Goal: Complete application form: Complete application form

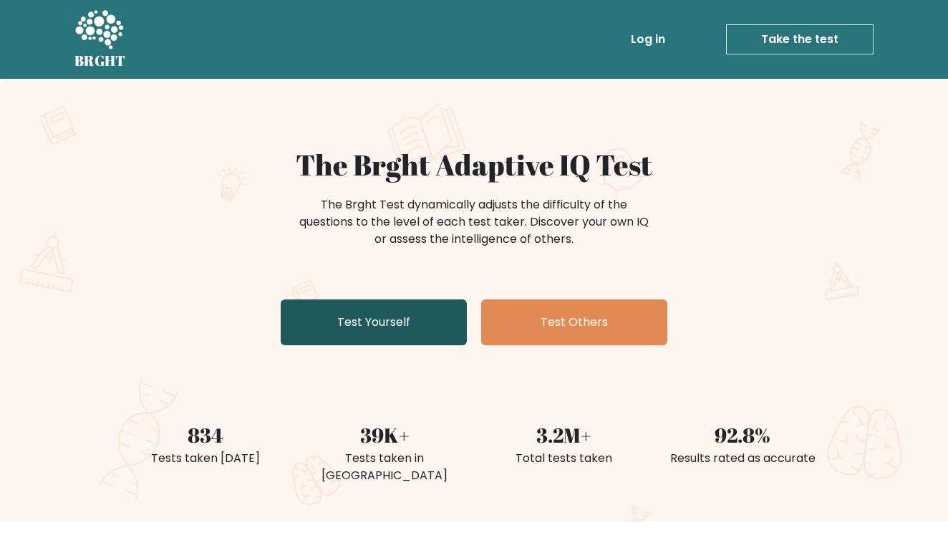
click at [410, 310] on link "Test Yourself" at bounding box center [374, 322] width 186 height 46
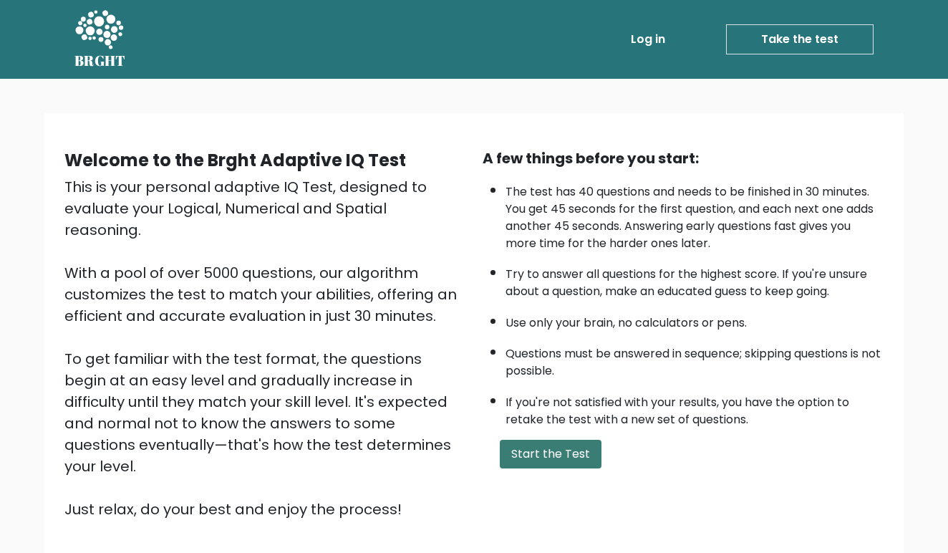
click at [536, 466] on button "Start the Test" at bounding box center [551, 454] width 102 height 29
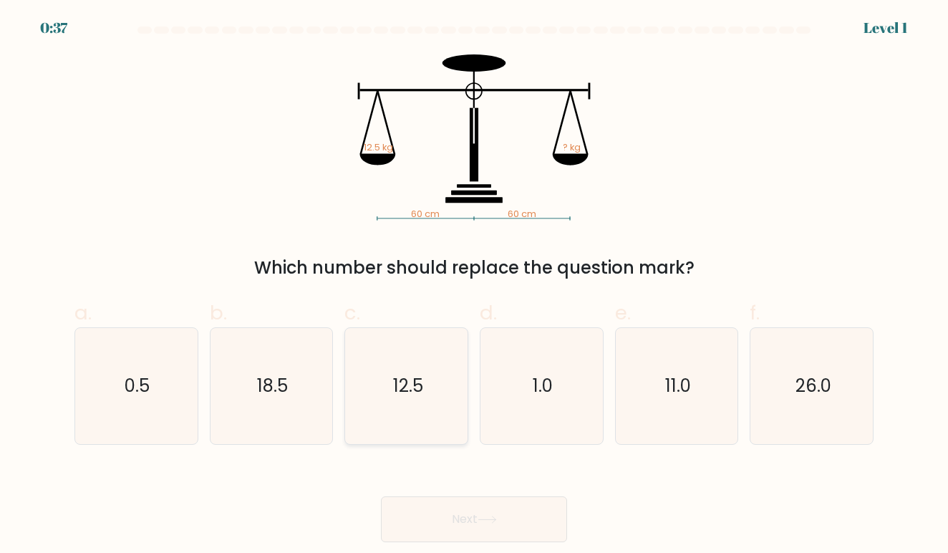
click at [421, 398] on icon "12.5" at bounding box center [407, 386] width 116 height 116
click at [474, 286] on input "c. 12.5" at bounding box center [474, 280] width 1 height 9
radio input "true"
click at [468, 495] on div "Next" at bounding box center [474, 502] width 816 height 80
click at [472, 513] on button "Next" at bounding box center [474, 519] width 186 height 46
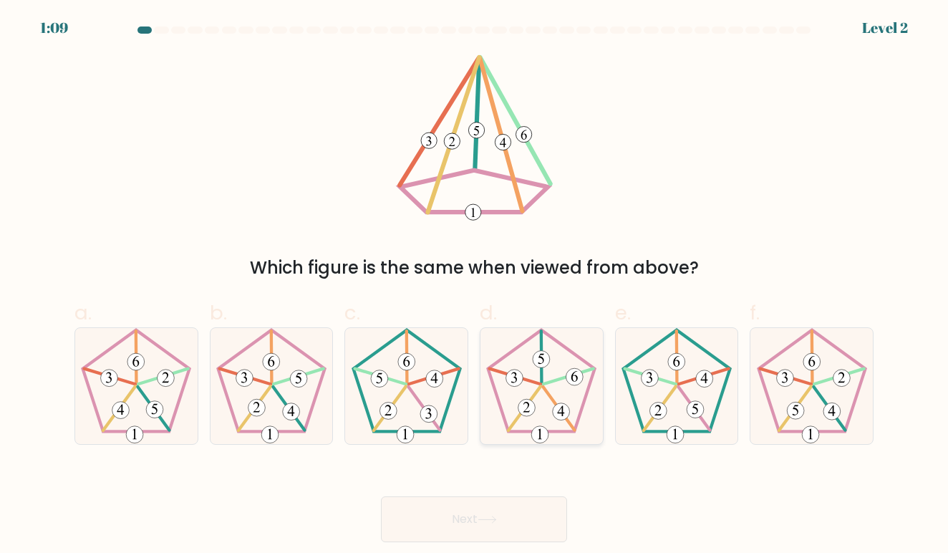
click at [543, 387] on 627 at bounding box center [559, 409] width 32 height 44
click at [475, 286] on input "d." at bounding box center [474, 280] width 1 height 9
radio input "true"
click at [522, 513] on button "Next" at bounding box center [474, 519] width 186 height 46
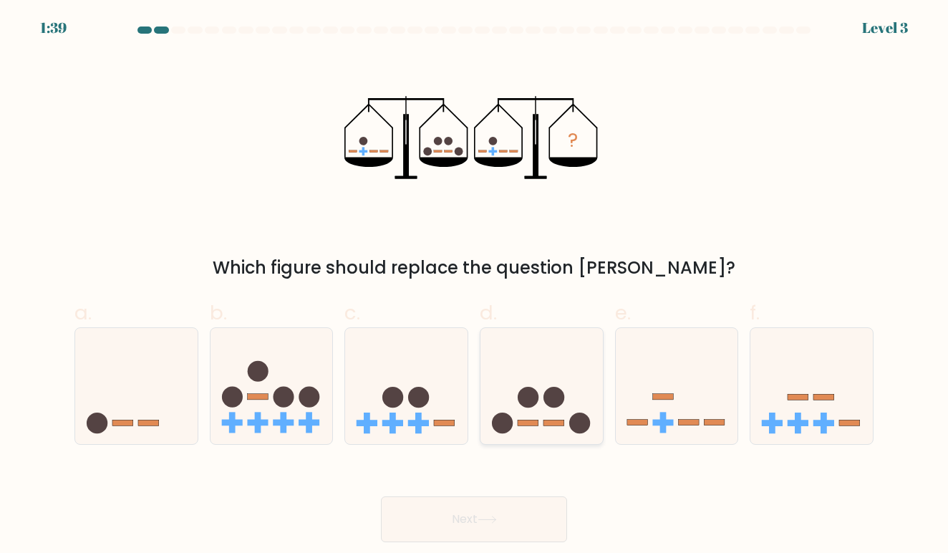
click at [536, 392] on circle at bounding box center [528, 397] width 21 height 21
click at [475, 286] on input "d." at bounding box center [474, 280] width 1 height 9
radio input "true"
click at [533, 522] on button "Next" at bounding box center [474, 519] width 186 height 46
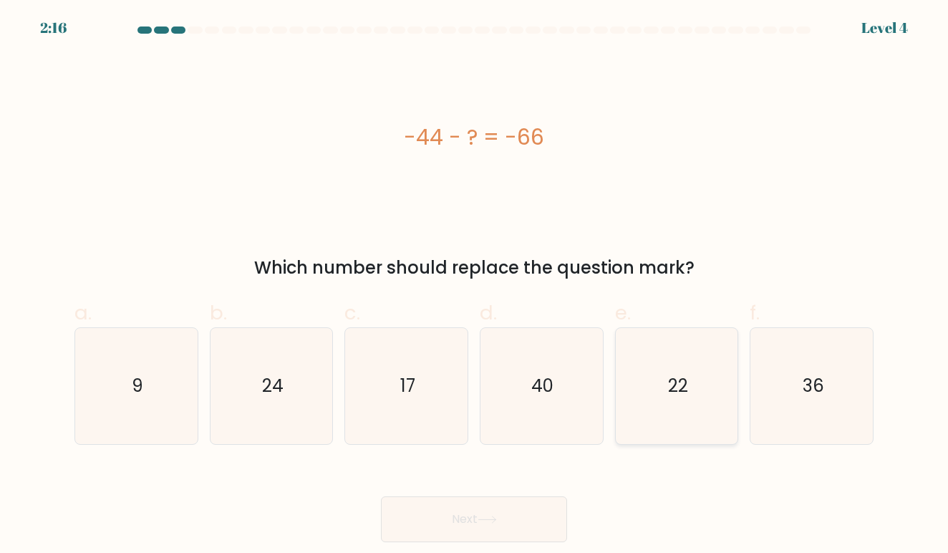
click at [695, 379] on icon "22" at bounding box center [677, 386] width 116 height 116
click at [475, 286] on input "e. 22" at bounding box center [474, 280] width 1 height 9
radio input "true"
click at [531, 508] on button "Next" at bounding box center [474, 519] width 186 height 46
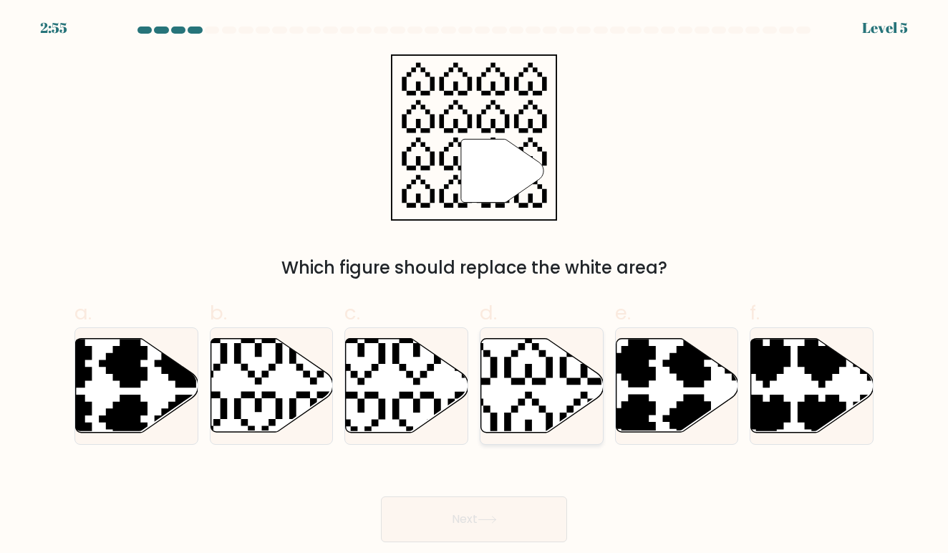
click at [525, 395] on icon at bounding box center [542, 386] width 122 height 94
click at [475, 286] on input "d." at bounding box center [474, 280] width 1 height 9
radio input "true"
click at [512, 513] on button "Next" at bounding box center [474, 519] width 186 height 46
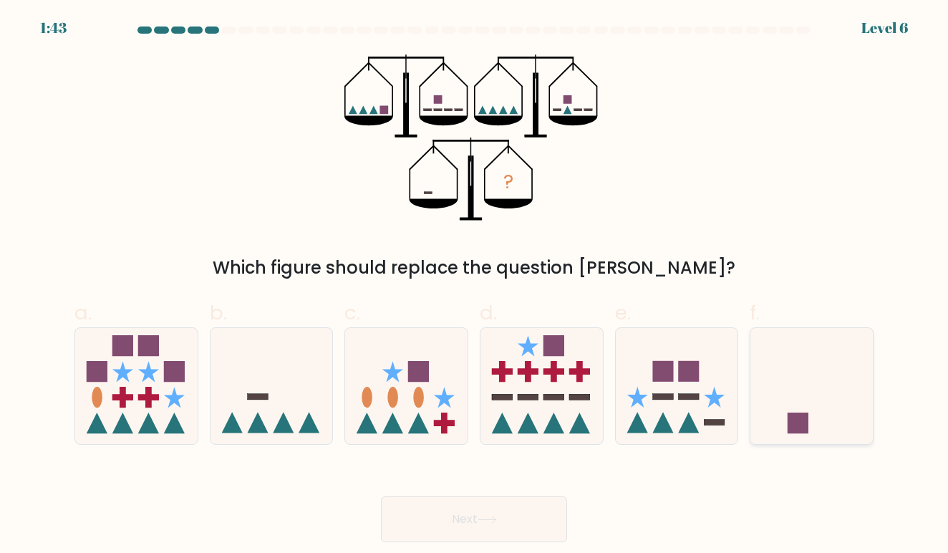
click at [779, 399] on icon at bounding box center [811, 385] width 122 height 101
click at [475, 286] on input "f." at bounding box center [474, 280] width 1 height 9
radio input "true"
click at [490, 528] on button "Next" at bounding box center [474, 519] width 186 height 46
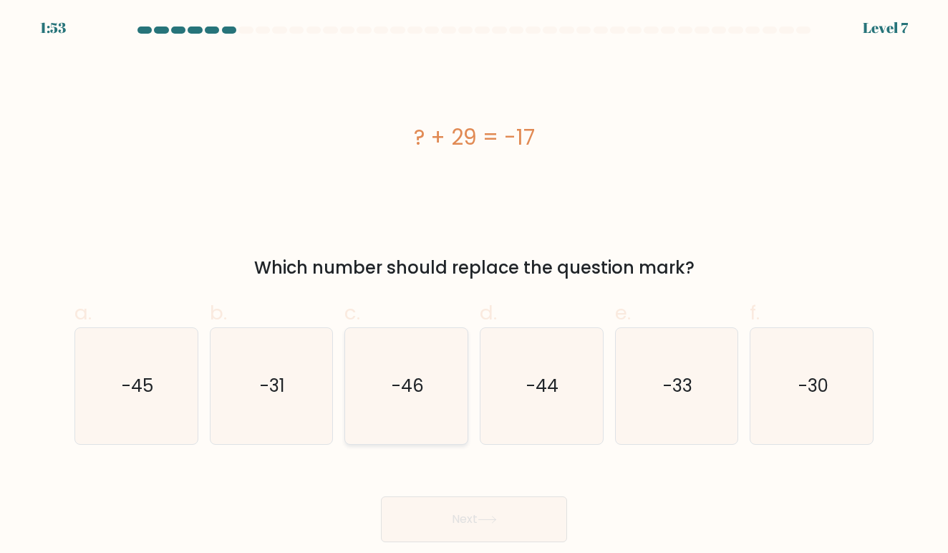
click at [406, 407] on icon "-46" at bounding box center [407, 386] width 116 height 116
click at [474, 286] on input "c. -46" at bounding box center [474, 280] width 1 height 9
radio input "true"
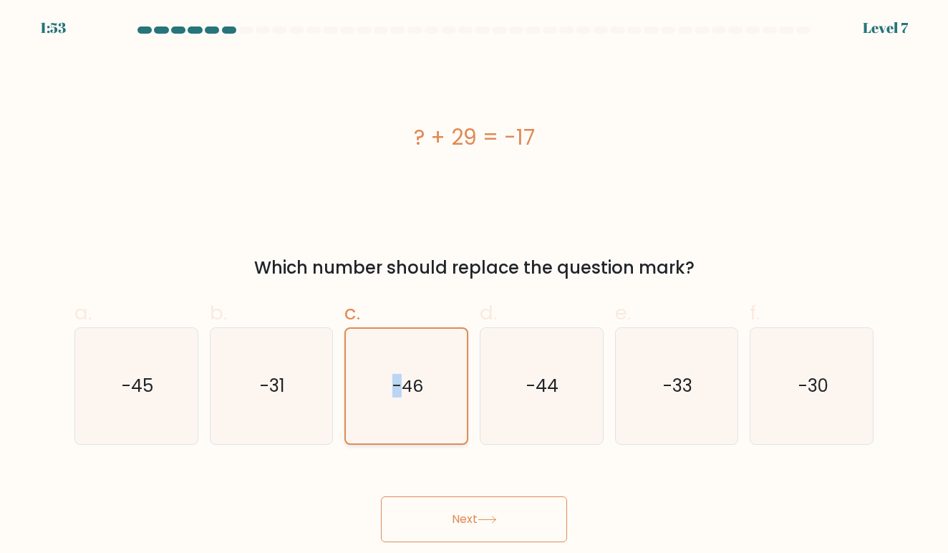
click at [406, 407] on icon "-46" at bounding box center [406, 386] width 115 height 115
click at [474, 286] on input "c. -46" at bounding box center [474, 280] width 1 height 9
click at [465, 506] on button "Next" at bounding box center [474, 519] width 186 height 46
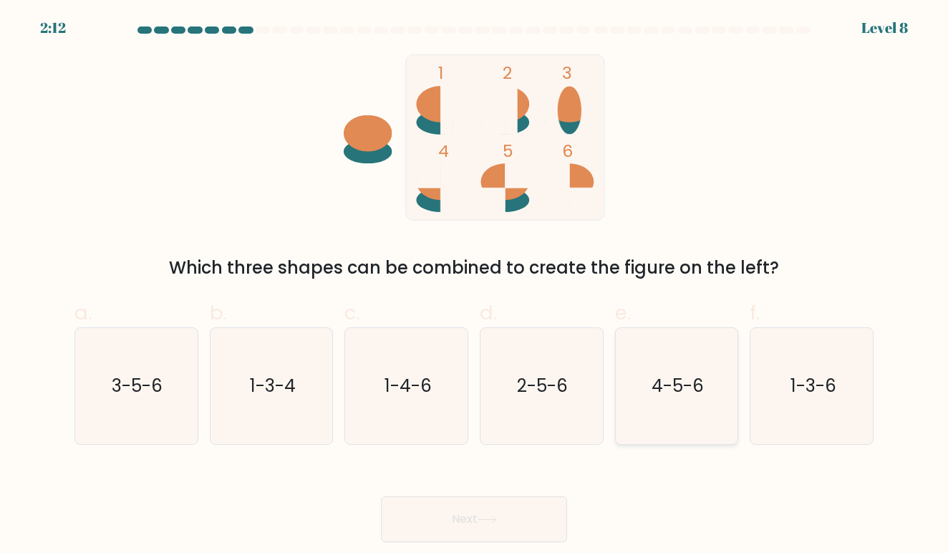
click at [666, 374] on text "4-5-6" at bounding box center [678, 386] width 52 height 24
click at [475, 286] on input "e. 4-5-6" at bounding box center [474, 280] width 1 height 9
radio input "true"
click at [528, 529] on button "Next" at bounding box center [474, 519] width 186 height 46
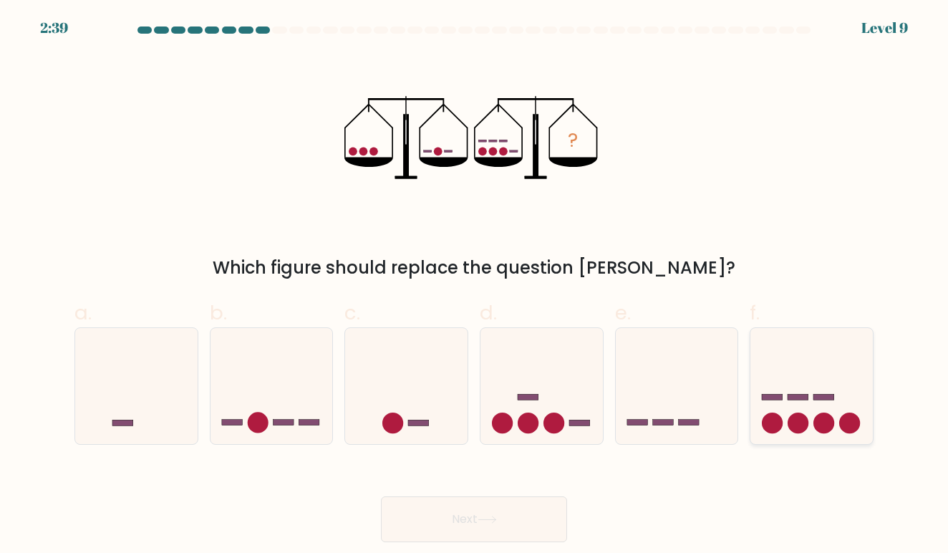
click at [803, 398] on rect at bounding box center [798, 397] width 21 height 6
click at [475, 286] on input "f." at bounding box center [474, 280] width 1 height 9
radio input "true"
click at [478, 536] on button "Next" at bounding box center [474, 519] width 186 height 46
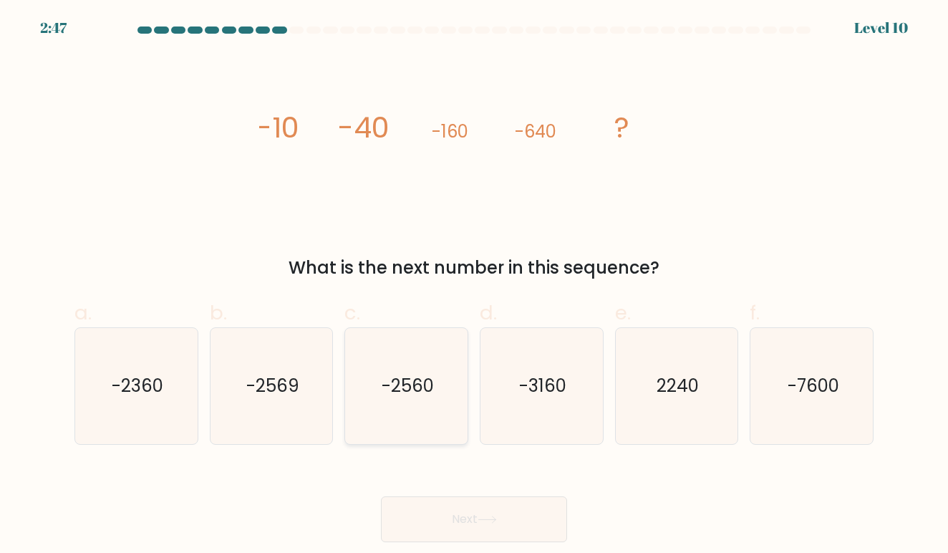
click at [432, 391] on text "-2560" at bounding box center [408, 386] width 52 height 24
click at [474, 286] on input "c. -2560" at bounding box center [474, 280] width 1 height 9
radio input "true"
click at [465, 522] on button "Next" at bounding box center [474, 519] width 186 height 46
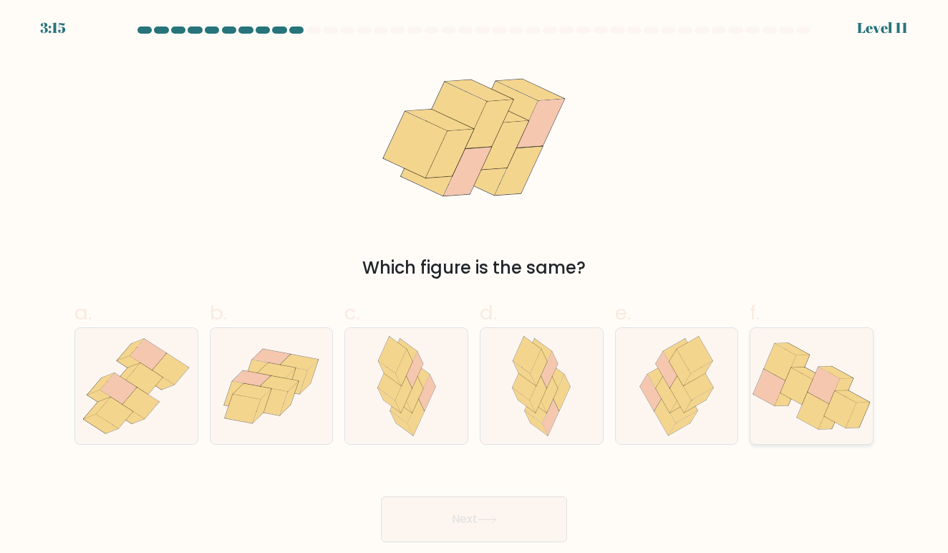
click at [788, 387] on icon at bounding box center [796, 385] width 32 height 37
click at [475, 286] on input "f." at bounding box center [474, 280] width 1 height 9
radio input "true"
click at [522, 524] on button "Next" at bounding box center [474, 519] width 186 height 46
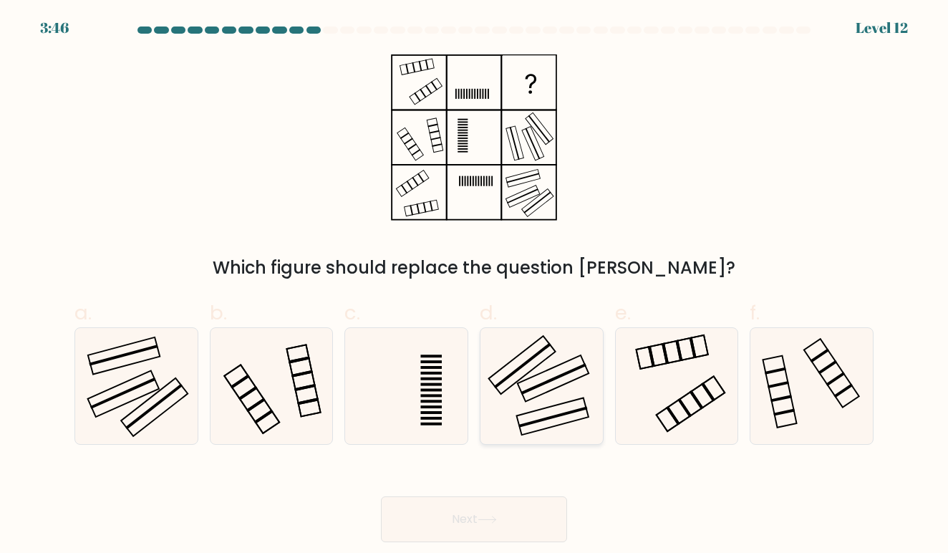
click at [526, 396] on icon at bounding box center [541, 386] width 116 height 116
click at [475, 286] on input "d." at bounding box center [474, 280] width 1 height 9
radio input "true"
click at [516, 521] on button "Next" at bounding box center [474, 519] width 186 height 46
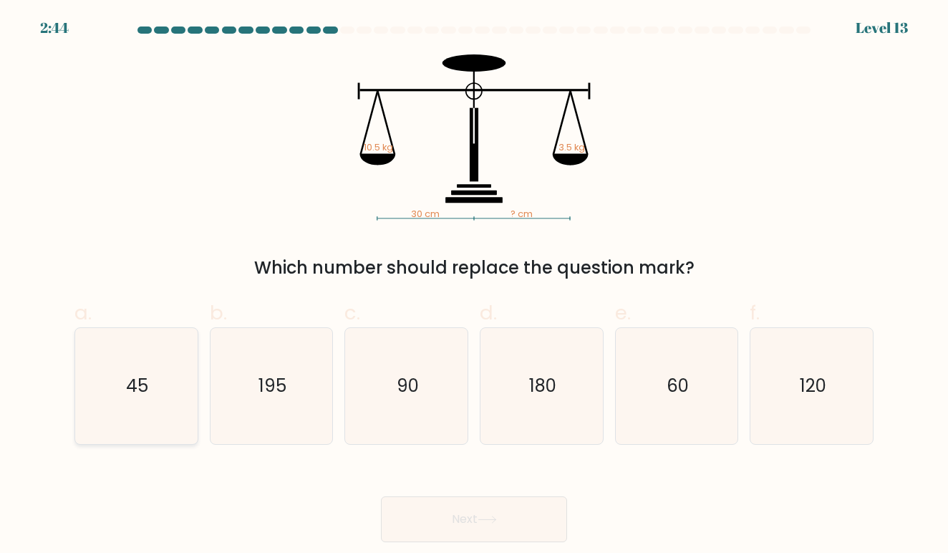
click at [182, 353] on icon "45" at bounding box center [136, 386] width 116 height 116
click at [474, 286] on input "a. 45" at bounding box center [474, 280] width 1 height 9
radio input "true"
click at [413, 377] on text "90" at bounding box center [408, 386] width 22 height 24
click at [474, 286] on input "c. 90" at bounding box center [474, 280] width 1 height 9
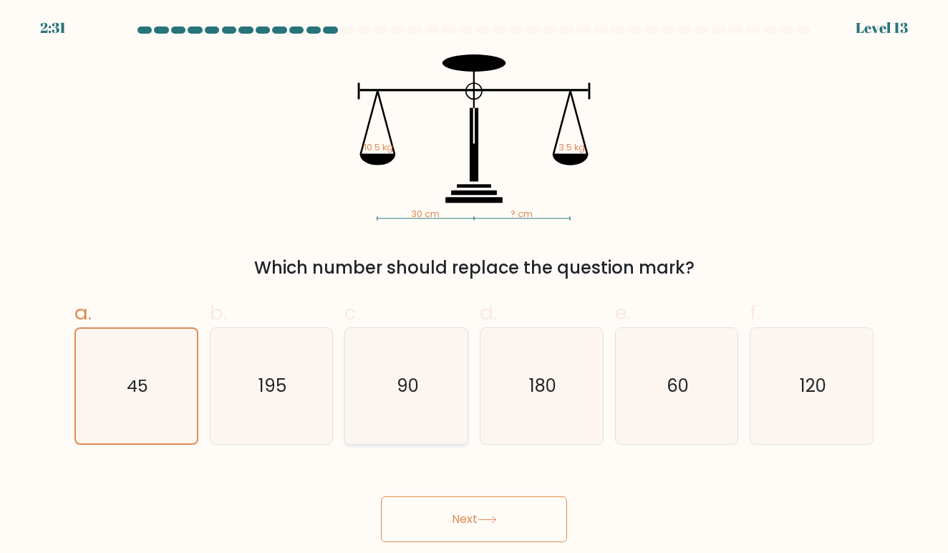
radio input "true"
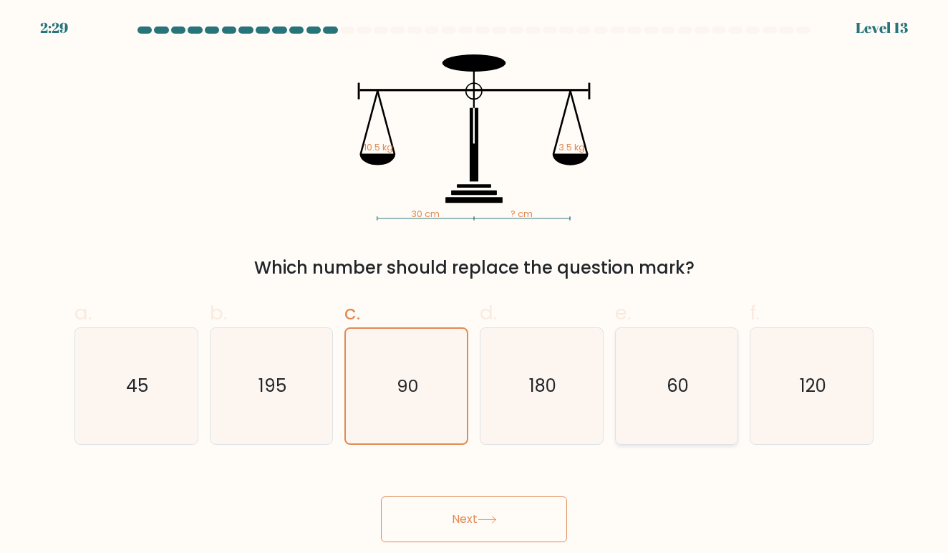
click at [654, 432] on icon "60" at bounding box center [677, 386] width 116 height 116
click at [475, 286] on input "e. 60" at bounding box center [474, 280] width 1 height 9
radio input "true"
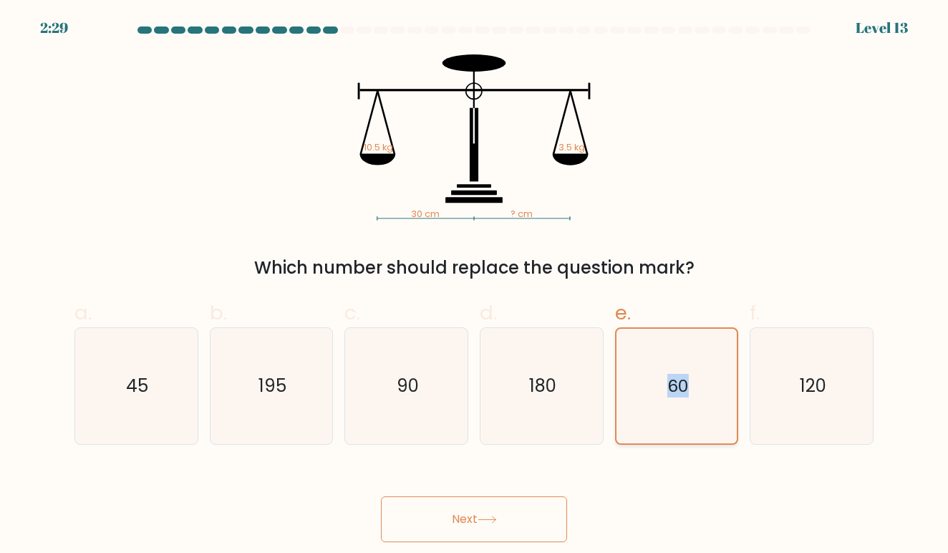
click at [654, 432] on icon "60" at bounding box center [676, 386] width 115 height 115
click at [475, 286] on input "e. 60" at bounding box center [474, 280] width 1 height 9
click at [511, 504] on button "Next" at bounding box center [474, 519] width 186 height 46
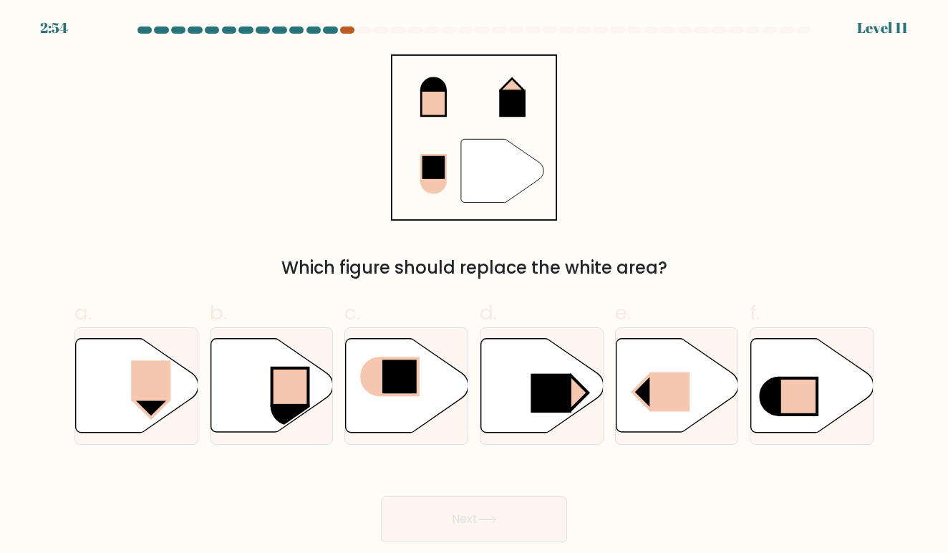
click at [344, 26] on div at bounding box center [347, 29] width 14 height 7
click at [506, 375] on icon at bounding box center [542, 386] width 122 height 94
click at [475, 286] on input "d." at bounding box center [474, 280] width 1 height 9
radio input "true"
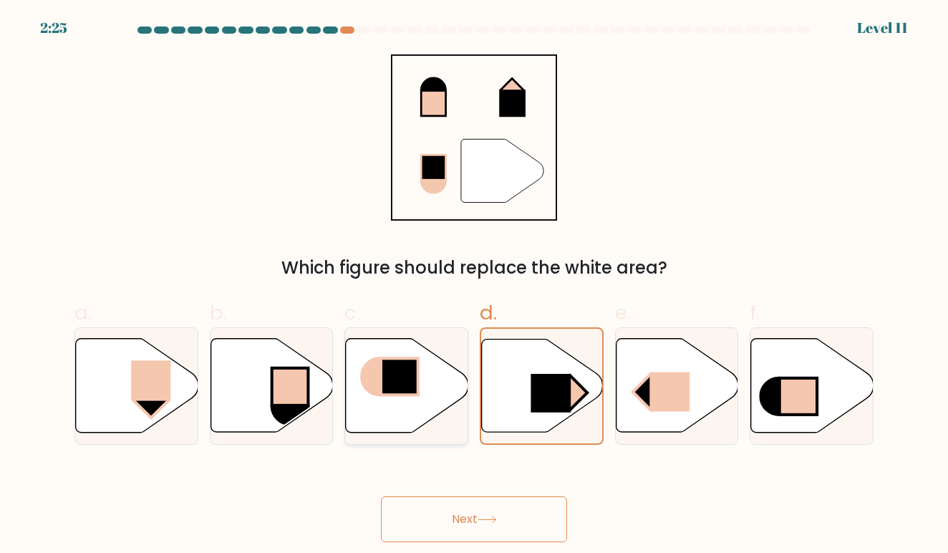
click at [377, 406] on icon at bounding box center [407, 386] width 122 height 94
click at [474, 286] on input "c." at bounding box center [474, 280] width 1 height 9
radio input "true"
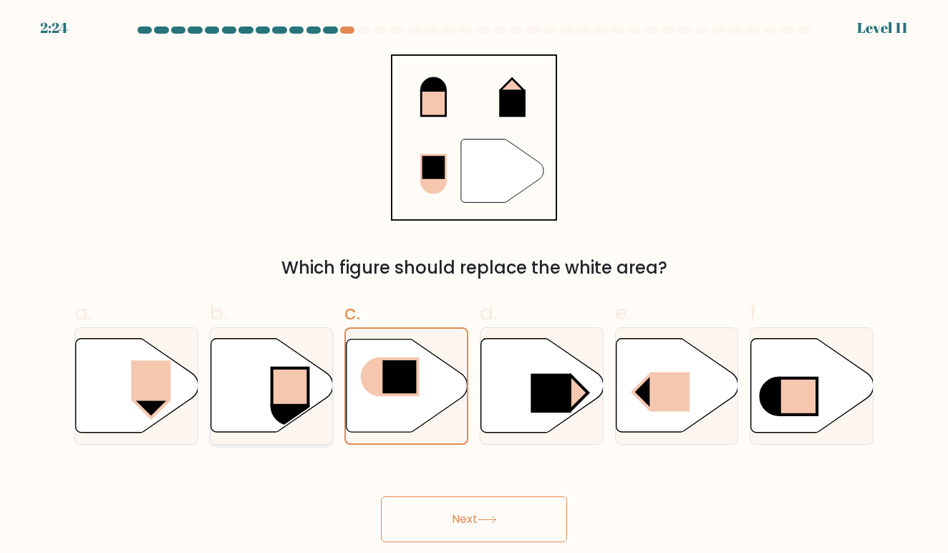
click at [290, 382] on rect at bounding box center [290, 386] width 37 height 37
click at [474, 286] on input "b." at bounding box center [474, 280] width 1 height 9
radio input "true"
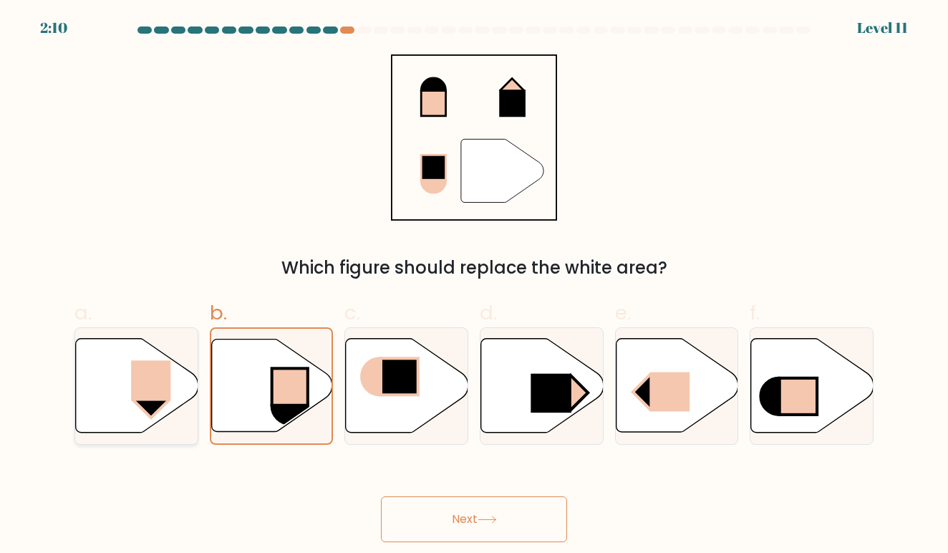
click at [185, 369] on icon at bounding box center [137, 386] width 122 height 94
click at [474, 286] on input "a." at bounding box center [474, 280] width 1 height 9
radio input "true"
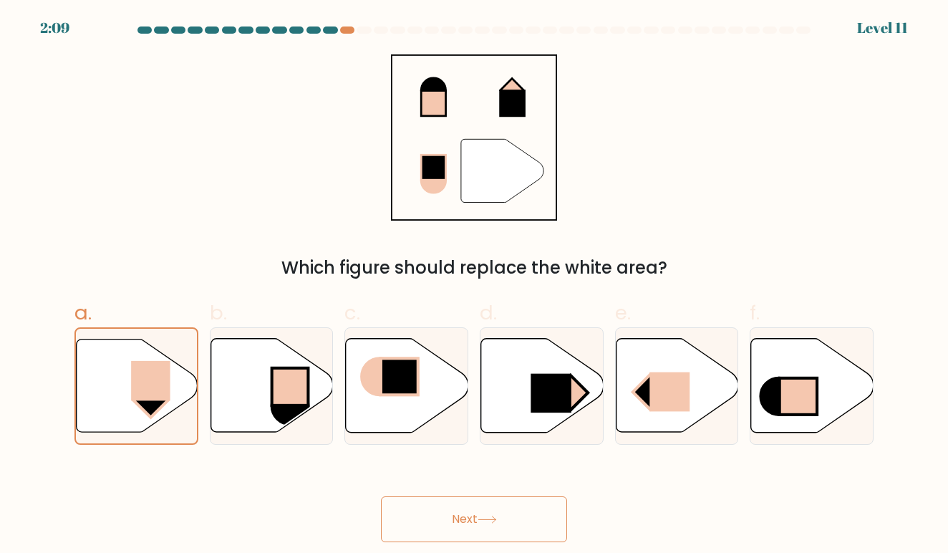
click at [427, 511] on button "Next" at bounding box center [474, 519] width 186 height 46
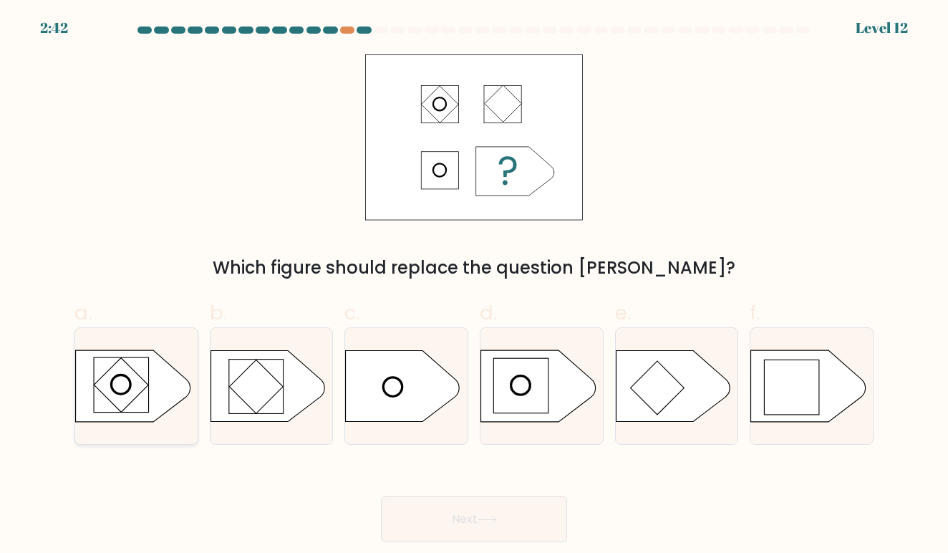
click at [119, 372] on rect at bounding box center [121, 385] width 54 height 54
click at [474, 286] on input "a." at bounding box center [474, 280] width 1 height 9
radio input "true"
click at [529, 373] on rect at bounding box center [520, 385] width 54 height 54
click at [475, 286] on input "d." at bounding box center [474, 280] width 1 height 9
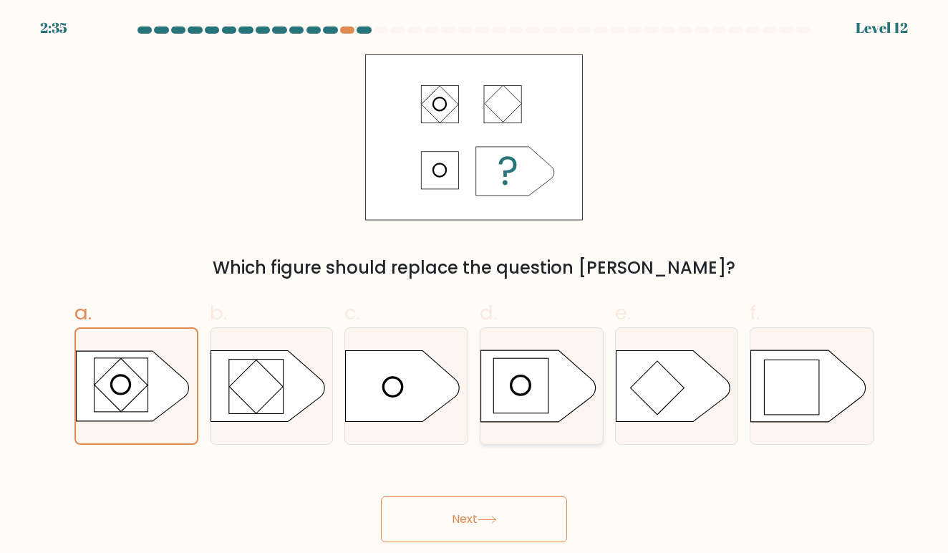
radio input "true"
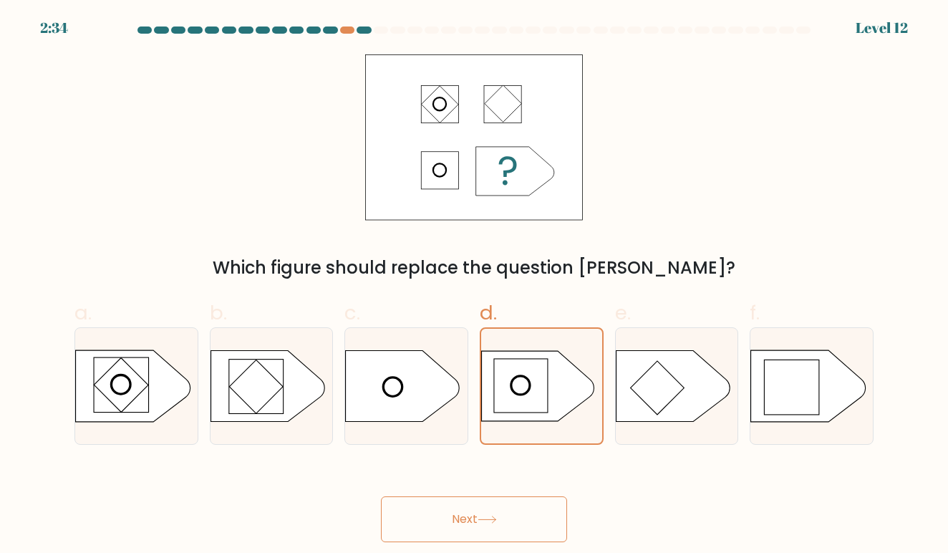
click at [501, 505] on button "Next" at bounding box center [474, 519] width 186 height 46
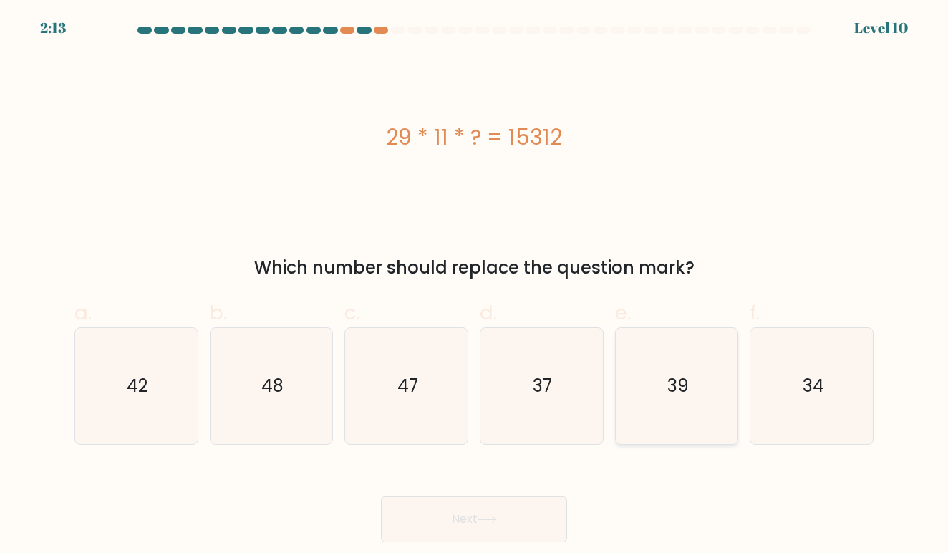
click at [707, 332] on icon "39" at bounding box center [677, 386] width 116 height 116
click at [475, 286] on input "e. 39" at bounding box center [474, 280] width 1 height 9
radio input "true"
click at [282, 380] on text "48" at bounding box center [272, 386] width 22 height 24
click at [474, 286] on input "b. 48" at bounding box center [474, 280] width 1 height 9
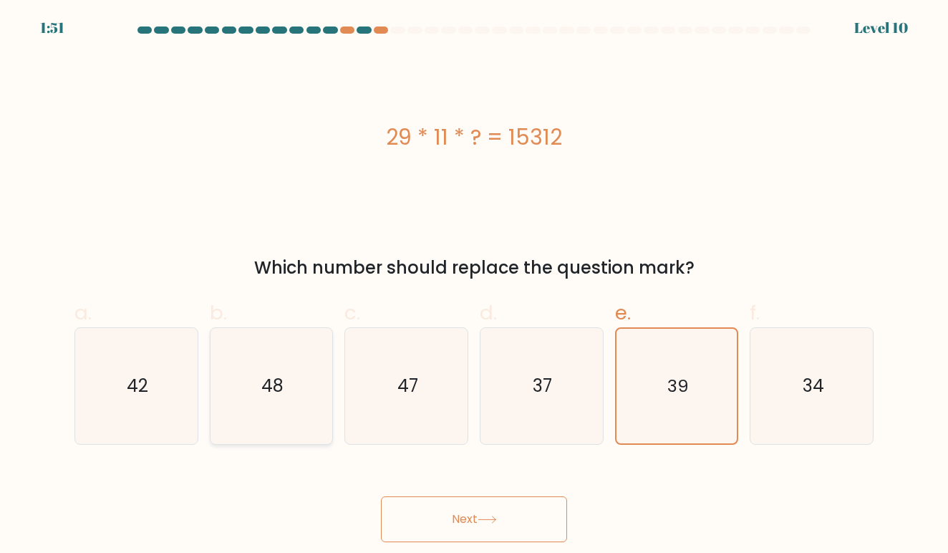
radio input "true"
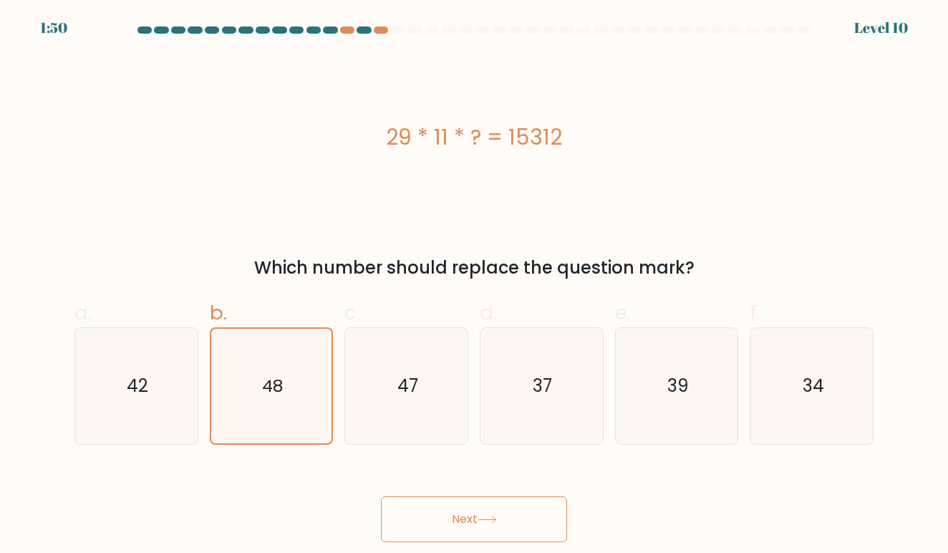
click at [437, 512] on button "Next" at bounding box center [474, 519] width 186 height 46
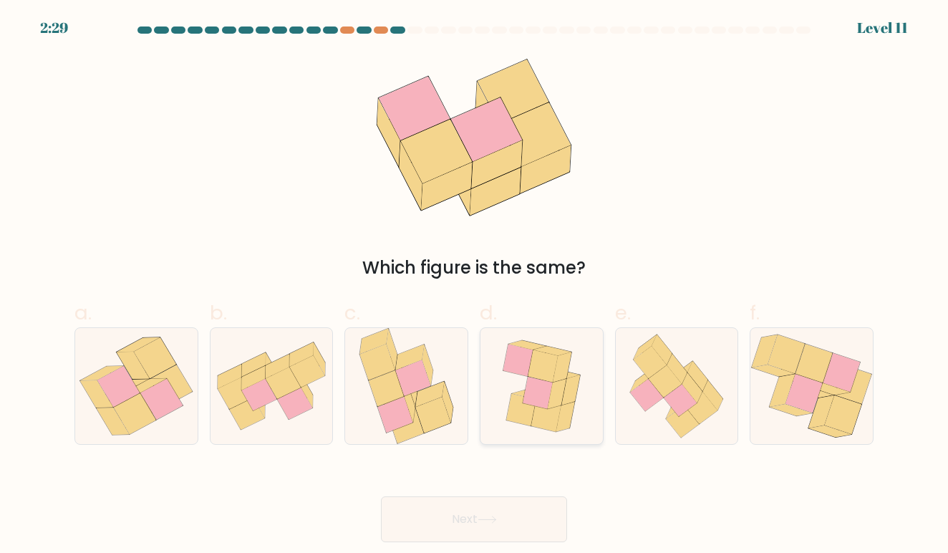
click at [528, 377] on icon at bounding box center [538, 393] width 30 height 32
click at [475, 286] on input "d." at bounding box center [474, 280] width 1 height 9
radio input "true"
click at [527, 513] on button "Next" at bounding box center [474, 519] width 186 height 46
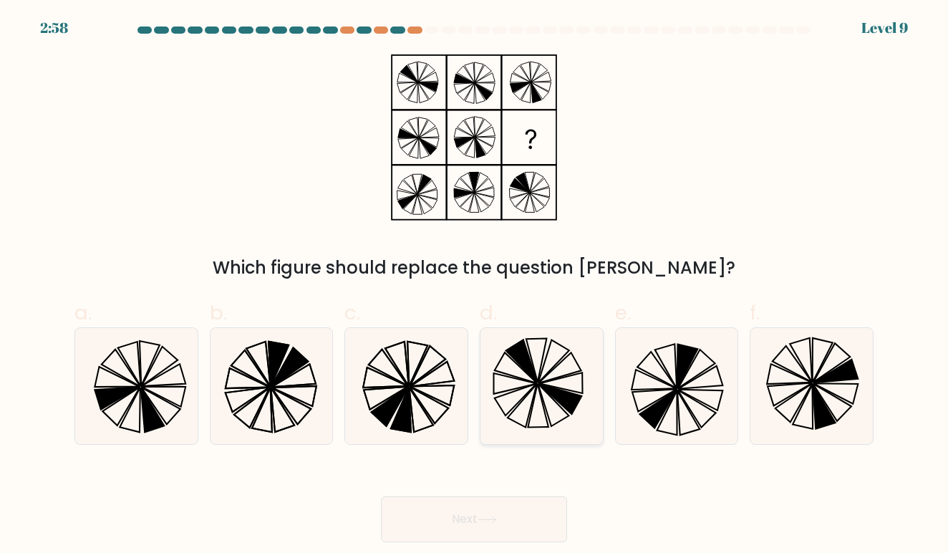
click at [506, 355] on icon at bounding box center [541, 386] width 116 height 116
click at [475, 286] on input "d." at bounding box center [474, 280] width 1 height 9
radio input "true"
click at [509, 511] on button "Next" at bounding box center [474, 519] width 186 height 46
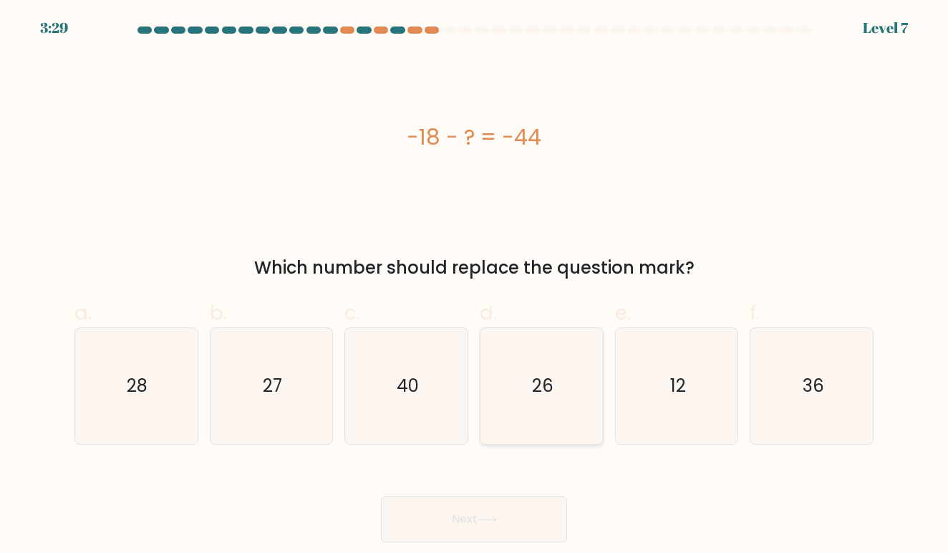
click at [509, 403] on icon "26" at bounding box center [541, 386] width 116 height 116
click at [475, 286] on input "d. 26" at bounding box center [474, 280] width 1 height 9
radio input "true"
click at [497, 516] on icon at bounding box center [487, 520] width 19 height 8
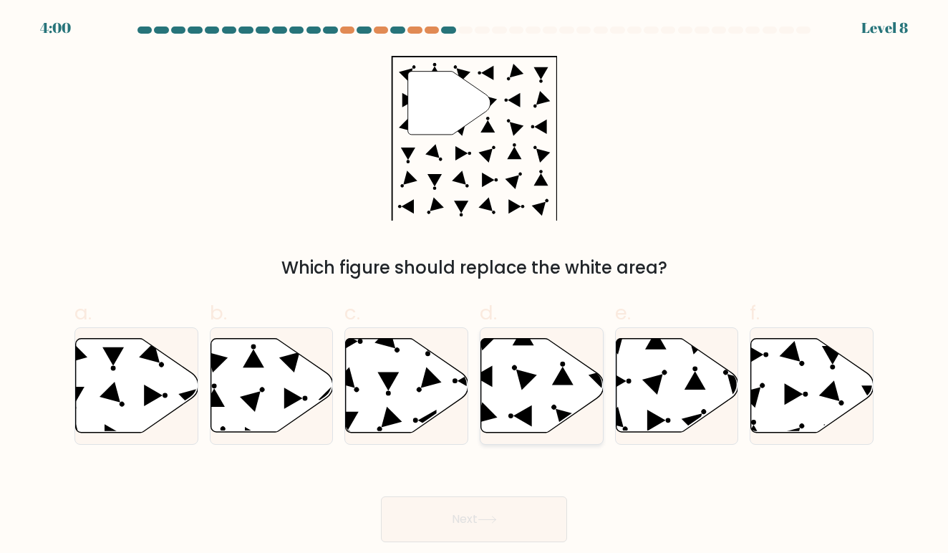
click at [525, 376] on icon at bounding box center [526, 379] width 21 height 21
click at [475, 286] on input "d." at bounding box center [474, 280] width 1 height 9
radio input "true"
click at [610, 402] on div "e." at bounding box center [676, 371] width 135 height 147
click at [627, 401] on icon at bounding box center [677, 386] width 122 height 94
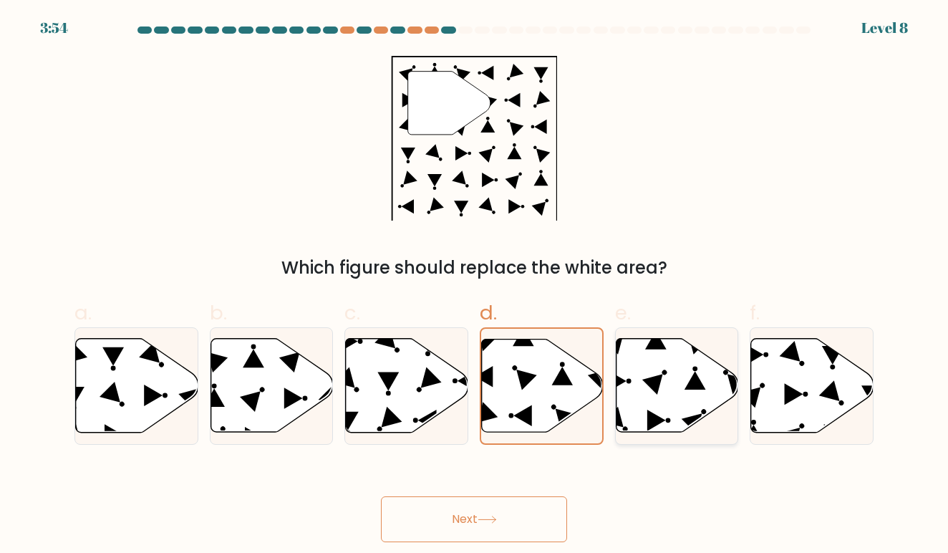
click at [475, 286] on input "e." at bounding box center [474, 280] width 1 height 9
radio input "true"
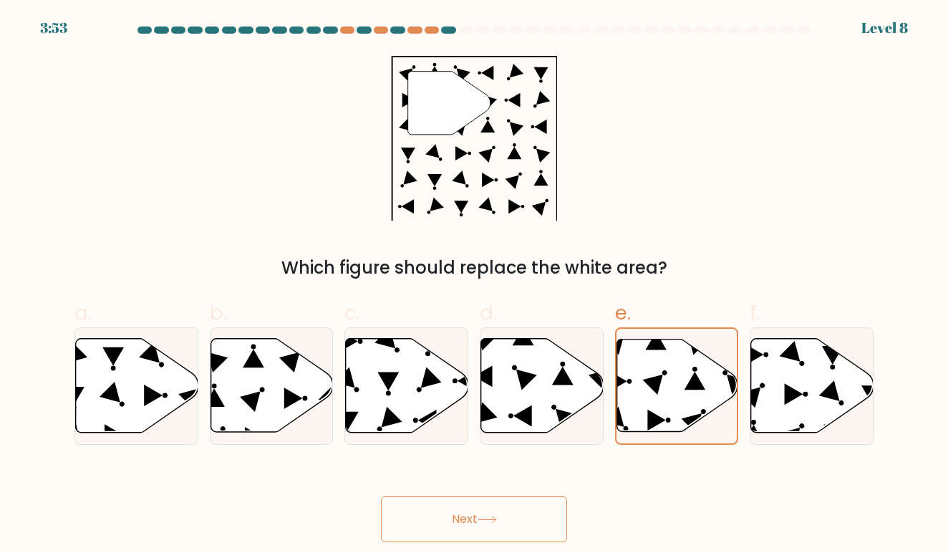
click at [529, 513] on button "Next" at bounding box center [474, 519] width 186 height 46
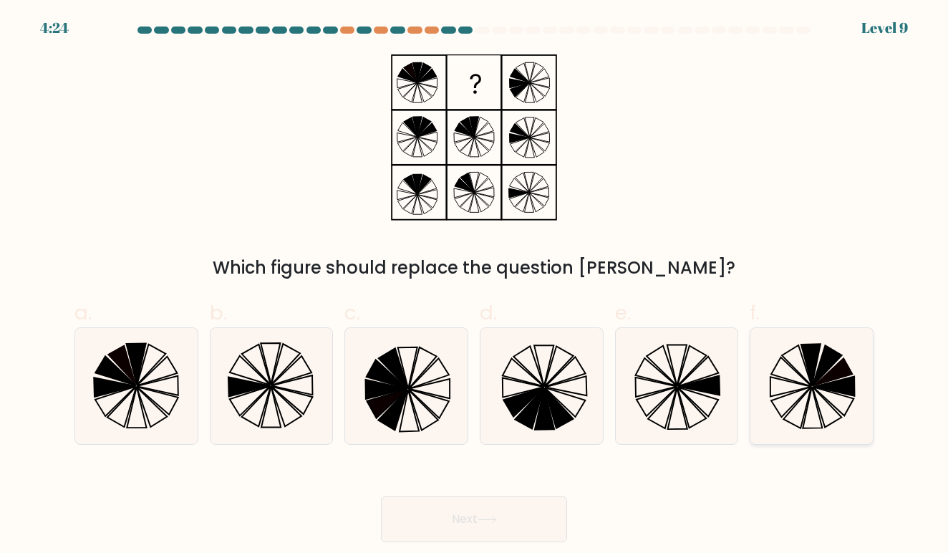
click at [841, 370] on icon at bounding box center [833, 371] width 41 height 29
click at [475, 286] on input "f." at bounding box center [474, 280] width 1 height 9
radio input "true"
click at [488, 517] on icon at bounding box center [487, 520] width 19 height 8
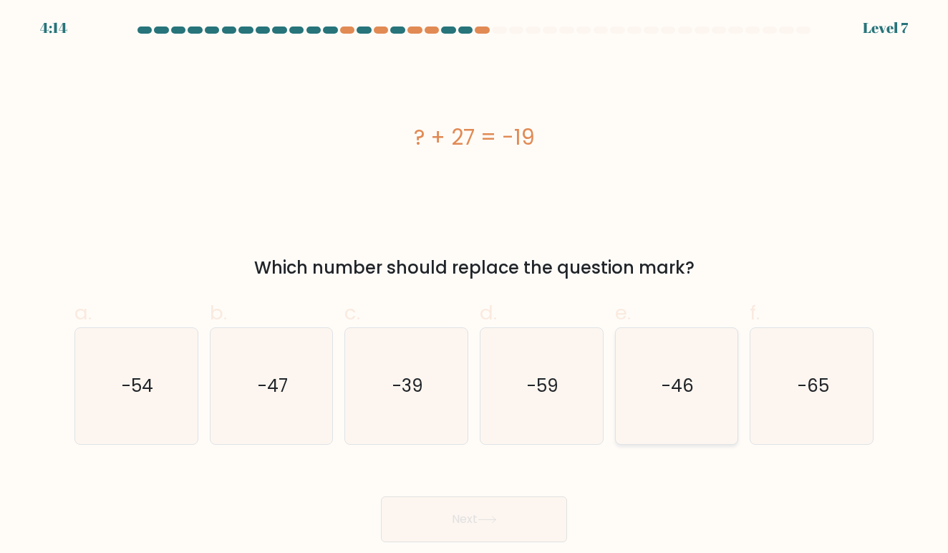
click at [654, 381] on icon "-46" at bounding box center [677, 386] width 116 height 116
click at [475, 286] on input "e. -46" at bounding box center [474, 280] width 1 height 9
radio input "true"
click at [526, 521] on button "Next" at bounding box center [474, 519] width 186 height 46
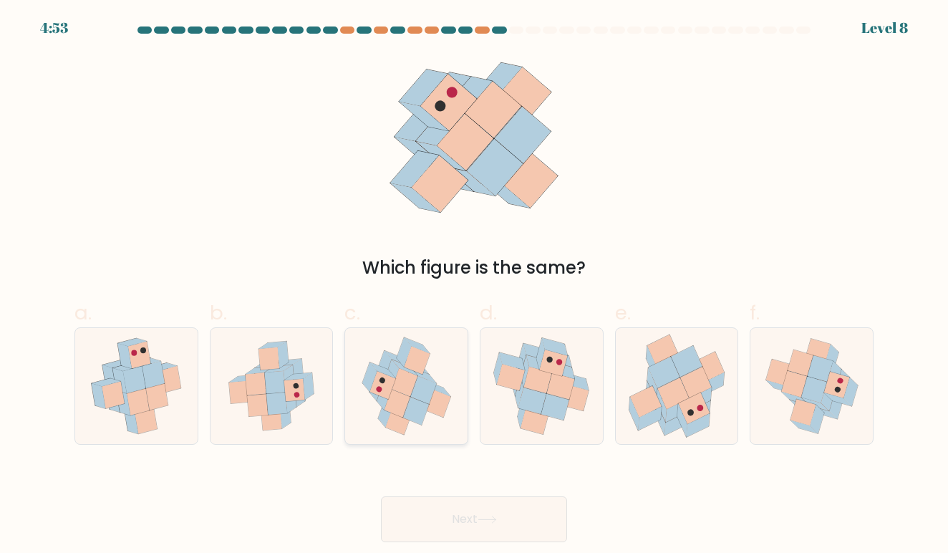
click at [415, 392] on icon at bounding box center [423, 390] width 26 height 28
click at [474, 286] on input "c." at bounding box center [474, 280] width 1 height 9
radio input "true"
click at [508, 495] on div "Next" at bounding box center [474, 502] width 816 height 80
click at [557, 354] on icon at bounding box center [554, 362] width 28 height 26
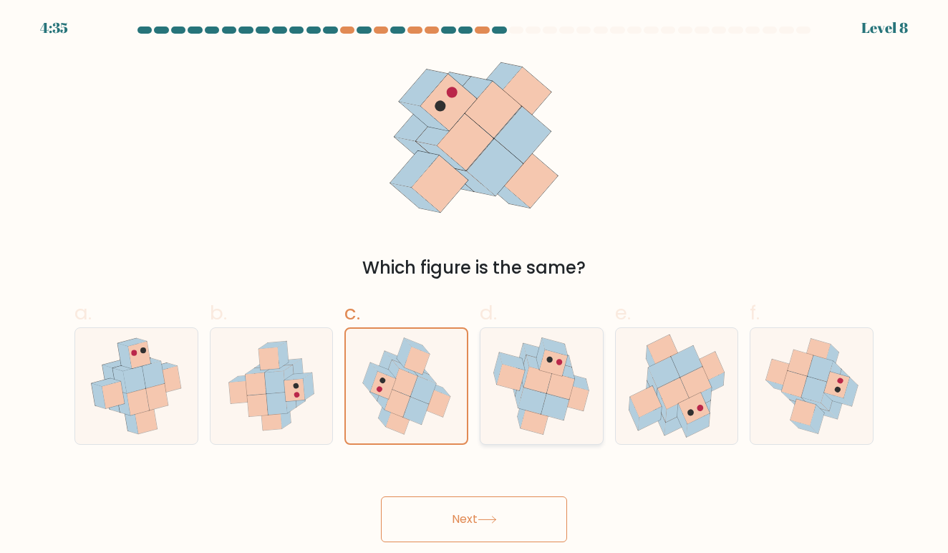
click at [475, 286] on input "d." at bounding box center [474, 280] width 1 height 9
radio input "true"
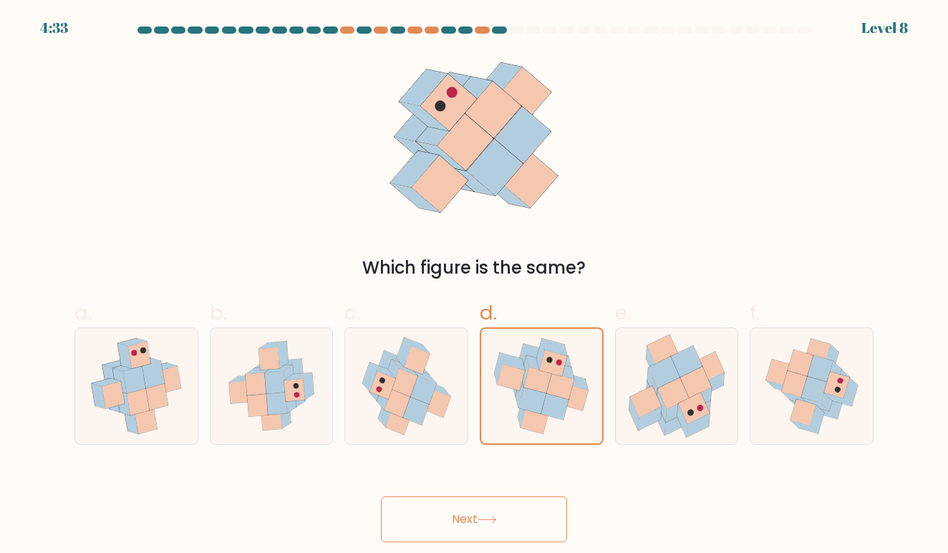
click at [523, 513] on button "Next" at bounding box center [474, 519] width 186 height 46
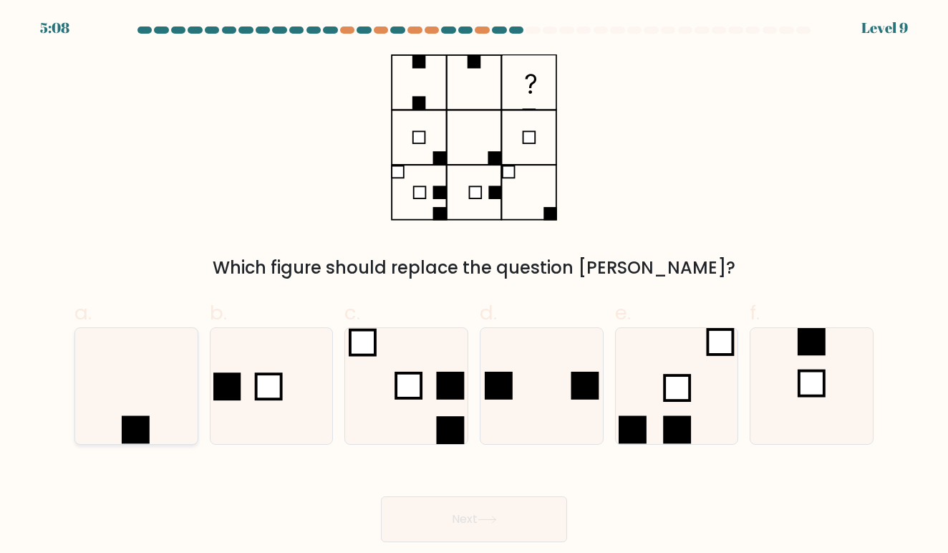
click at [182, 383] on icon at bounding box center [136, 386] width 116 height 116
click at [474, 286] on input "a." at bounding box center [474, 280] width 1 height 9
radio input "true"
click at [460, 514] on button "Next" at bounding box center [474, 519] width 186 height 46
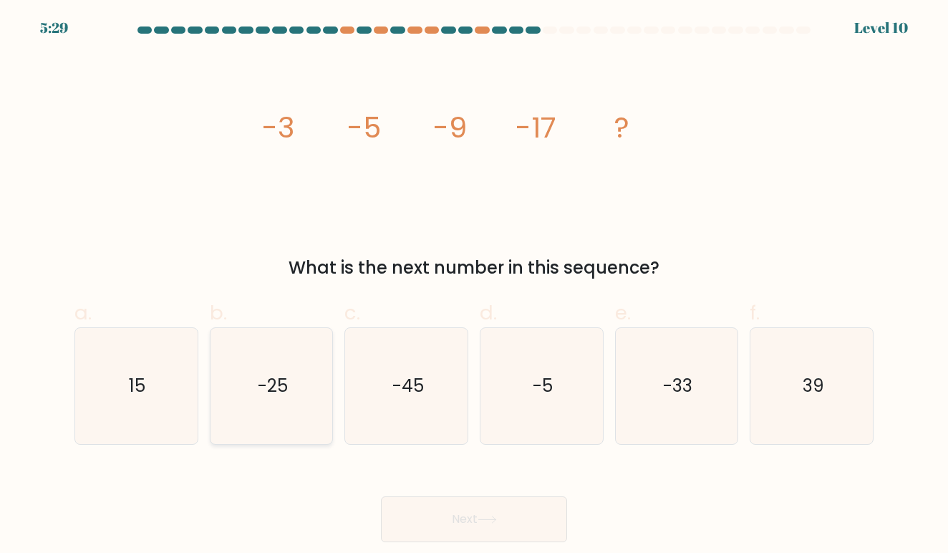
click at [285, 369] on icon "-25" at bounding box center [271, 386] width 116 height 116
click at [474, 286] on input "b. -25" at bounding box center [474, 280] width 1 height 9
radio input "true"
click at [462, 529] on button "Next" at bounding box center [474, 519] width 186 height 46
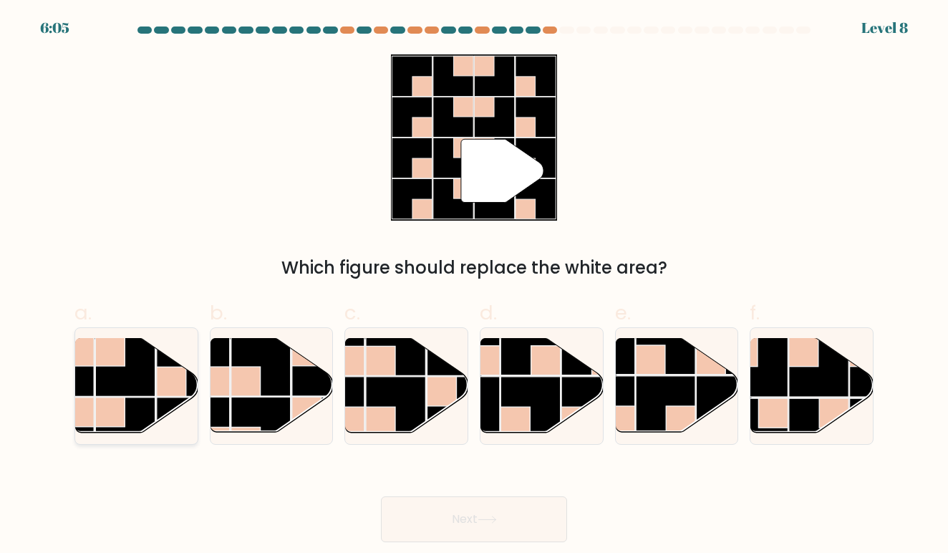
click at [159, 357] on rect at bounding box center [186, 366] width 59 height 59
click at [474, 286] on input "a." at bounding box center [474, 280] width 1 height 9
radio input "true"
click at [428, 506] on button "Next" at bounding box center [474, 519] width 186 height 46
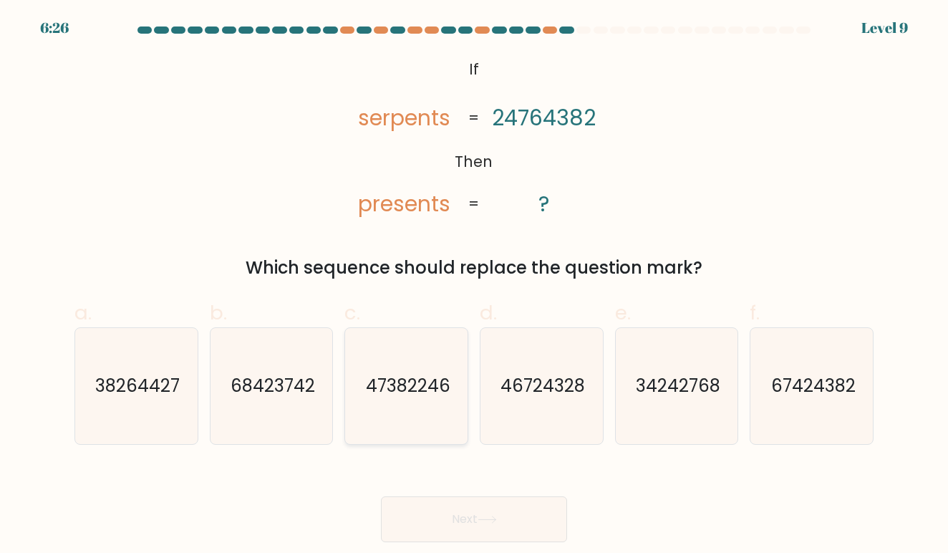
click at [405, 364] on icon "47382246" at bounding box center [407, 386] width 116 height 116
click at [474, 286] on input "c. 47382246" at bounding box center [474, 280] width 1 height 9
radio input "true"
click at [780, 416] on icon "67424382" at bounding box center [812, 386] width 116 height 116
click at [475, 286] on input "f. 67424382" at bounding box center [474, 280] width 1 height 9
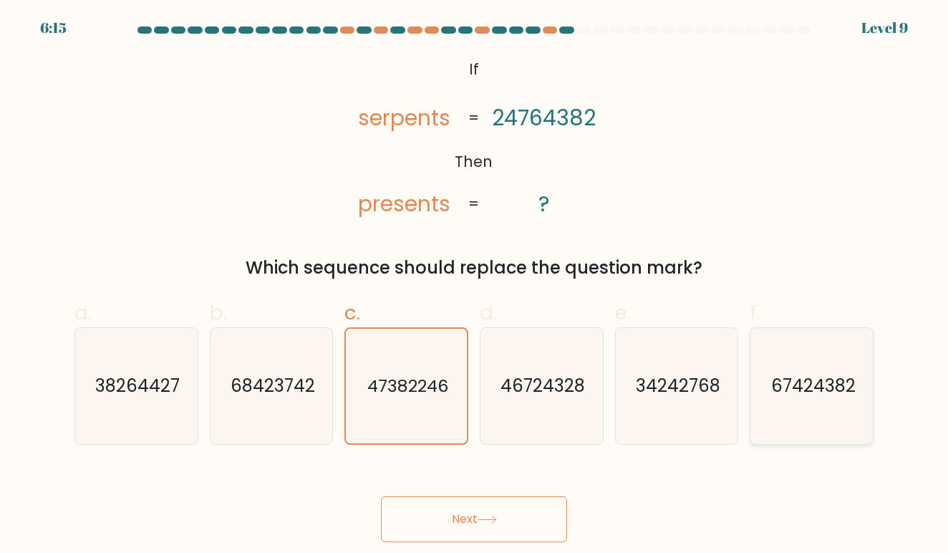
radio input "true"
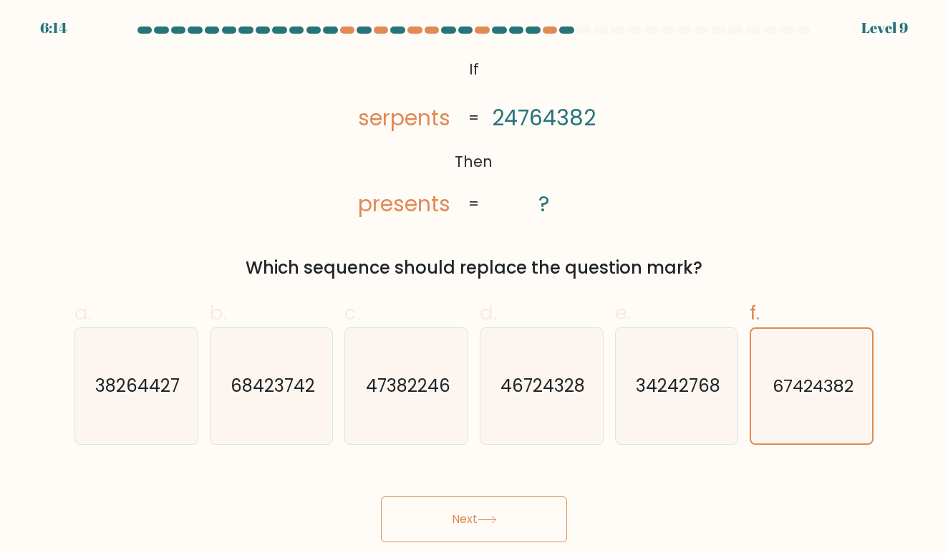
click at [550, 517] on button "Next" at bounding box center [474, 519] width 186 height 46
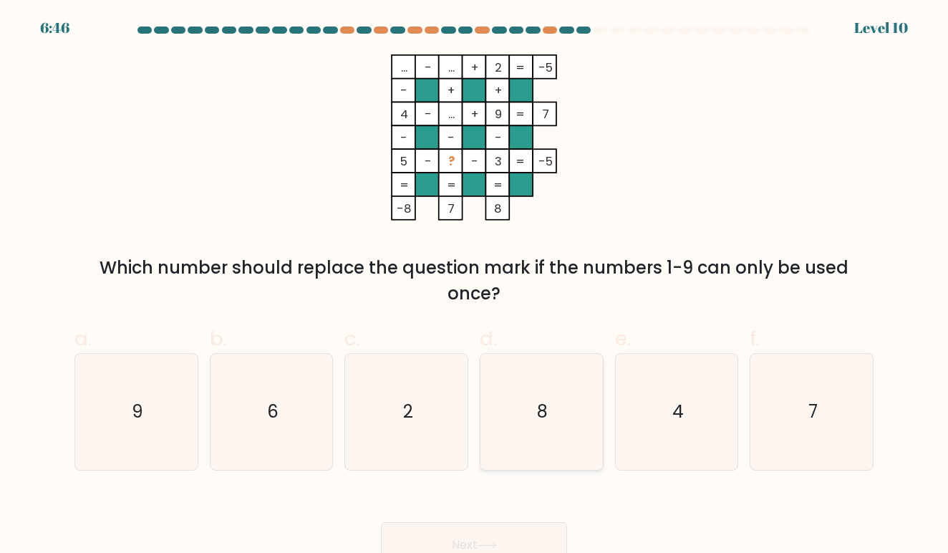
click at [523, 402] on icon "8" at bounding box center [541, 412] width 116 height 116
click at [475, 286] on input "d. 8" at bounding box center [474, 280] width 1 height 9
radio input "true"
click at [846, 432] on icon "7" at bounding box center [812, 412] width 116 height 116
click at [475, 286] on input "f. 7" at bounding box center [474, 280] width 1 height 9
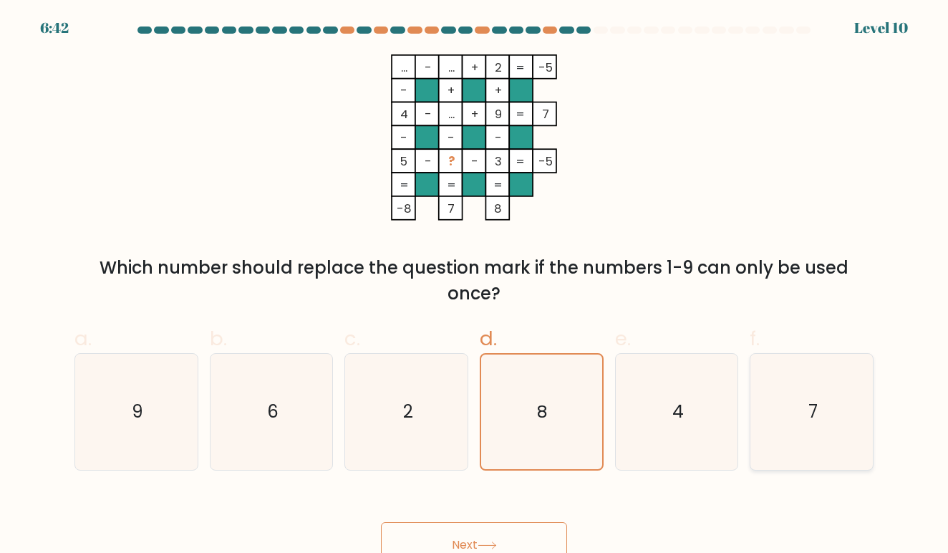
radio input "true"
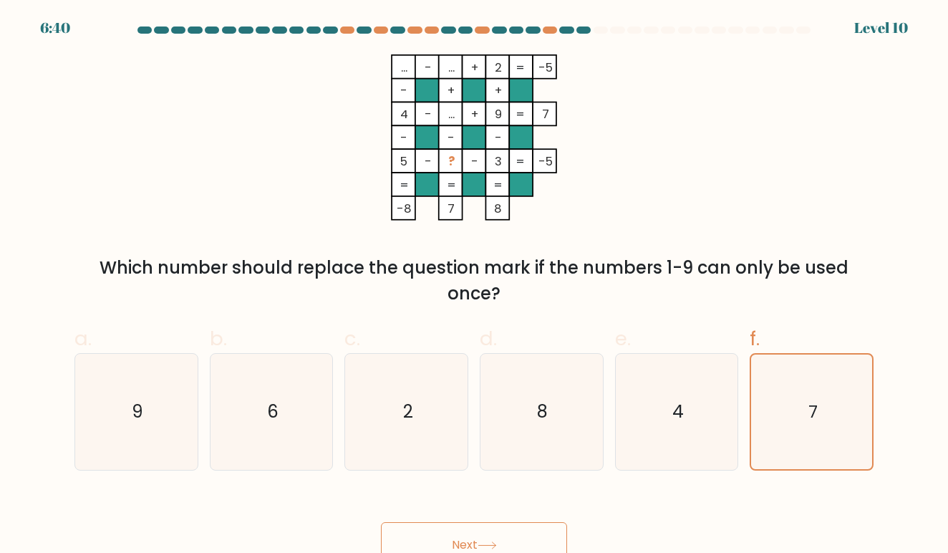
click at [538, 541] on button "Next" at bounding box center [474, 545] width 186 height 46
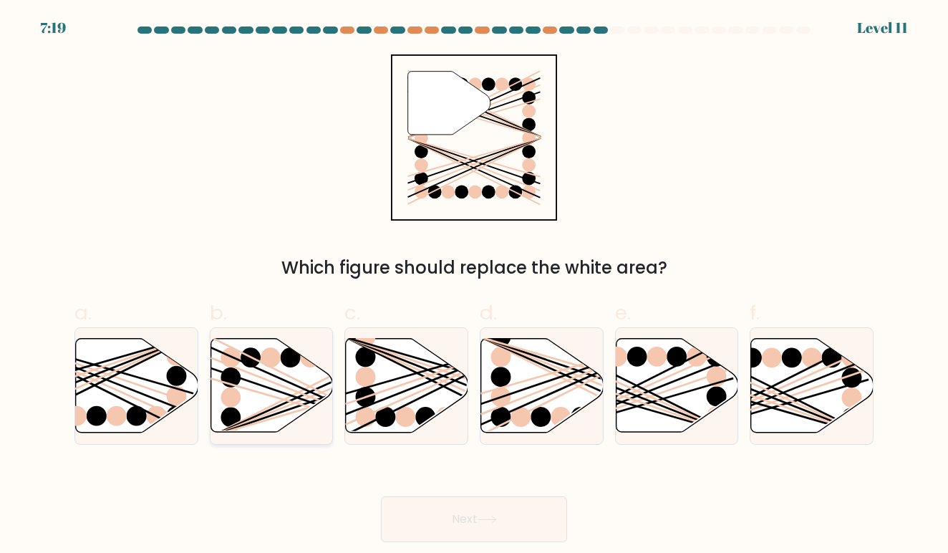
click at [294, 386] on icon at bounding box center [272, 386] width 122 height 94
click at [474, 286] on input "b." at bounding box center [474, 280] width 1 height 9
radio input "true"
click at [453, 501] on button "Next" at bounding box center [474, 519] width 186 height 46
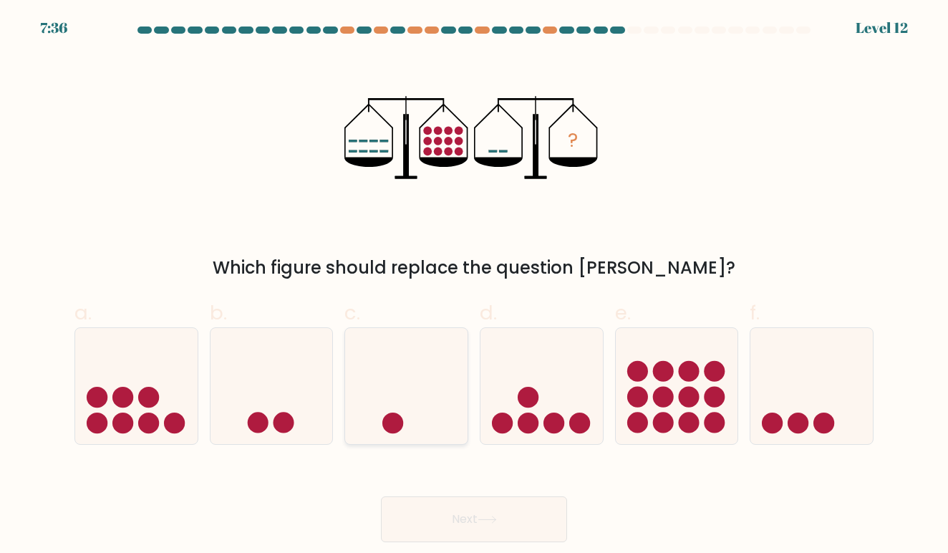
click at [402, 409] on icon at bounding box center [406, 385] width 122 height 101
click at [474, 286] on input "c." at bounding box center [474, 280] width 1 height 9
radio input "true"
click at [508, 352] on icon at bounding box center [541, 385] width 122 height 101
click at [475, 286] on input "d." at bounding box center [474, 280] width 1 height 9
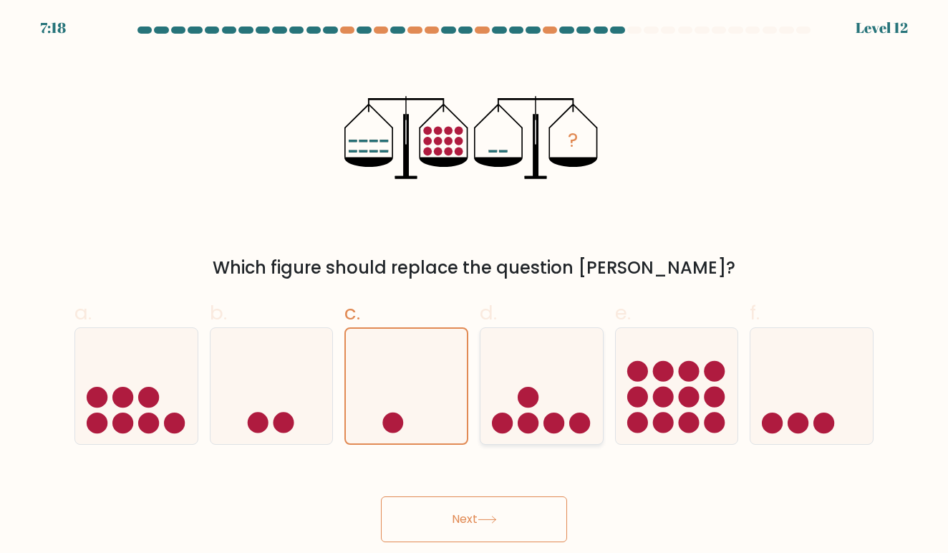
radio input "true"
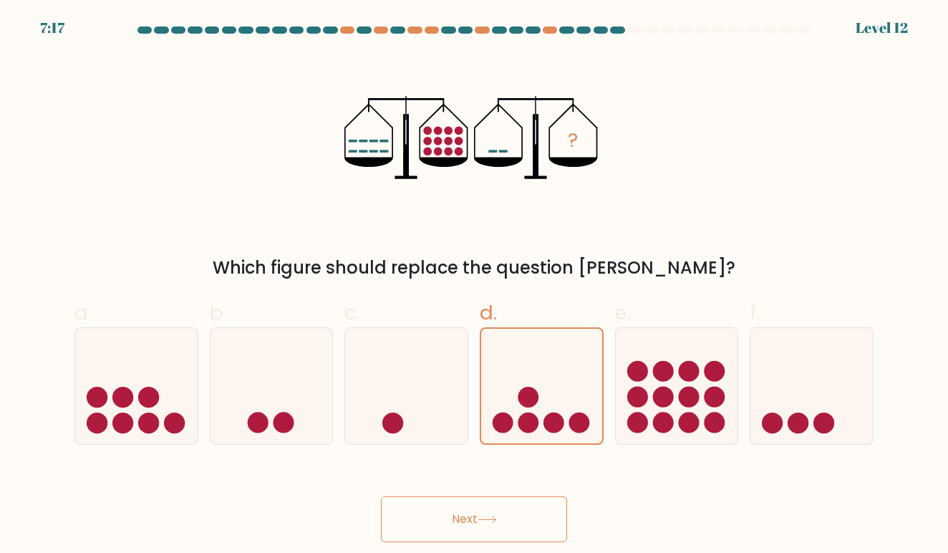
click at [512, 506] on button "Next" at bounding box center [474, 519] width 186 height 46
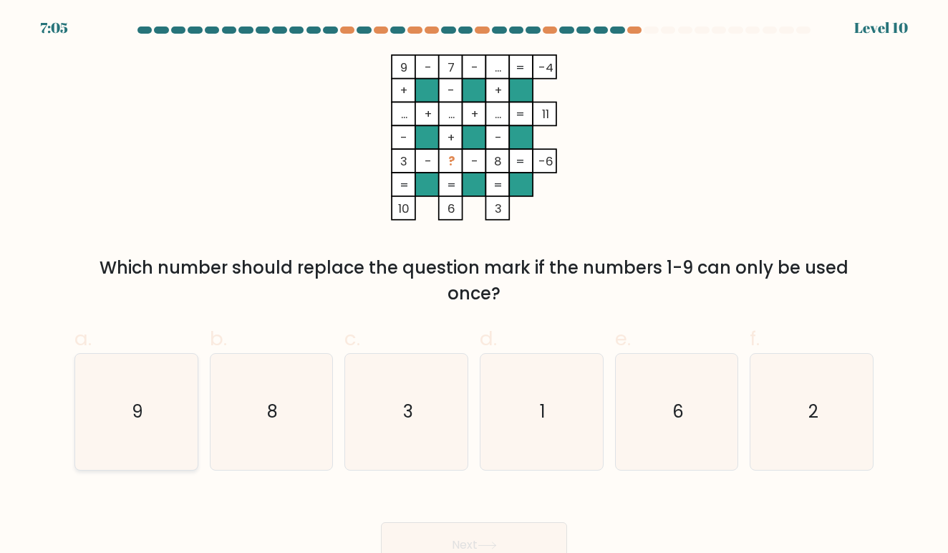
click at [155, 390] on icon "9" at bounding box center [136, 412] width 116 height 116
click at [474, 286] on input "a. 9" at bounding box center [474, 280] width 1 height 9
radio input "true"
click at [367, 427] on icon "3" at bounding box center [407, 412] width 116 height 116
click at [474, 286] on input "c. 3" at bounding box center [474, 280] width 1 height 9
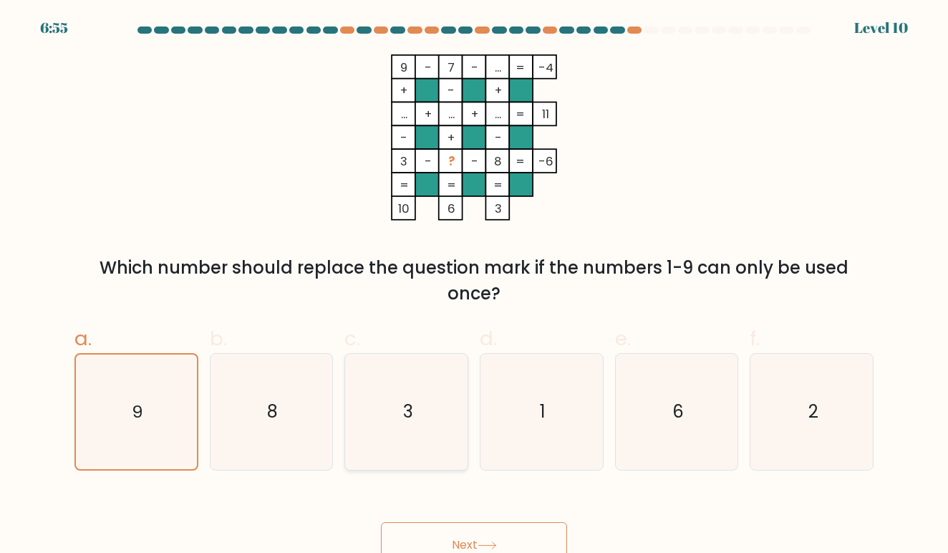
radio input "true"
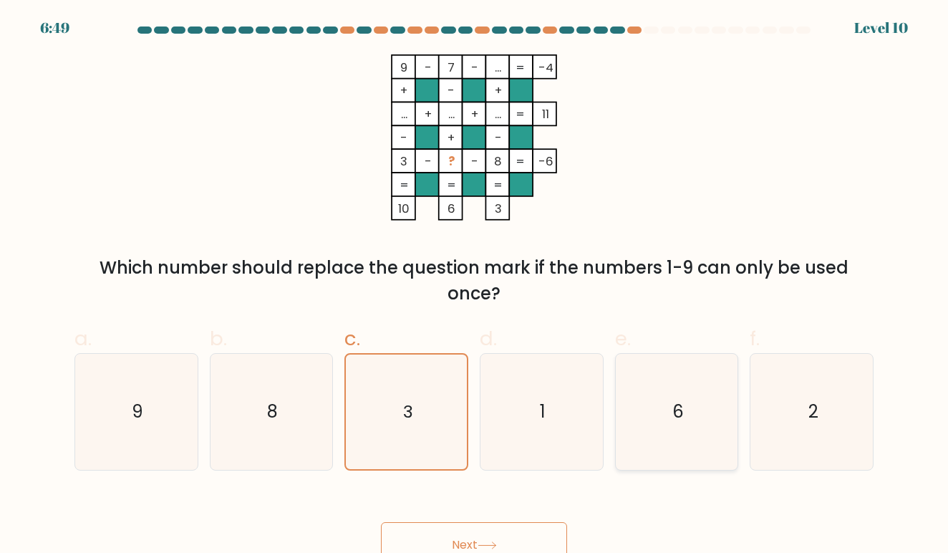
click at [669, 399] on icon "6" at bounding box center [677, 412] width 116 height 116
click at [475, 286] on input "e. 6" at bounding box center [474, 280] width 1 height 9
radio input "true"
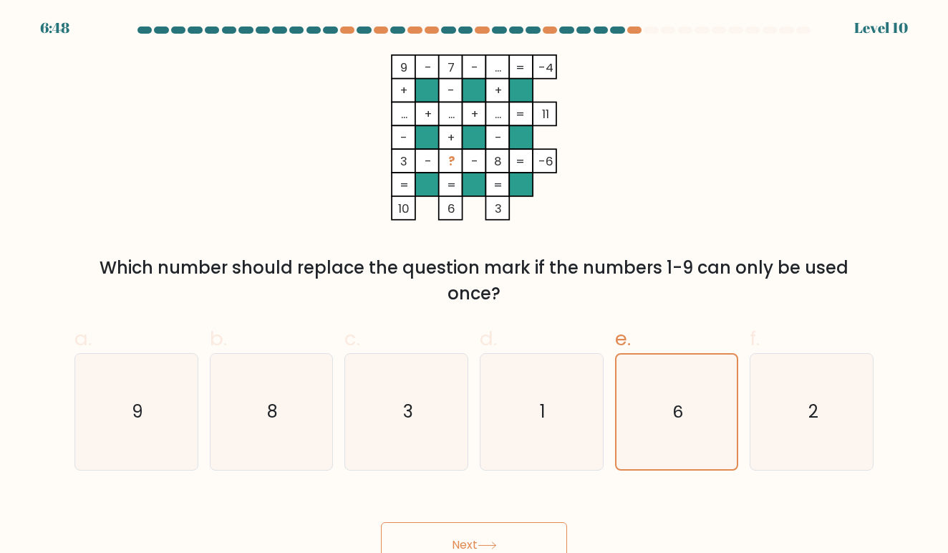
click at [490, 536] on button "Next" at bounding box center [474, 545] width 186 height 46
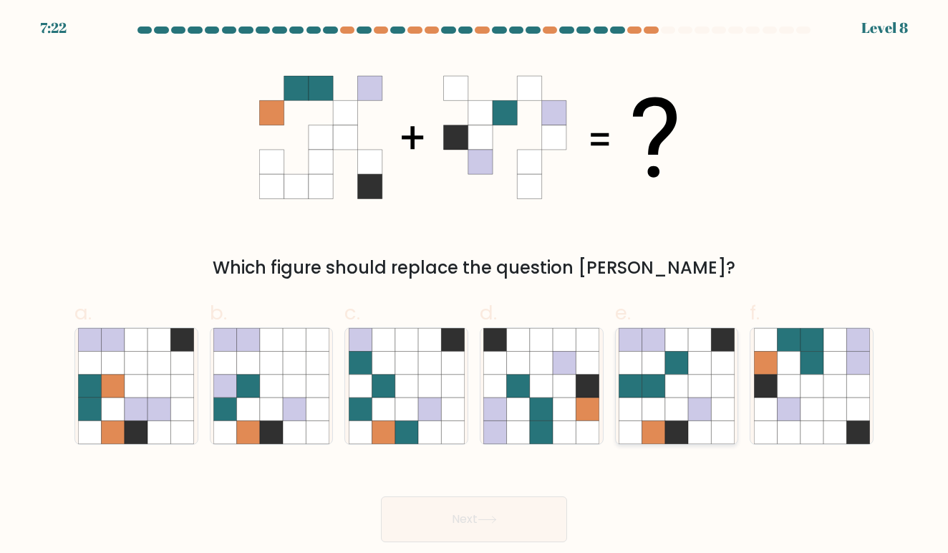
click at [652, 382] on icon at bounding box center [653, 385] width 23 height 23
click at [475, 286] on input "e." at bounding box center [474, 280] width 1 height 9
radio input "true"
click at [547, 519] on button "Next" at bounding box center [474, 519] width 186 height 46
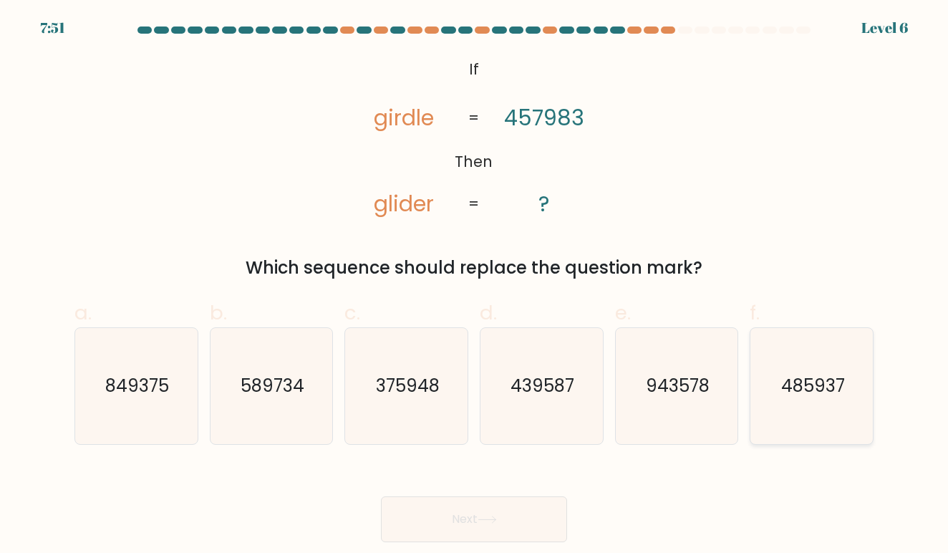
click at [787, 379] on text "485937" at bounding box center [813, 386] width 64 height 24
click at [475, 286] on input "f. 485937" at bounding box center [474, 280] width 1 height 9
radio input "true"
click at [513, 503] on button "Next" at bounding box center [474, 519] width 186 height 46
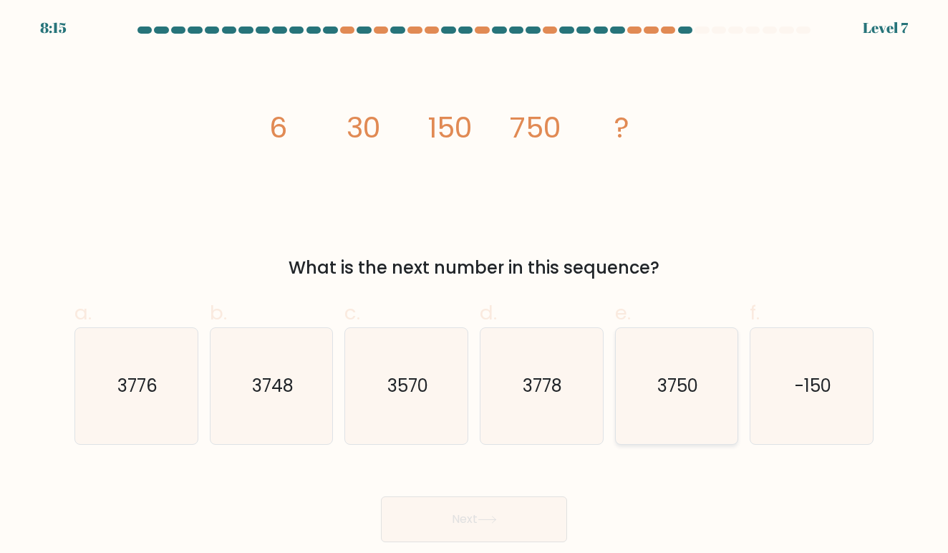
click at [665, 383] on text "3750" at bounding box center [677, 386] width 41 height 24
click at [475, 286] on input "e. 3750" at bounding box center [474, 280] width 1 height 9
radio input "true"
click at [362, 387] on icon "3570" at bounding box center [407, 386] width 116 height 116
click at [474, 286] on input "c. 3570" at bounding box center [474, 280] width 1 height 9
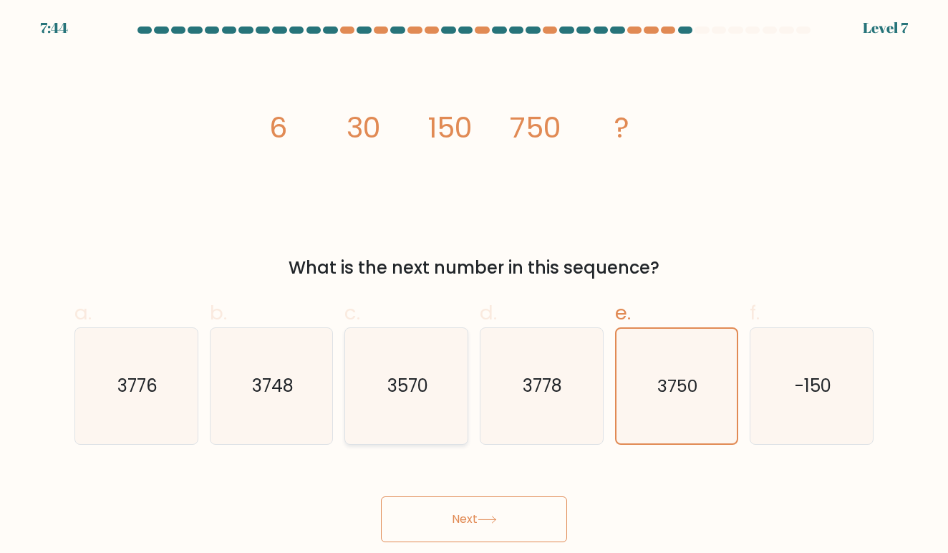
radio input "true"
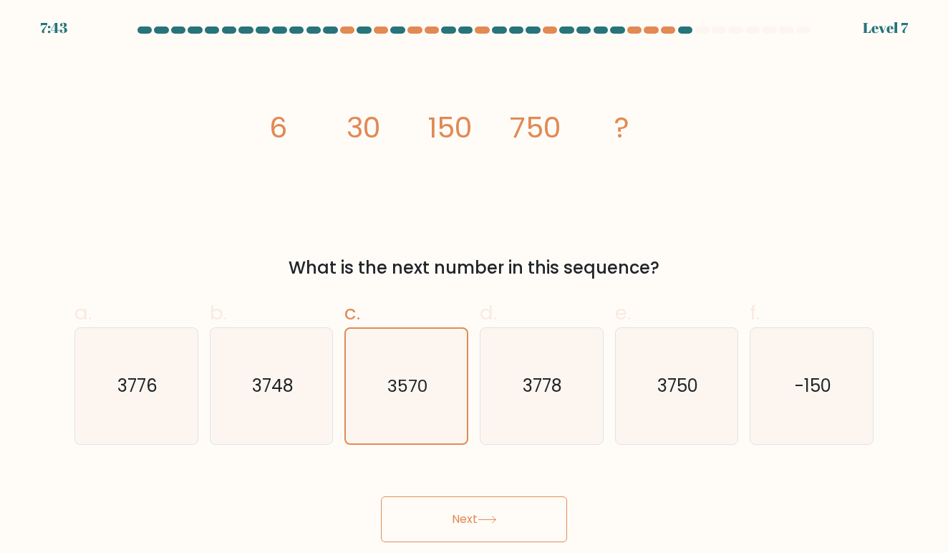
click at [437, 515] on button "Next" at bounding box center [474, 519] width 186 height 46
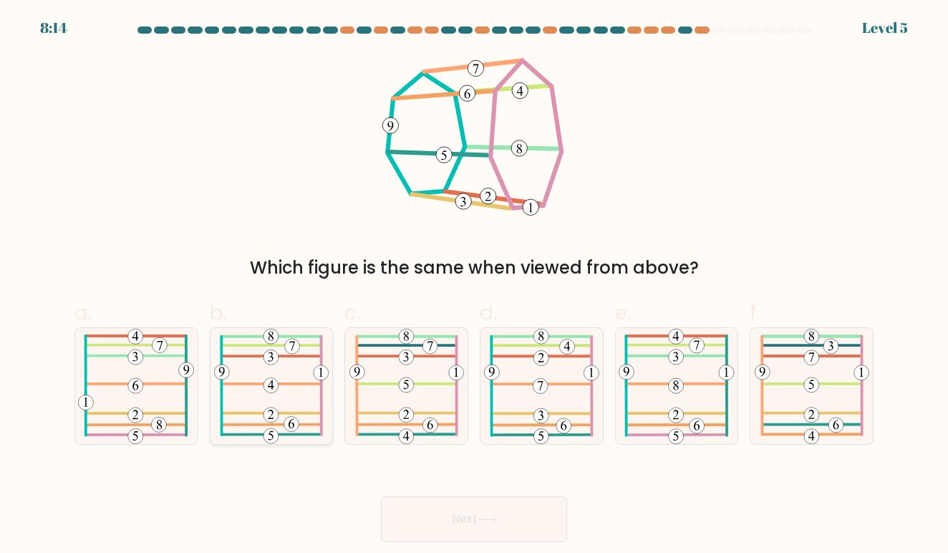
click at [267, 370] on icon at bounding box center [271, 386] width 115 height 116
click at [474, 286] on input "b." at bounding box center [474, 280] width 1 height 9
radio input "true"
click at [421, 500] on button "Next" at bounding box center [474, 519] width 186 height 46
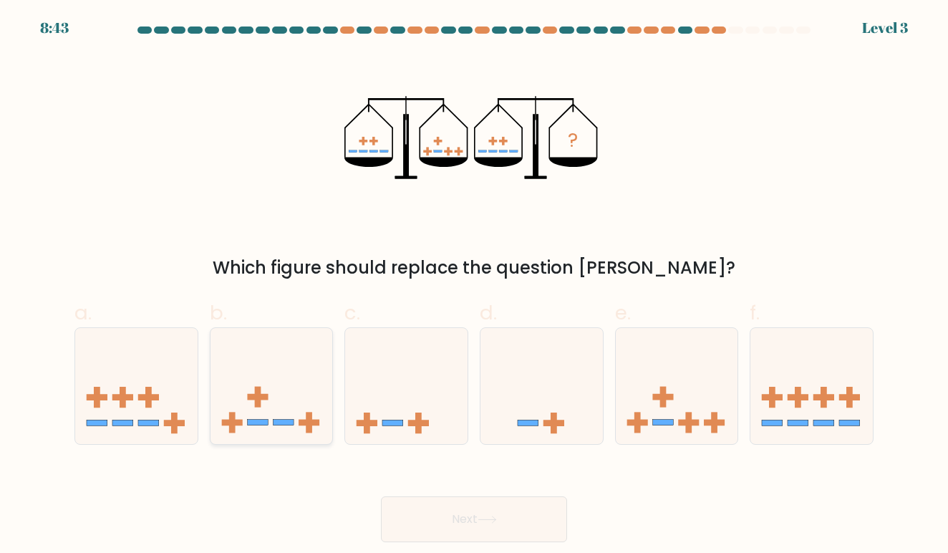
click at [284, 415] on icon at bounding box center [272, 385] width 122 height 101
click at [474, 286] on input "b." at bounding box center [474, 280] width 1 height 9
radio input "true"
click at [172, 413] on rect at bounding box center [174, 422] width 6 height 21
click at [474, 286] on input "a." at bounding box center [474, 280] width 1 height 9
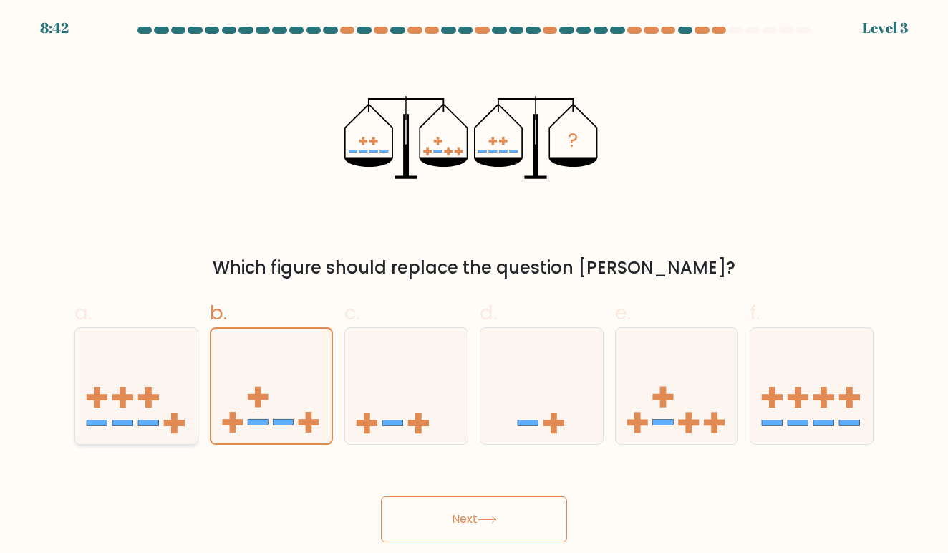
radio input "true"
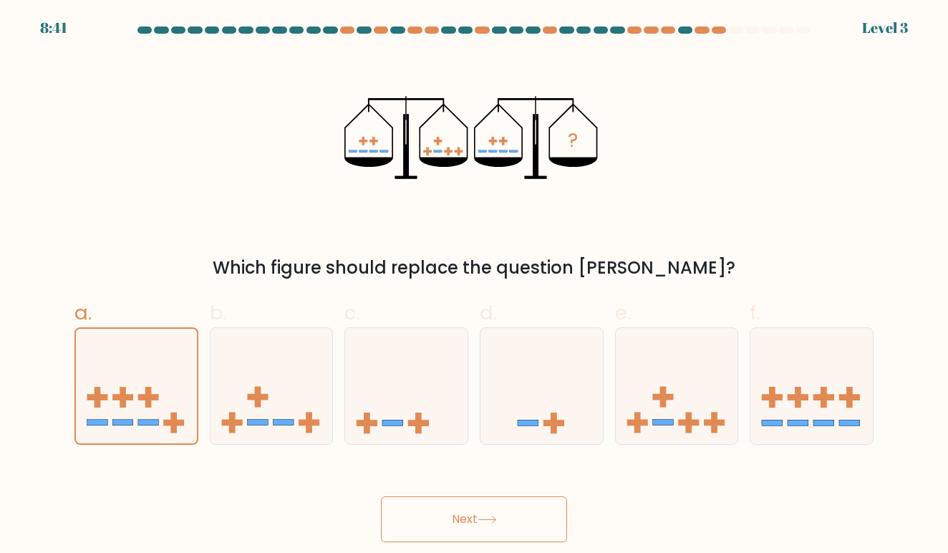
click at [436, 523] on button "Next" at bounding box center [474, 519] width 186 height 46
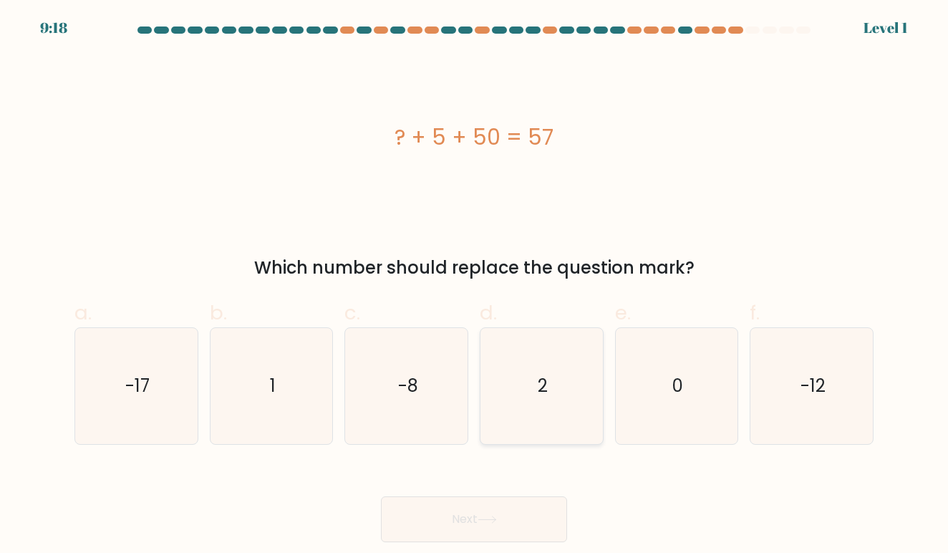
click at [564, 421] on icon "2" at bounding box center [541, 386] width 116 height 116
click at [475, 286] on input "d. 2" at bounding box center [474, 280] width 1 height 9
radio input "true"
click at [490, 527] on button "Next" at bounding box center [474, 519] width 186 height 46
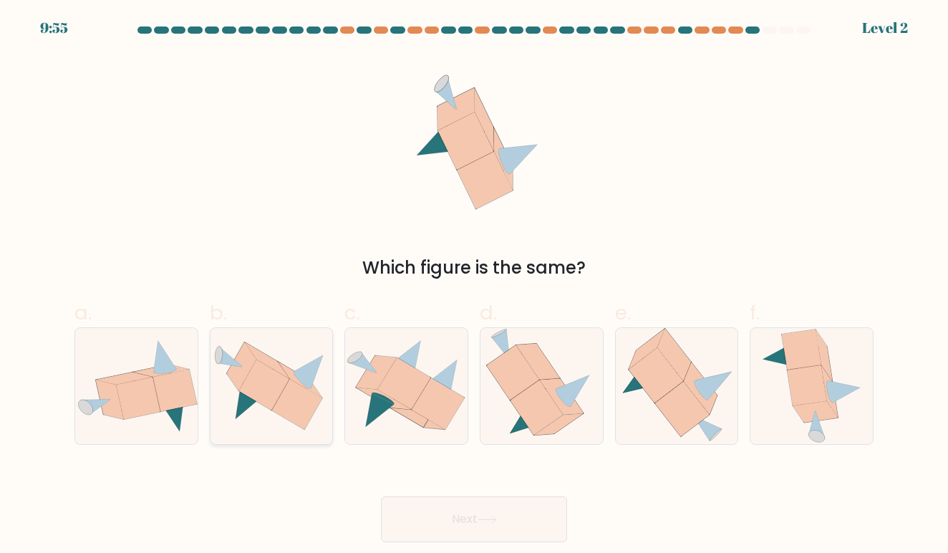
click at [327, 403] on icon at bounding box center [272, 386] width 122 height 89
click at [474, 286] on input "b." at bounding box center [474, 280] width 1 height 9
radio input "true"
click at [430, 530] on button "Next" at bounding box center [474, 519] width 186 height 46
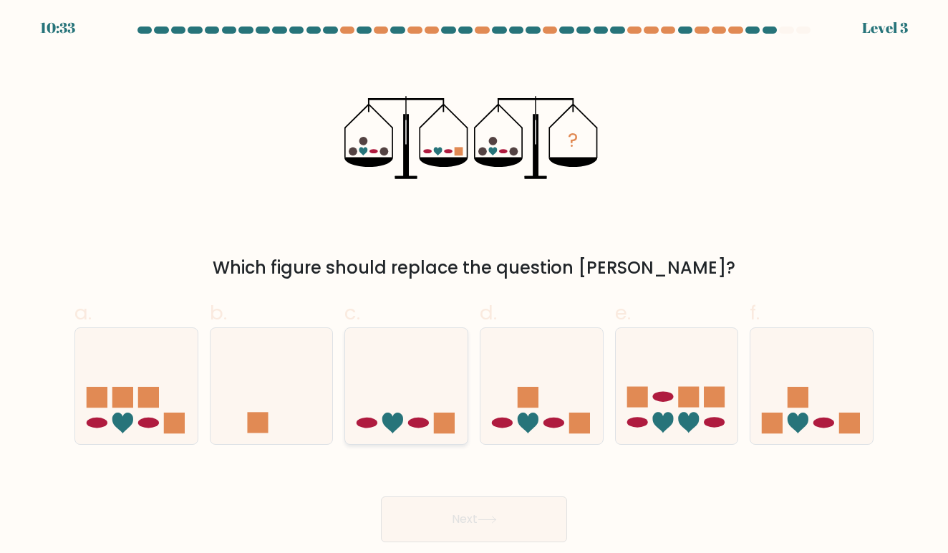
click at [437, 402] on icon at bounding box center [406, 385] width 122 height 101
click at [474, 286] on input "c." at bounding box center [474, 280] width 1 height 9
radio input "true"
click at [448, 517] on button "Next" at bounding box center [474, 519] width 186 height 46
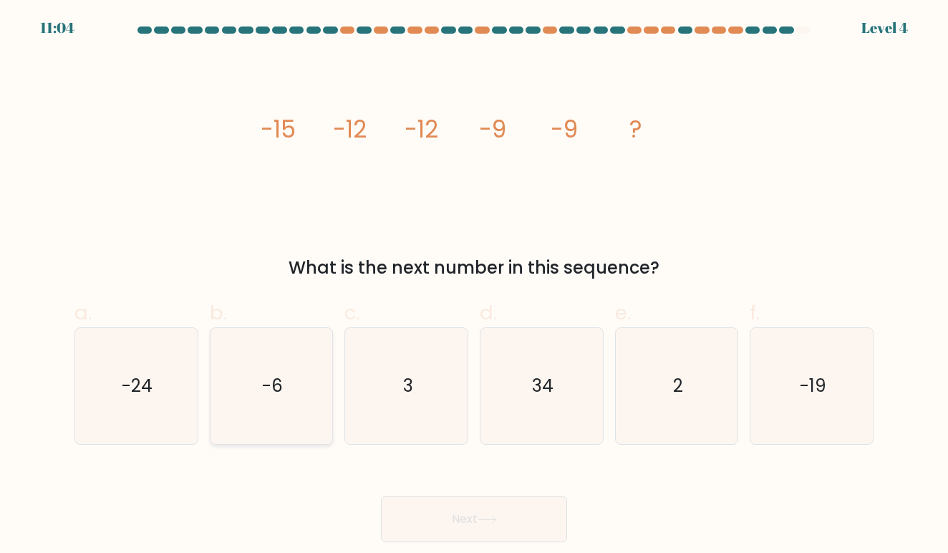
click at [287, 399] on icon "-6" at bounding box center [271, 386] width 116 height 116
click at [474, 286] on input "b. -6" at bounding box center [474, 280] width 1 height 9
radio input "true"
click at [418, 506] on button "Next" at bounding box center [474, 519] width 186 height 46
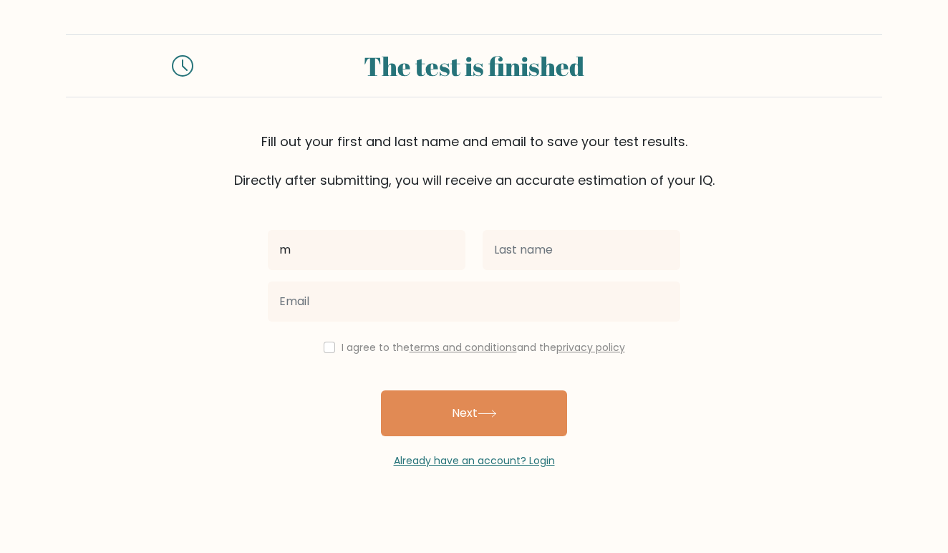
click at [474, 415] on button "Next" at bounding box center [474, 413] width 186 height 46
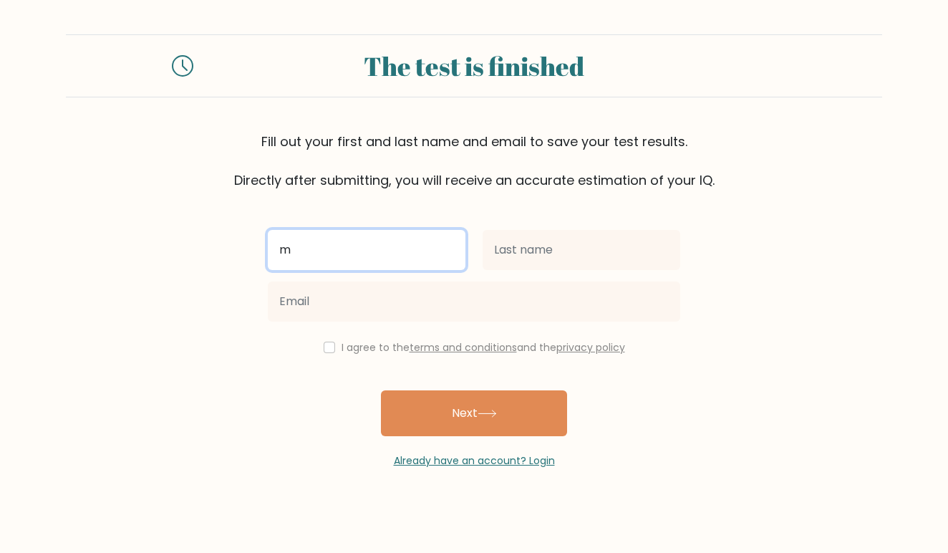
click at [306, 238] on input "m" at bounding box center [367, 250] width 198 height 40
click at [319, 258] on input "m" at bounding box center [367, 250] width 198 height 40
type input "mrianne"
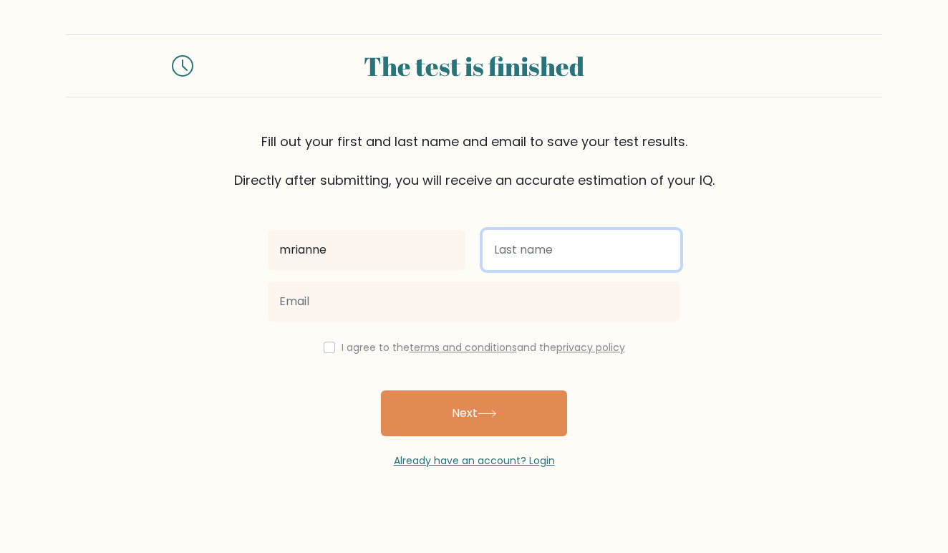
click at [506, 239] on input "text" at bounding box center [582, 250] width 198 height 40
type input "boisvert"
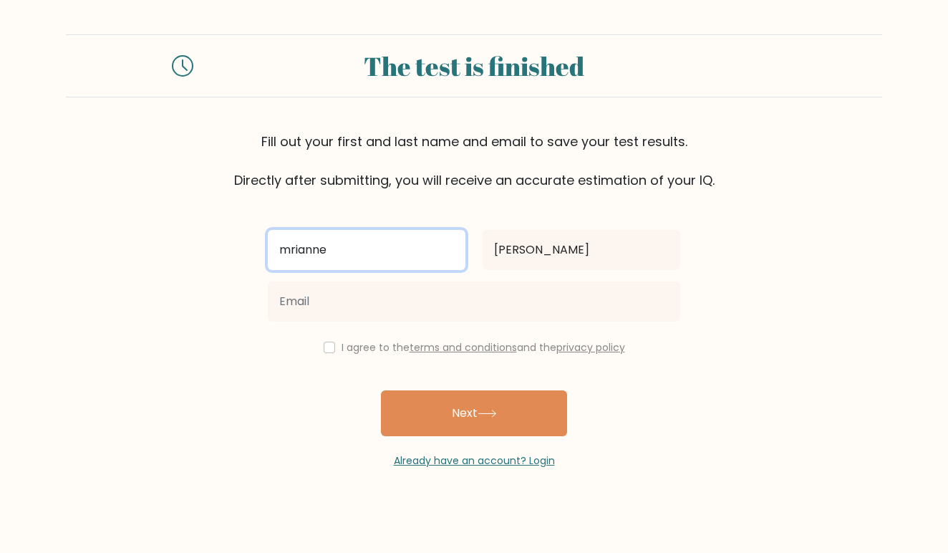
click at [406, 257] on input "mrianne" at bounding box center [367, 250] width 198 height 40
drag, startPoint x: 406, startPoint y: 257, endPoint x: 335, endPoint y: 254, distance: 70.9
click at [335, 254] on input "mrianne" at bounding box center [367, 250] width 198 height 40
click at [294, 253] on input "mrianne" at bounding box center [367, 250] width 198 height 40
click at [290, 251] on input "mrianne" at bounding box center [367, 250] width 198 height 40
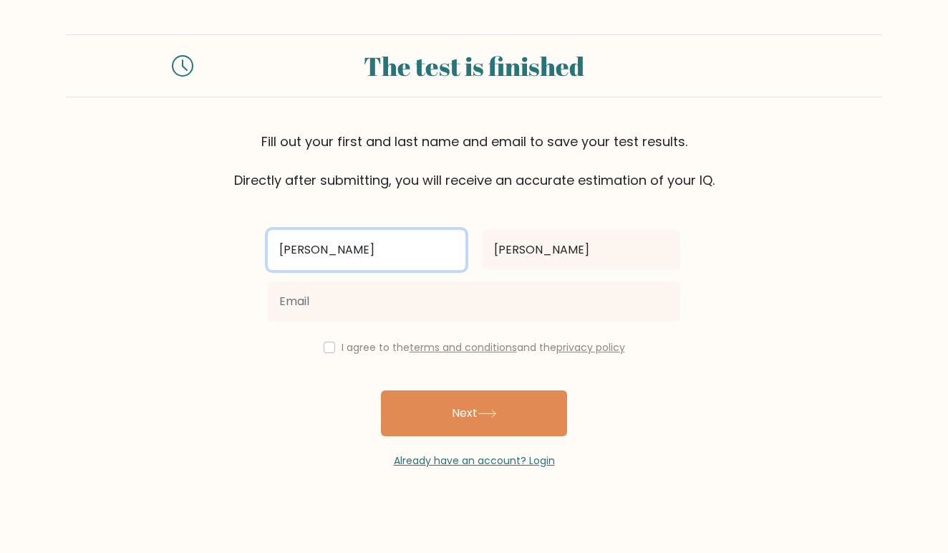
type input "marianne"
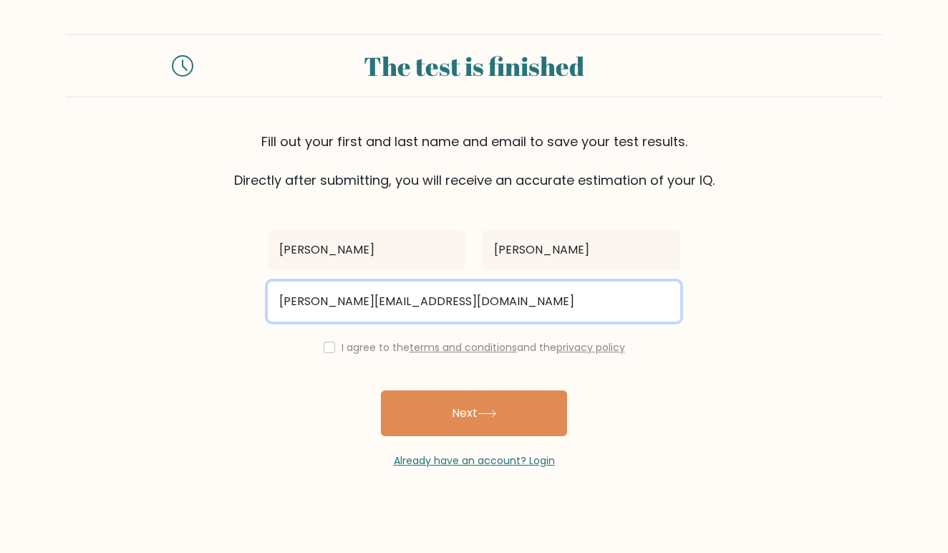
type input "marie.boi@icloud.com"
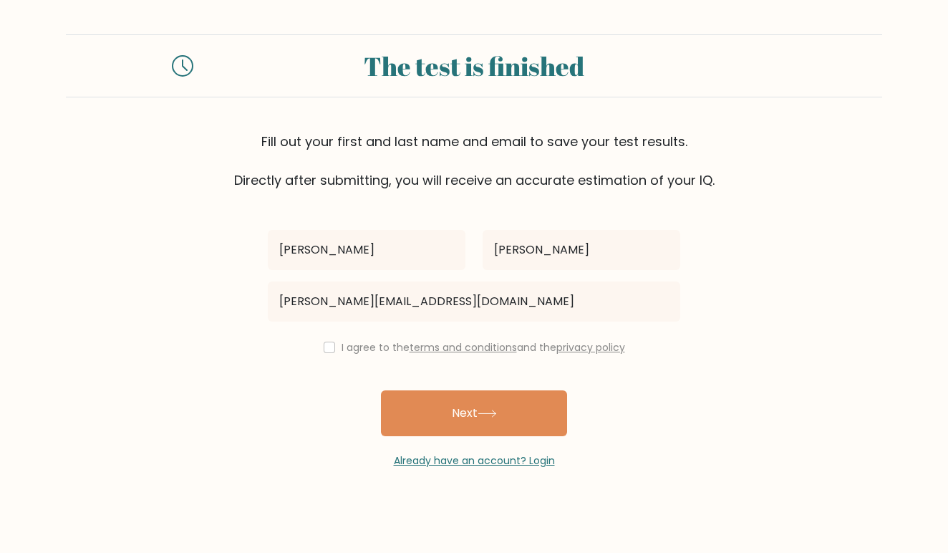
click at [324, 347] on input "checkbox" at bounding box center [329, 347] width 11 height 11
checkbox input "true"
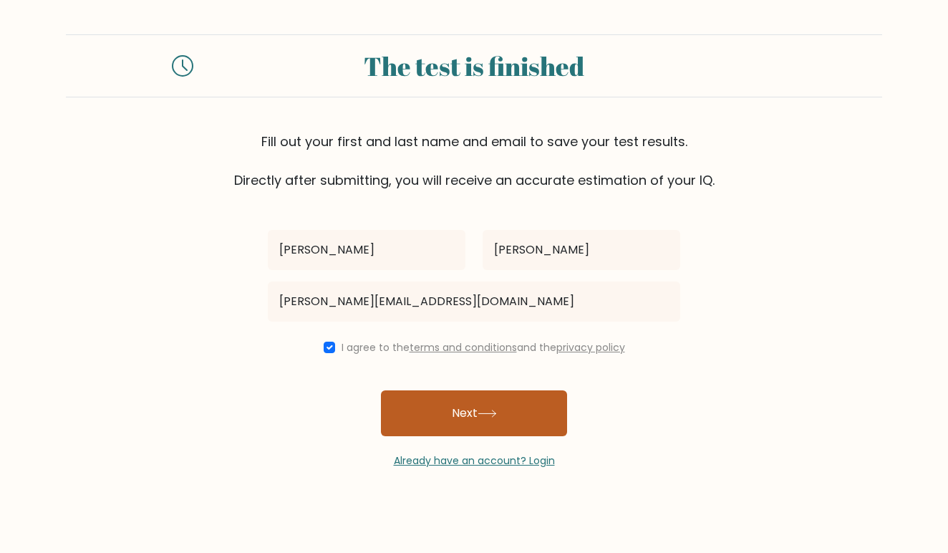
click at [443, 405] on button "Next" at bounding box center [474, 413] width 186 height 46
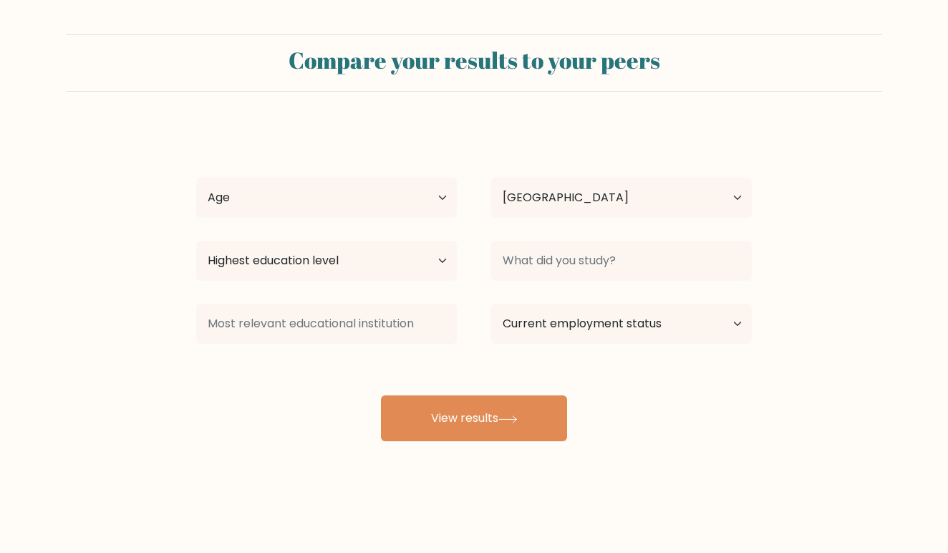
select select "CA"
select select "min_18"
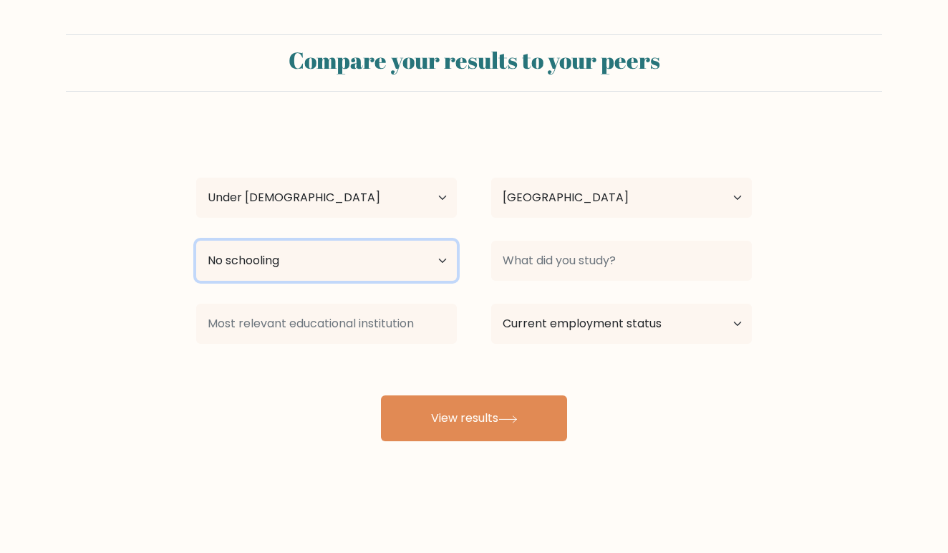
select select "occupation_specific"
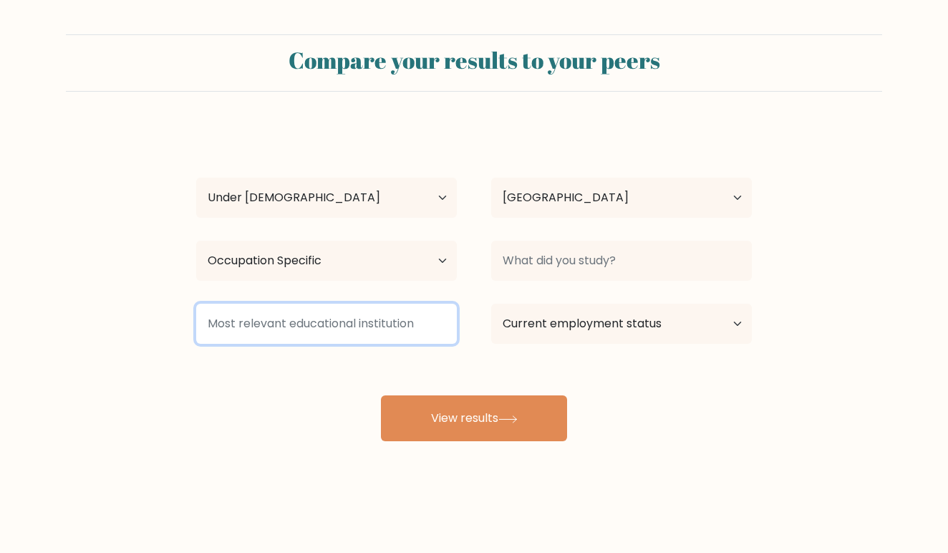
click at [354, 332] on input at bounding box center [326, 324] width 261 height 40
type input "cégep"
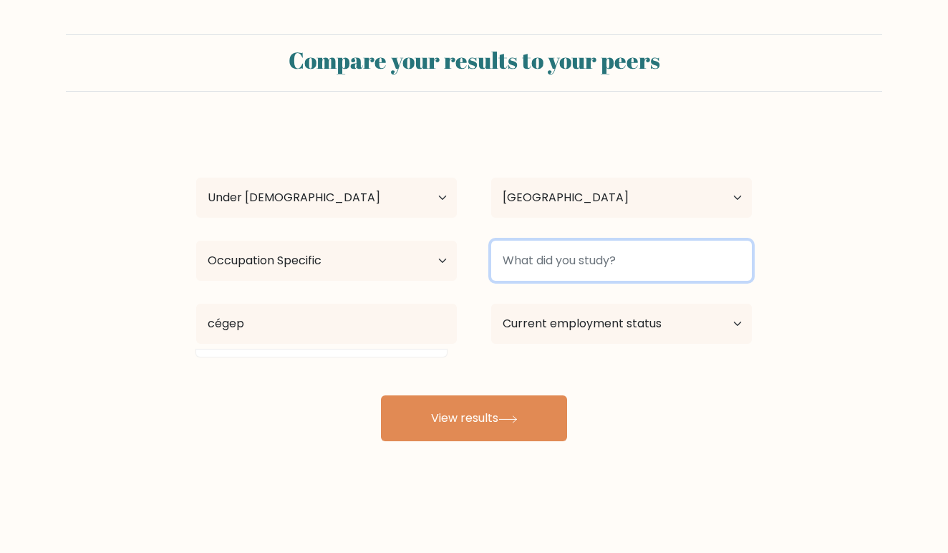
drag, startPoint x: 353, startPoint y: 332, endPoint x: 556, endPoint y: 261, distance: 214.4
click at [556, 261] on input at bounding box center [621, 261] width 261 height 40
type input "tes"
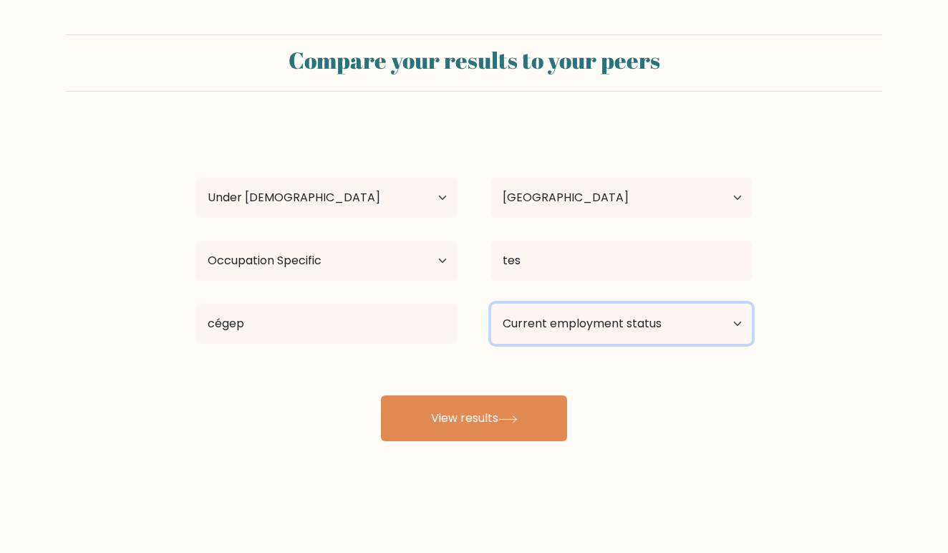
select select "student"
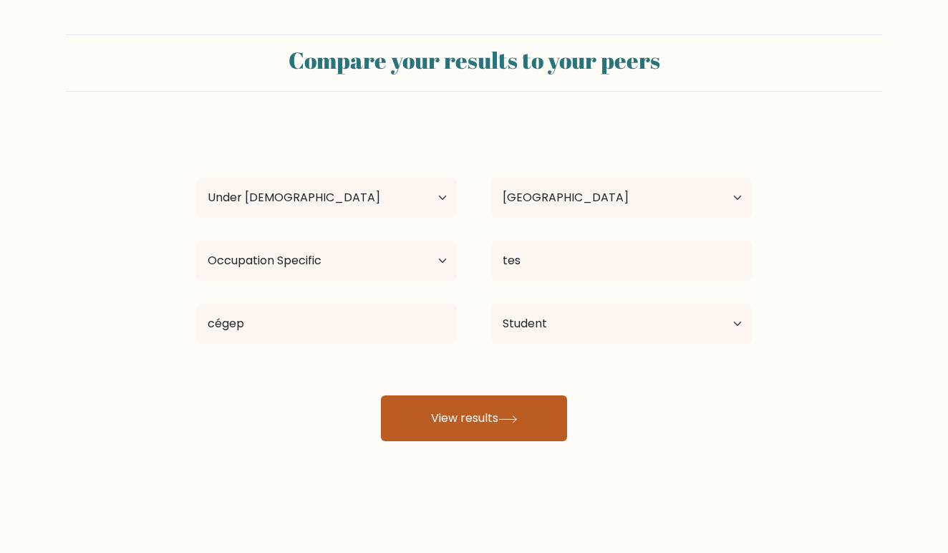
click at [536, 405] on button "View results" at bounding box center [474, 418] width 186 height 46
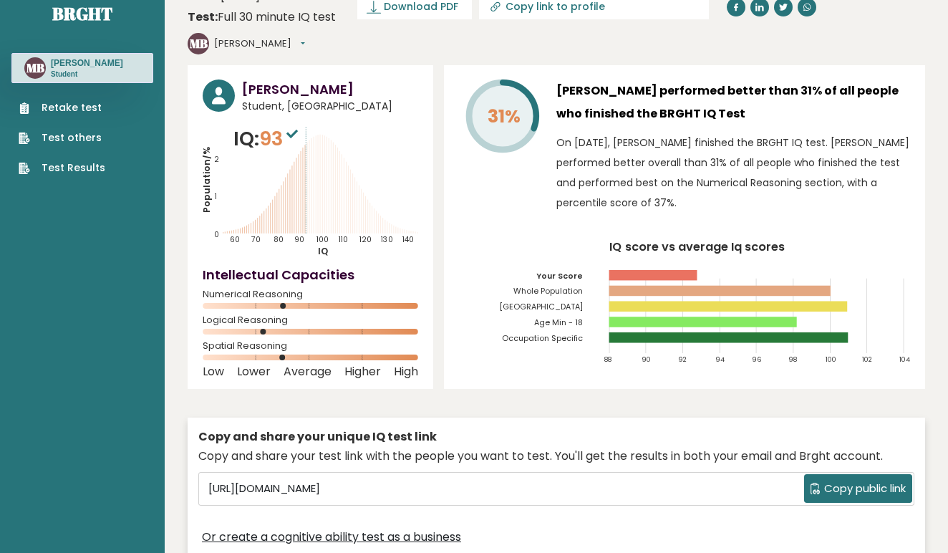
scroll to position [24, 0]
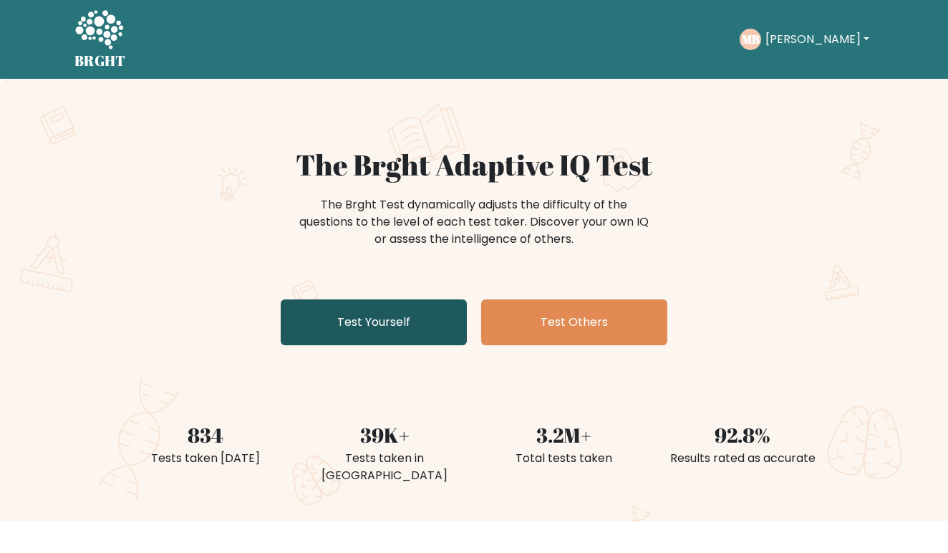
click at [386, 337] on link "Test Yourself" at bounding box center [374, 322] width 186 height 46
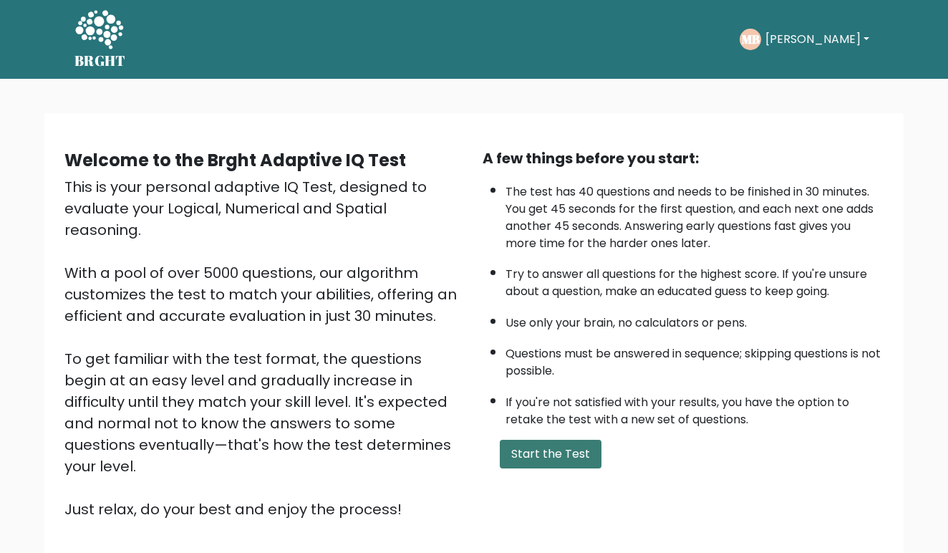
click at [567, 468] on button "Start the Test" at bounding box center [551, 454] width 102 height 29
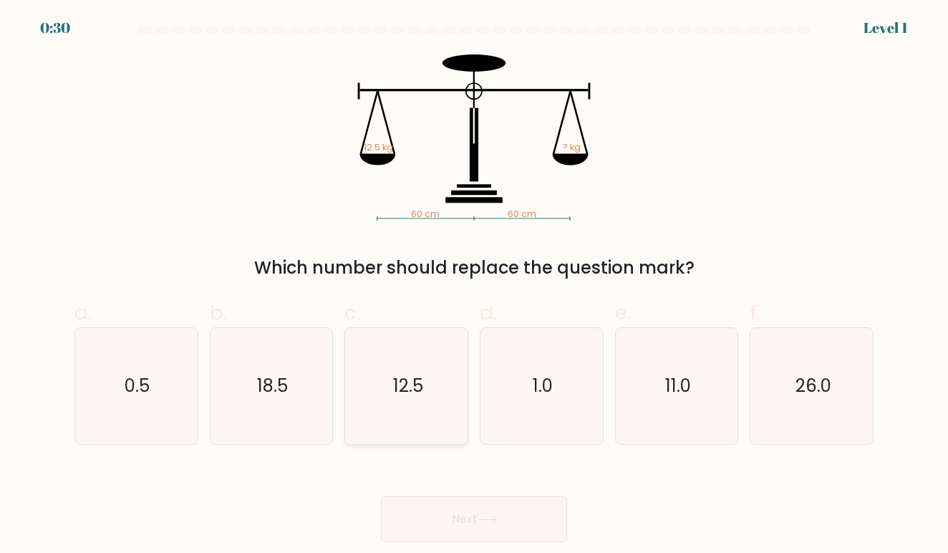
click at [417, 363] on icon "12.5" at bounding box center [407, 386] width 116 height 116
click at [474, 286] on input "c. 12.5" at bounding box center [474, 280] width 1 height 9
radio input "true"
click at [448, 516] on button "Next" at bounding box center [474, 519] width 186 height 46
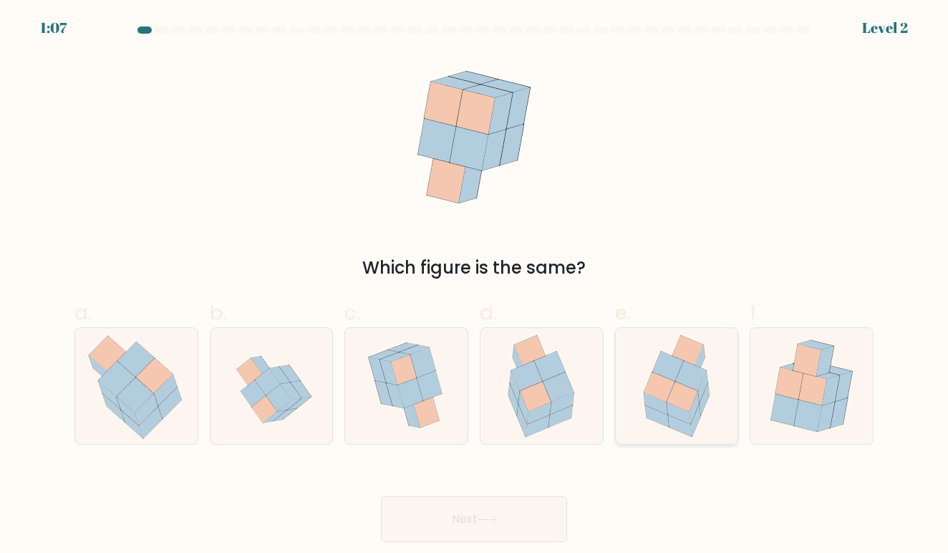
click at [694, 410] on icon at bounding box center [695, 407] width 10 height 32
click at [475, 286] on input "e." at bounding box center [474, 280] width 1 height 9
radio input "true"
click at [454, 531] on button "Next" at bounding box center [474, 519] width 186 height 46
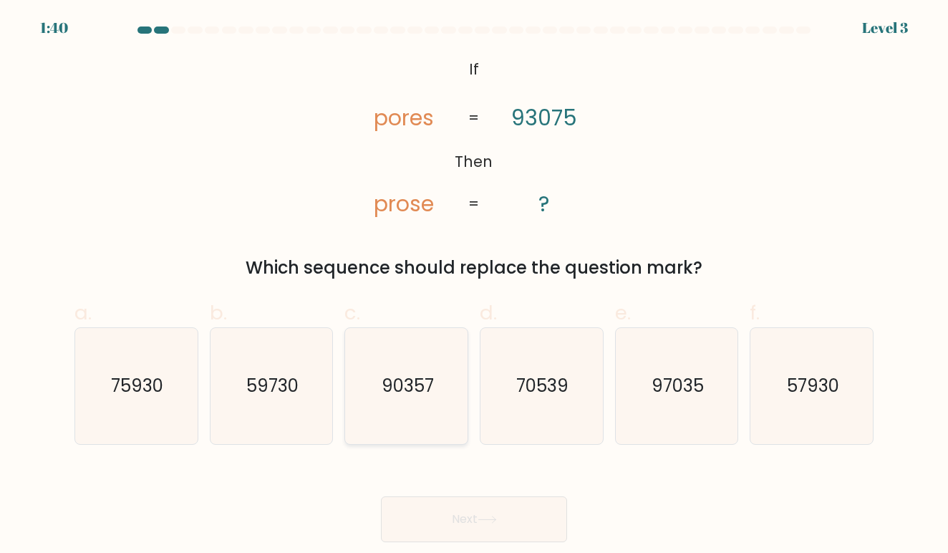
click at [428, 397] on text "90357" at bounding box center [408, 386] width 52 height 24
click at [474, 286] on input "c. 90357" at bounding box center [474, 280] width 1 height 9
radio input "true"
click at [437, 518] on button "Next" at bounding box center [474, 519] width 186 height 46
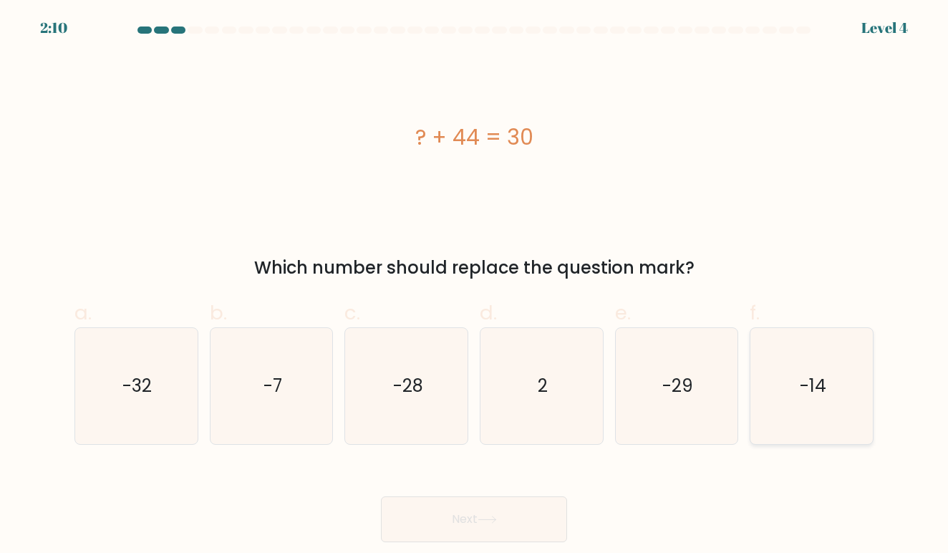
click at [814, 438] on icon "-14" at bounding box center [812, 386] width 116 height 116
click at [475, 286] on input "f. -14" at bounding box center [474, 280] width 1 height 9
radio input "true"
click at [508, 528] on button "Next" at bounding box center [474, 519] width 186 height 46
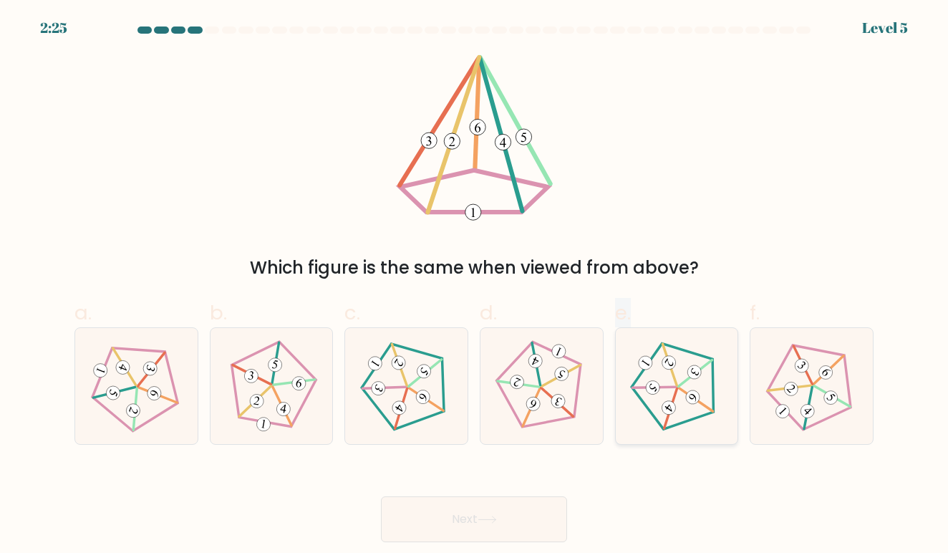
drag, startPoint x: 579, startPoint y: 434, endPoint x: 654, endPoint y: 434, distance: 75.2
click at [653, 434] on div "a. b. c." at bounding box center [474, 365] width 811 height 158
click at [811, 411] on 638 at bounding box center [807, 411] width 19 height 19
click at [475, 286] on input "f." at bounding box center [474, 280] width 1 height 9
radio input "true"
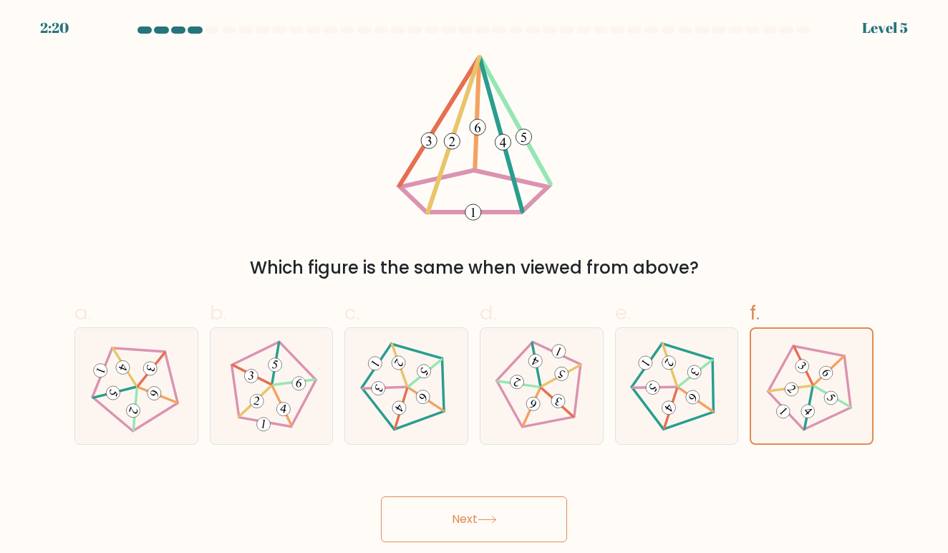
click at [531, 518] on button "Next" at bounding box center [474, 519] width 186 height 46
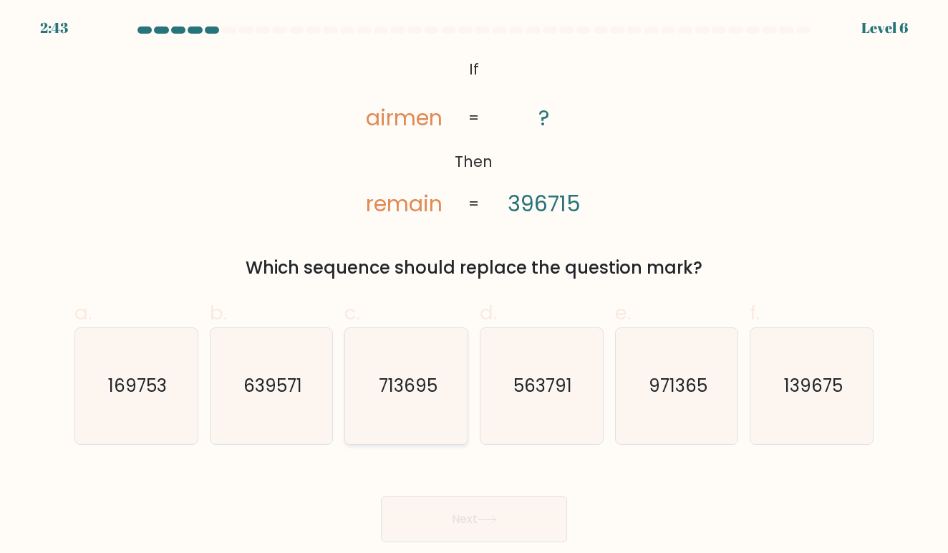
click at [442, 377] on icon "713695" at bounding box center [407, 386] width 116 height 116
click at [474, 286] on input "c. 713695" at bounding box center [474, 280] width 1 height 9
radio input "true"
click at [417, 503] on button "Next" at bounding box center [474, 519] width 186 height 46
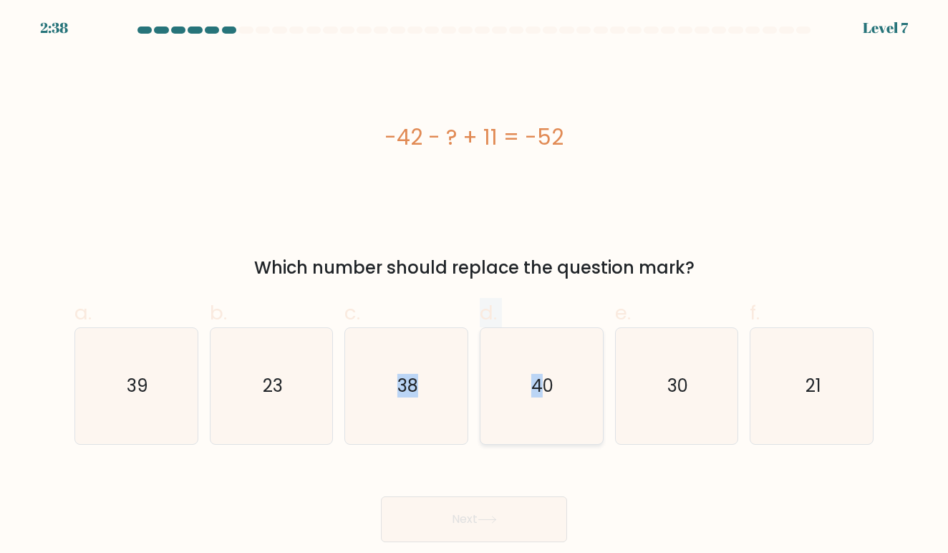
drag, startPoint x: 415, startPoint y: 422, endPoint x: 558, endPoint y: 372, distance: 152.0
click at [557, 374] on div "a. 39 b. 23 c." at bounding box center [474, 365] width 811 height 158
click at [679, 404] on icon "30" at bounding box center [677, 386] width 116 height 116
click at [475, 286] on input "e. 30" at bounding box center [474, 280] width 1 height 9
radio input "true"
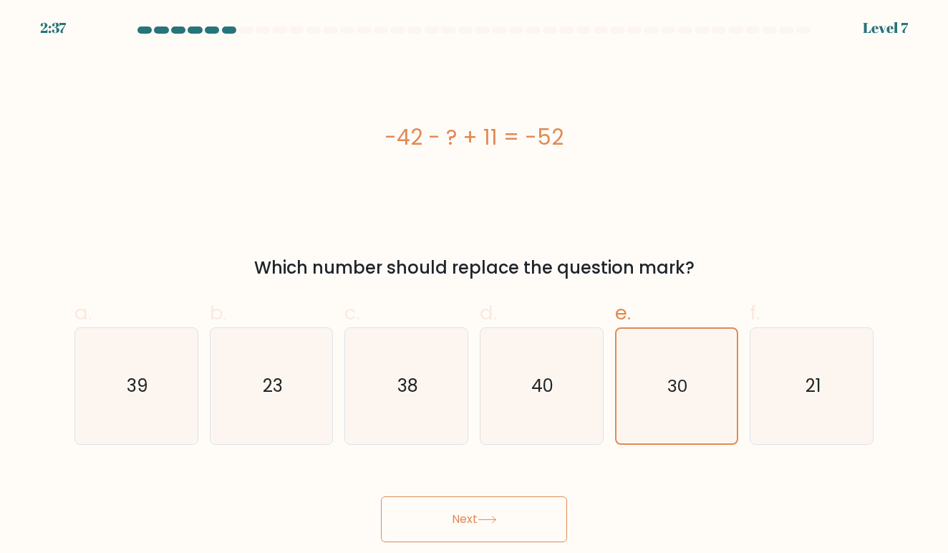
click at [312, 533] on div "Next" at bounding box center [474, 502] width 816 height 80
click at [440, 525] on button "Next" at bounding box center [474, 519] width 186 height 46
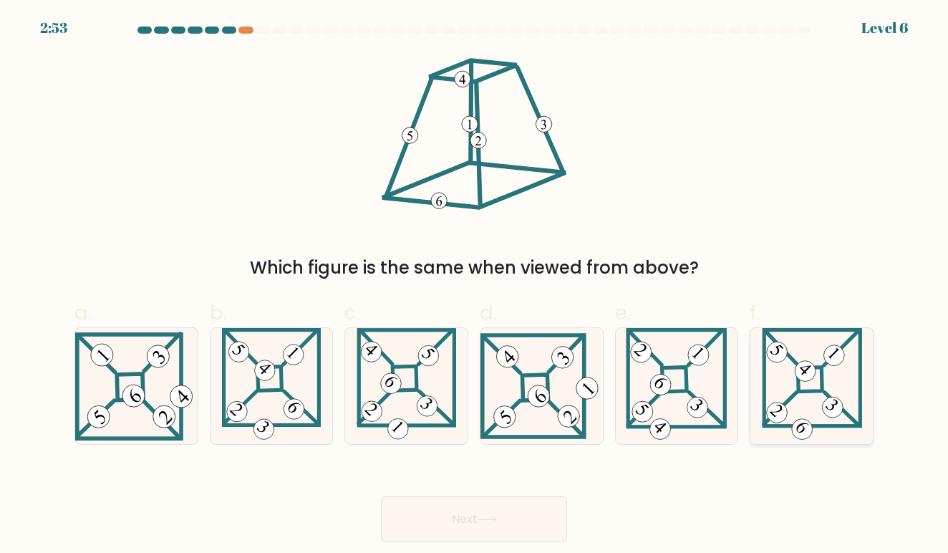
click at [794, 393] on 665 at bounding box center [779, 408] width 33 height 32
click at [475, 286] on input "f." at bounding box center [474, 280] width 1 height 9
radio input "true"
click at [523, 511] on button "Next" at bounding box center [474, 519] width 186 height 46
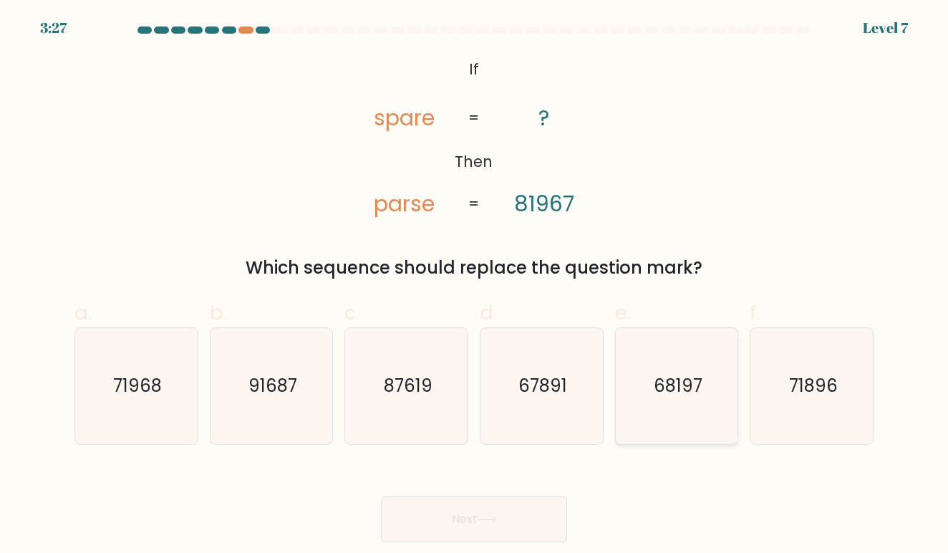
click at [661, 379] on text "68197" at bounding box center [678, 386] width 49 height 24
click at [475, 286] on input "e. 68197" at bounding box center [474, 280] width 1 height 9
radio input "true"
click at [526, 506] on button "Next" at bounding box center [474, 519] width 186 height 46
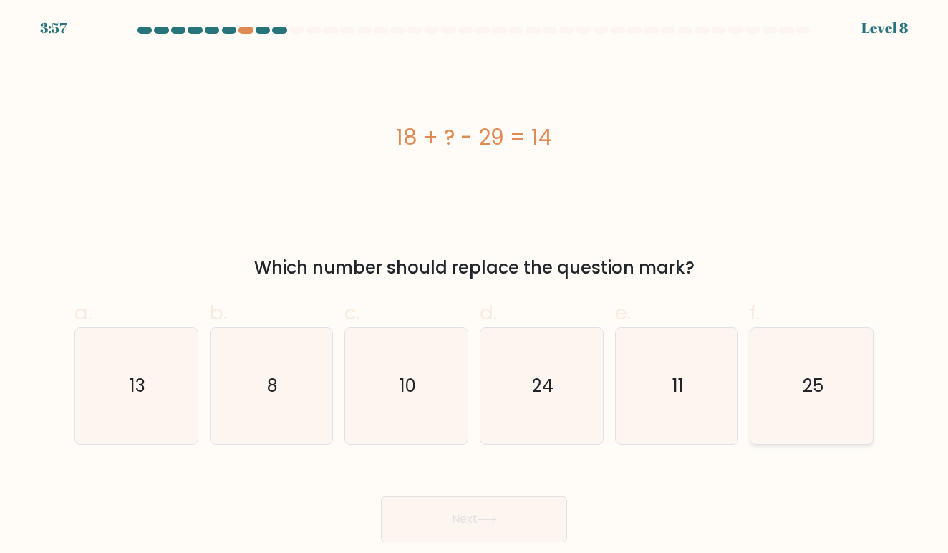
click at [801, 378] on icon "25" at bounding box center [812, 386] width 116 height 116
click at [475, 286] on input "f. 25" at bounding box center [474, 280] width 1 height 9
radio input "true"
click at [546, 532] on button "Next" at bounding box center [474, 519] width 186 height 46
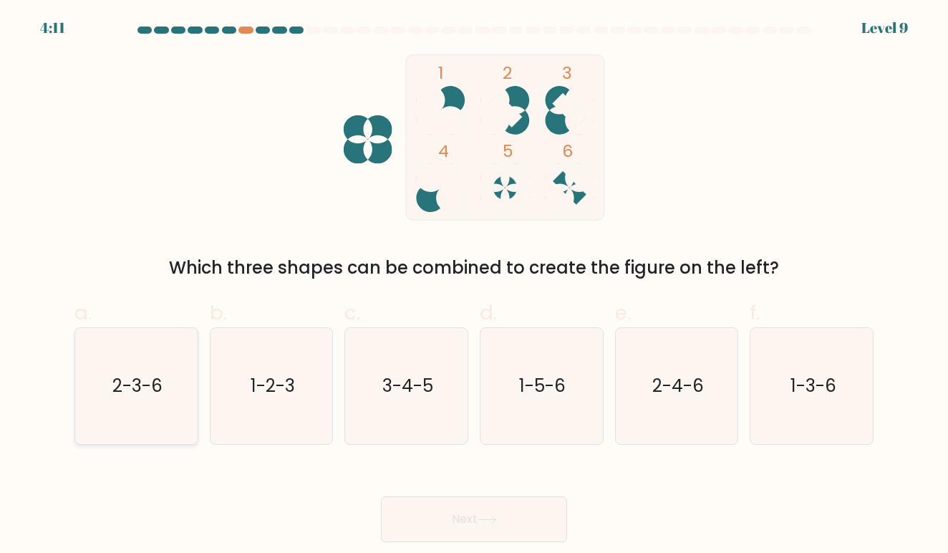
click at [145, 345] on icon "2-3-6" at bounding box center [136, 386] width 116 height 116
click at [474, 286] on input "a. 2-3-6" at bounding box center [474, 280] width 1 height 9
radio input "true"
click at [528, 530] on button "Next" at bounding box center [474, 519] width 186 height 46
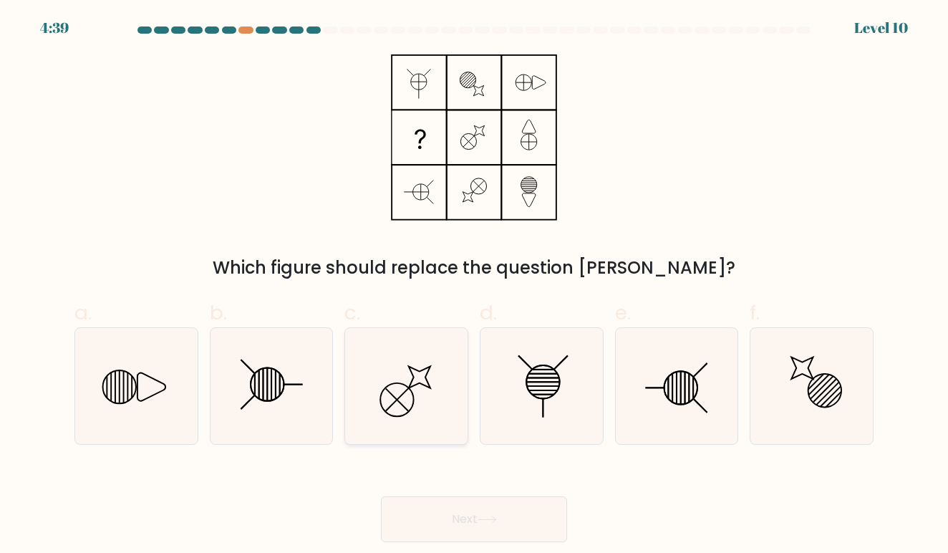
click at [407, 412] on icon at bounding box center [407, 386] width 116 height 116
click at [474, 286] on input "c." at bounding box center [474, 280] width 1 height 9
radio input "true"
click at [668, 374] on icon at bounding box center [677, 386] width 116 height 116
click at [475, 286] on input "e." at bounding box center [474, 280] width 1 height 9
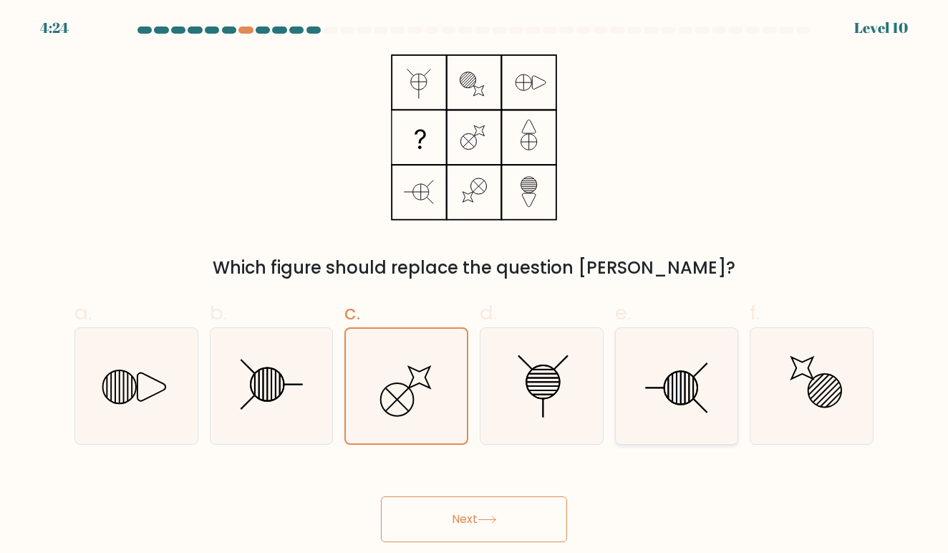
radio input "true"
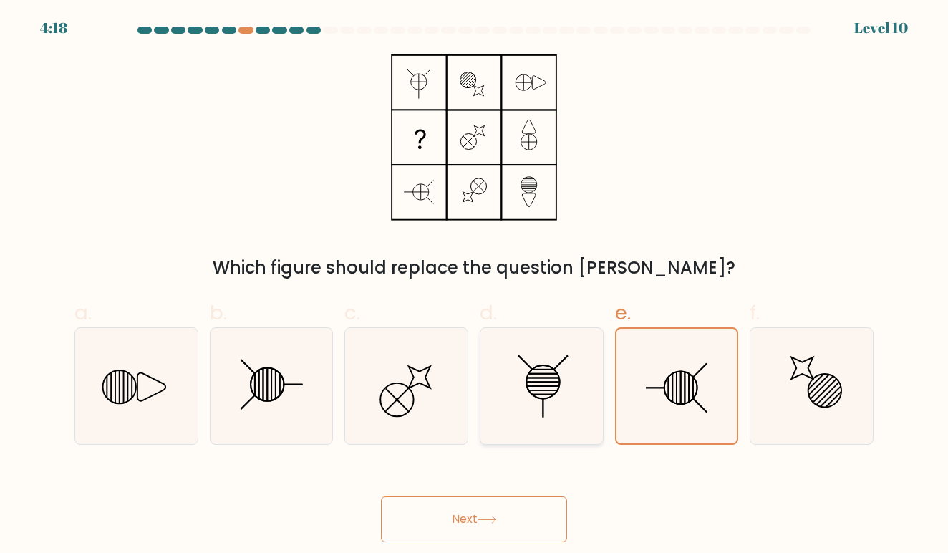
click at [520, 410] on icon at bounding box center [541, 386] width 116 height 116
click at [475, 286] on input "d." at bounding box center [474, 280] width 1 height 9
radio input "true"
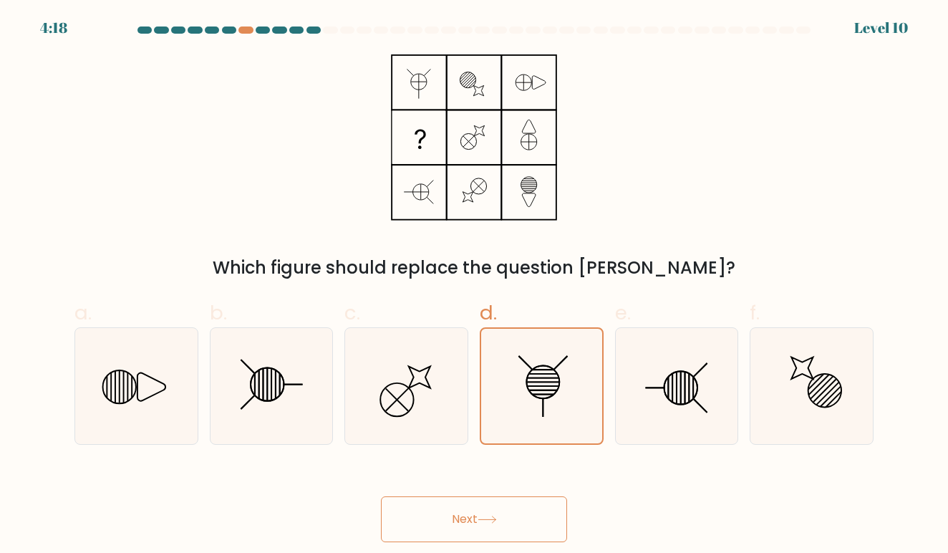
click at [461, 518] on button "Next" at bounding box center [474, 519] width 186 height 46
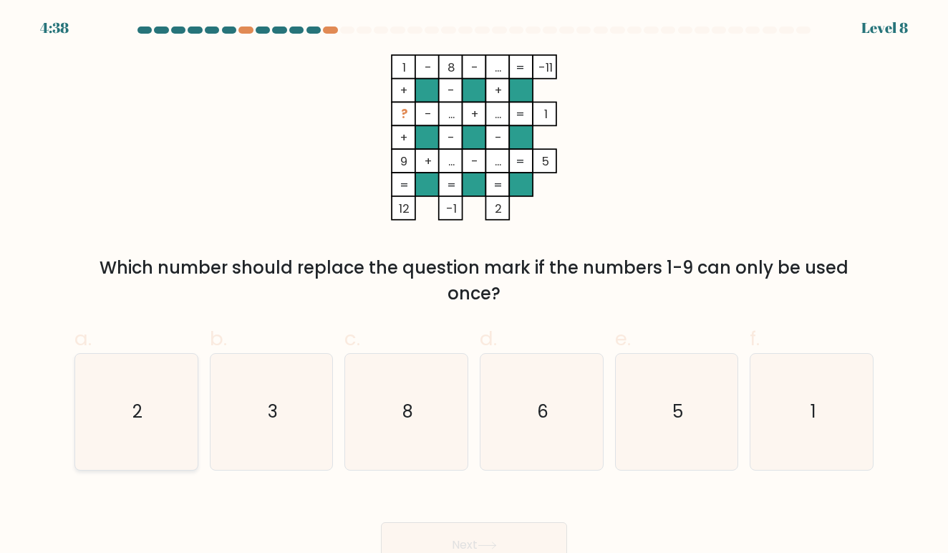
click at [137, 379] on icon "2" at bounding box center [136, 412] width 116 height 116
click at [474, 286] on input "a. 2" at bounding box center [474, 280] width 1 height 9
radio input "true"
click at [451, 531] on button "Next" at bounding box center [474, 545] width 186 height 46
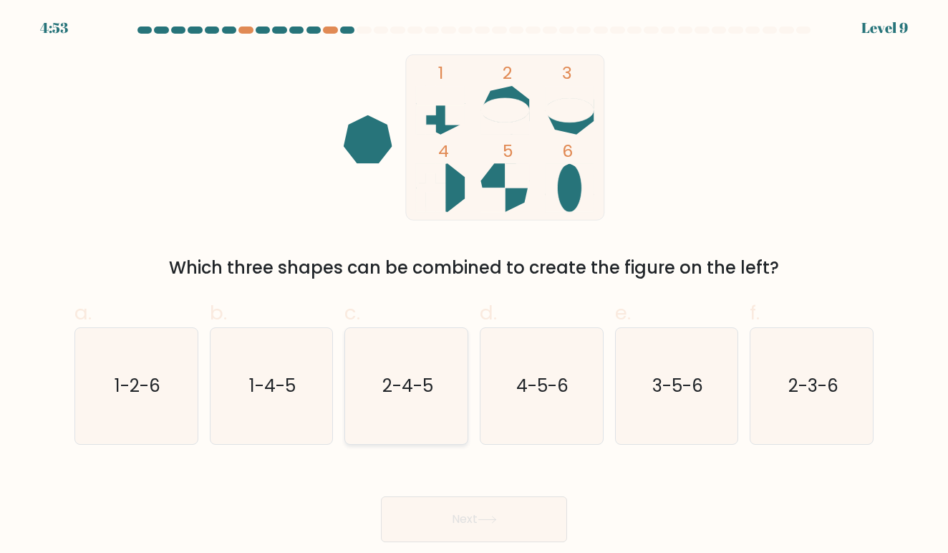
click at [374, 380] on icon "2-4-5" at bounding box center [407, 386] width 116 height 116
click at [474, 286] on input "c. 2-4-5" at bounding box center [474, 280] width 1 height 9
radio input "true"
click at [458, 525] on button "Next" at bounding box center [474, 519] width 186 height 46
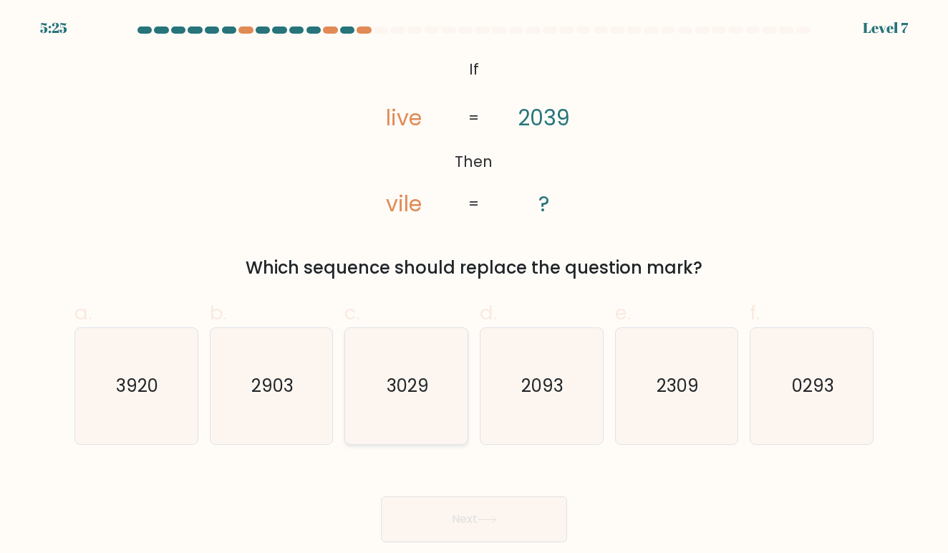
click at [408, 373] on icon "3029" at bounding box center [407, 386] width 116 height 116
click at [474, 286] on input "c. 3029" at bounding box center [474, 280] width 1 height 9
radio input "true"
click at [498, 514] on button "Next" at bounding box center [474, 519] width 186 height 46
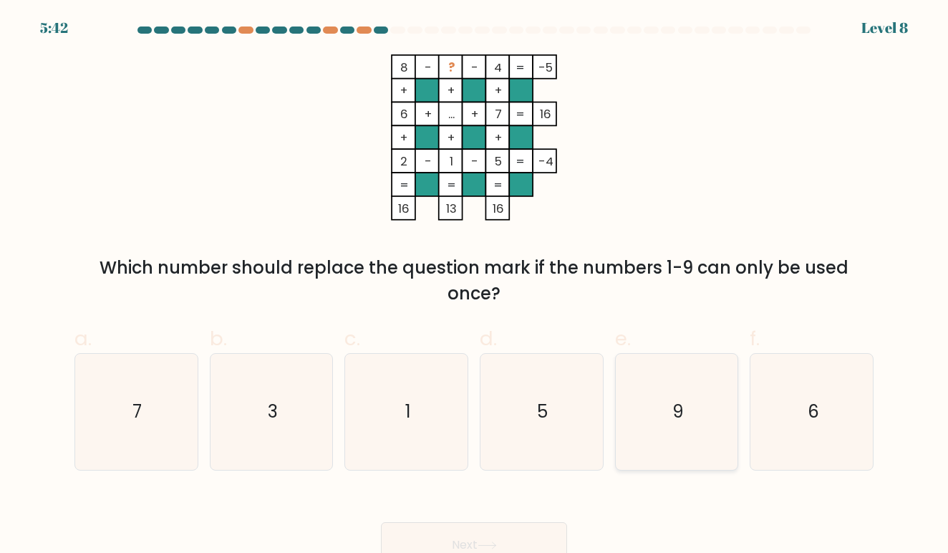
click at [648, 415] on icon "9" at bounding box center [677, 412] width 116 height 116
click at [475, 286] on input "e. 9" at bounding box center [474, 280] width 1 height 9
radio input "true"
click at [530, 531] on button "Next" at bounding box center [474, 545] width 186 height 46
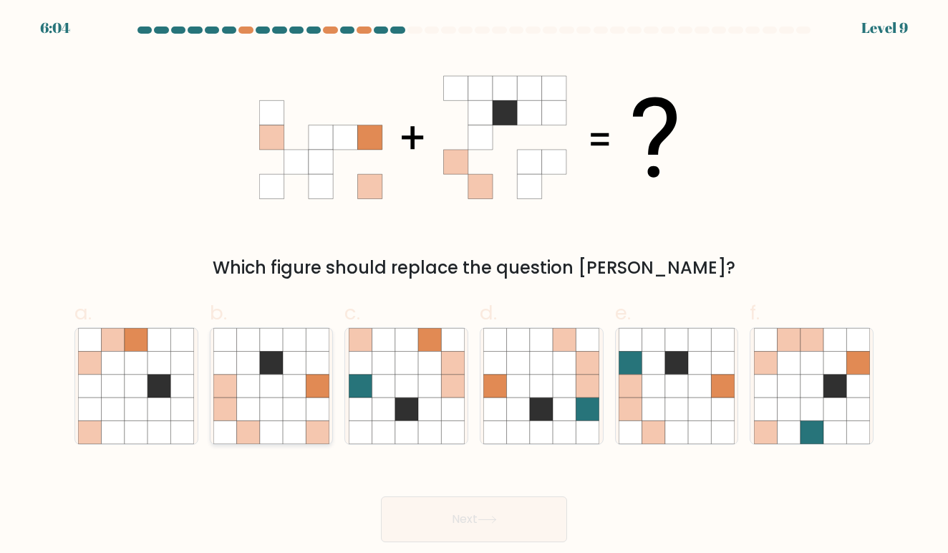
click at [296, 382] on icon at bounding box center [294, 385] width 23 height 23
click at [474, 286] on input "b." at bounding box center [474, 280] width 1 height 9
radio input "true"
click at [439, 520] on button "Next" at bounding box center [474, 519] width 186 height 46
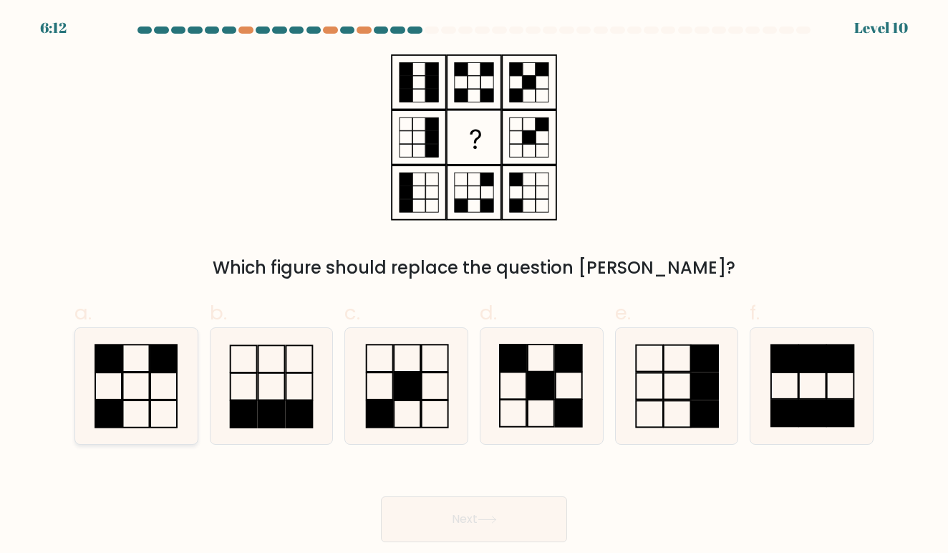
click at [127, 395] on icon at bounding box center [136, 386] width 116 height 116
click at [474, 286] on input "a." at bounding box center [474, 280] width 1 height 9
radio input "true"
click at [429, 506] on button "Next" at bounding box center [474, 519] width 186 height 46
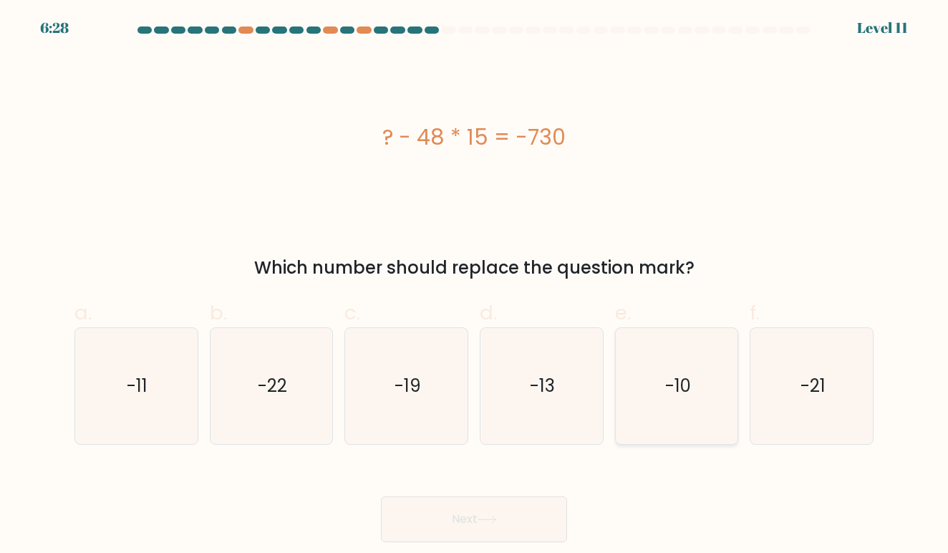
click at [700, 342] on icon "-10" at bounding box center [677, 386] width 116 height 116
click at [475, 286] on input "e. -10" at bounding box center [474, 280] width 1 height 9
radio input "true"
click at [501, 513] on button "Next" at bounding box center [474, 519] width 186 height 46
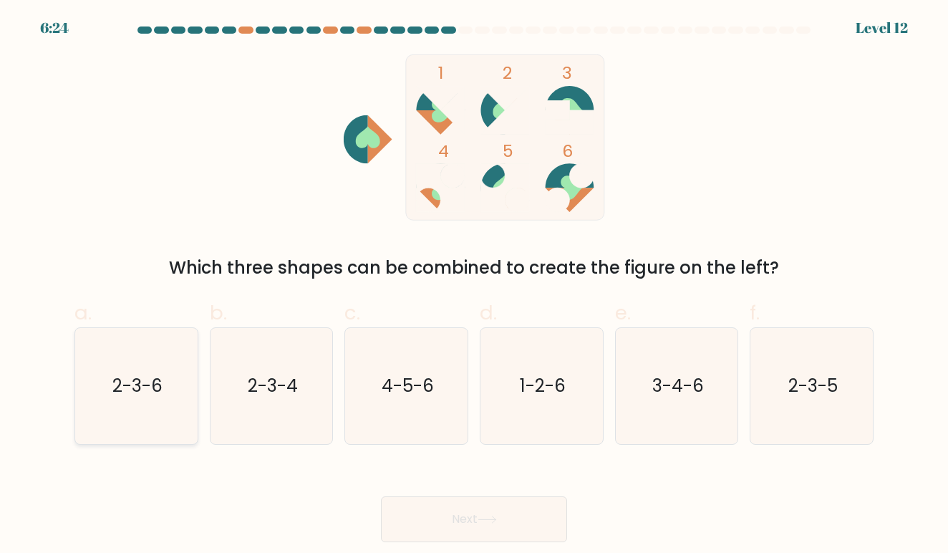
click at [125, 388] on text "2-3-6" at bounding box center [137, 386] width 50 height 24
click at [474, 286] on input "a. 2-3-6" at bounding box center [474, 280] width 1 height 9
radio input "true"
click at [432, 523] on button "Next" at bounding box center [474, 519] width 186 height 46
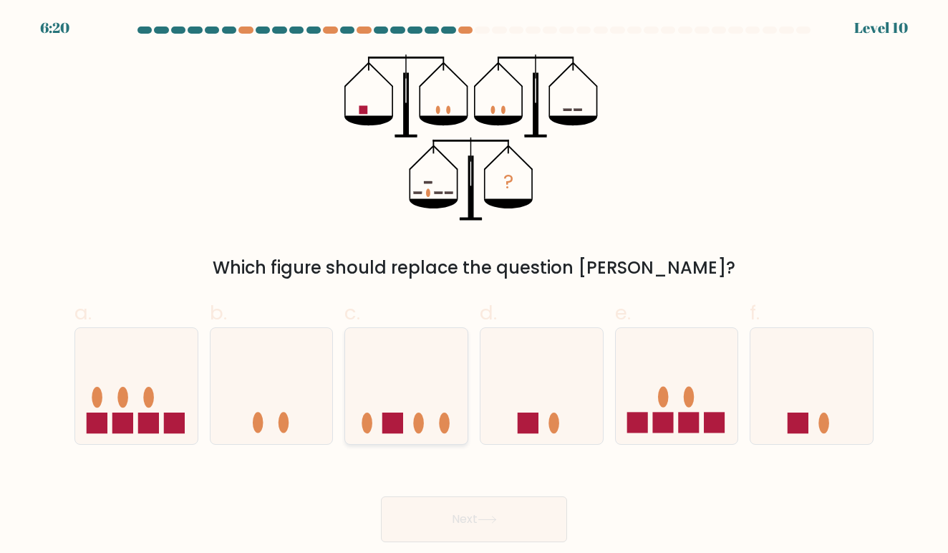
click at [434, 411] on icon at bounding box center [406, 385] width 122 height 101
click at [474, 286] on input "c." at bounding box center [474, 280] width 1 height 9
radio input "true"
click at [464, 510] on button "Next" at bounding box center [474, 519] width 186 height 46
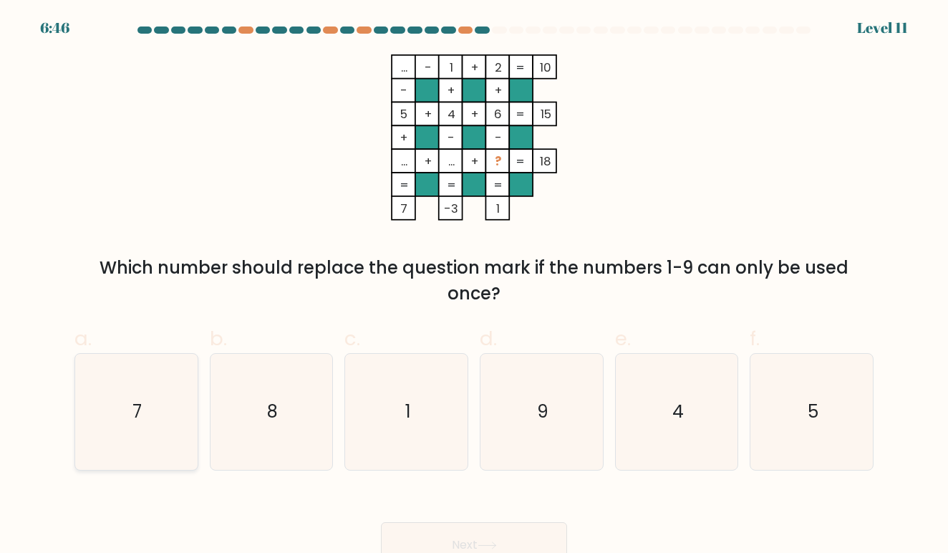
click at [105, 407] on icon "7" at bounding box center [136, 412] width 116 height 116
click at [474, 286] on input "a. 7" at bounding box center [474, 280] width 1 height 9
radio input "true"
click at [385, 533] on button "Next" at bounding box center [474, 545] width 186 height 46
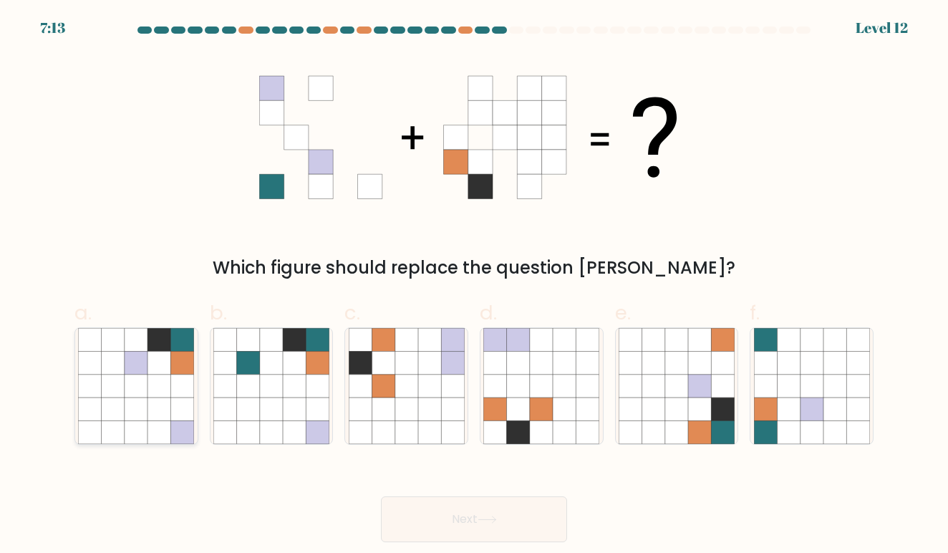
click at [152, 387] on icon at bounding box center [159, 385] width 23 height 23
click at [474, 286] on input "a." at bounding box center [474, 280] width 1 height 9
radio input "true"
click at [400, 506] on button "Next" at bounding box center [474, 519] width 186 height 46
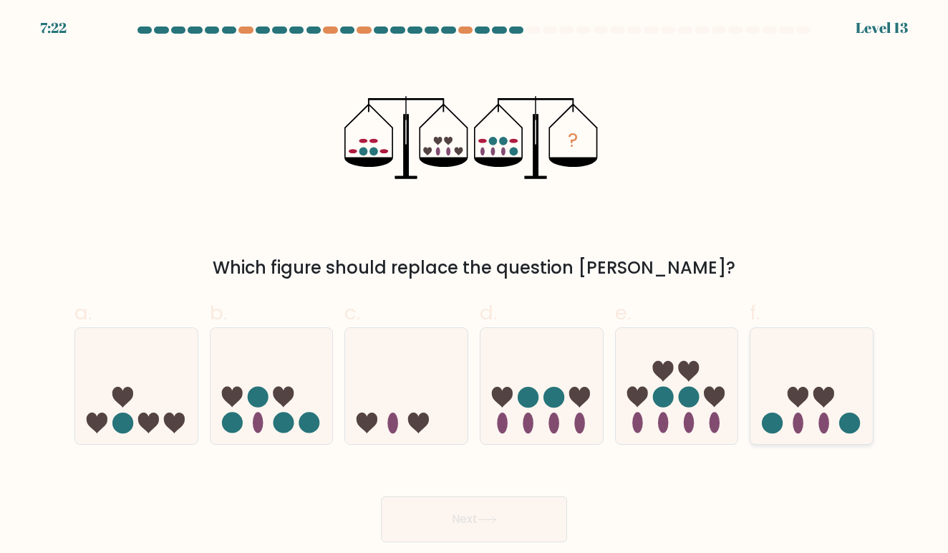
click at [765, 395] on icon at bounding box center [811, 385] width 122 height 101
click at [475, 286] on input "f." at bounding box center [474, 280] width 1 height 9
radio input "true"
click at [544, 524] on button "Next" at bounding box center [474, 519] width 186 height 46
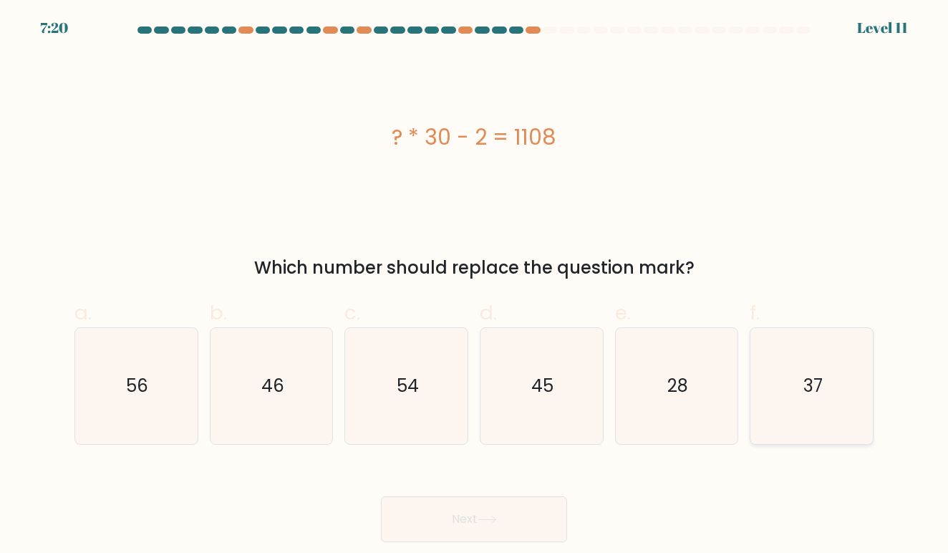
click at [833, 382] on icon "37" at bounding box center [812, 386] width 116 height 116
click at [475, 286] on input "f. 37" at bounding box center [474, 280] width 1 height 9
radio input "true"
click at [479, 512] on button "Next" at bounding box center [474, 519] width 186 height 46
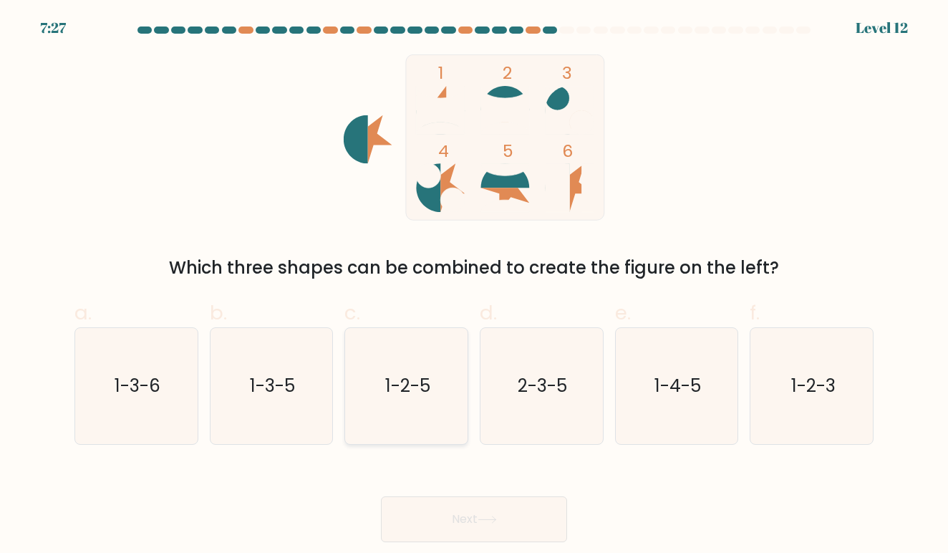
click at [423, 367] on icon "1-2-5" at bounding box center [407, 386] width 116 height 116
click at [474, 286] on input "c. 1-2-5" at bounding box center [474, 280] width 1 height 9
radio input "true"
click at [443, 501] on button "Next" at bounding box center [474, 519] width 186 height 46
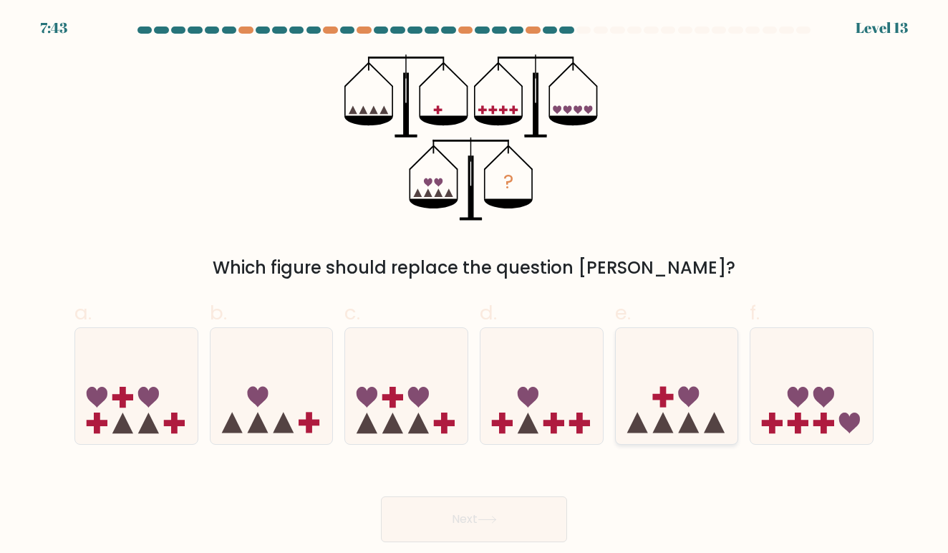
click at [649, 351] on icon at bounding box center [677, 385] width 122 height 101
click at [475, 286] on input "e." at bounding box center [474, 280] width 1 height 9
radio input "true"
click at [528, 516] on button "Next" at bounding box center [474, 519] width 186 height 46
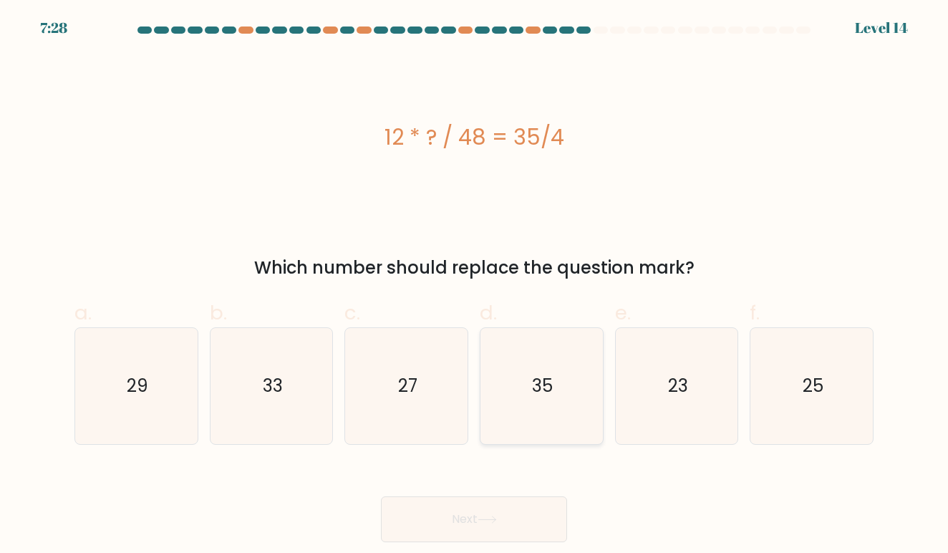
click at [518, 374] on icon "35" at bounding box center [541, 386] width 116 height 116
click at [475, 286] on input "d. 35" at bounding box center [474, 280] width 1 height 9
radio input "true"
click at [519, 516] on button "Next" at bounding box center [474, 519] width 186 height 46
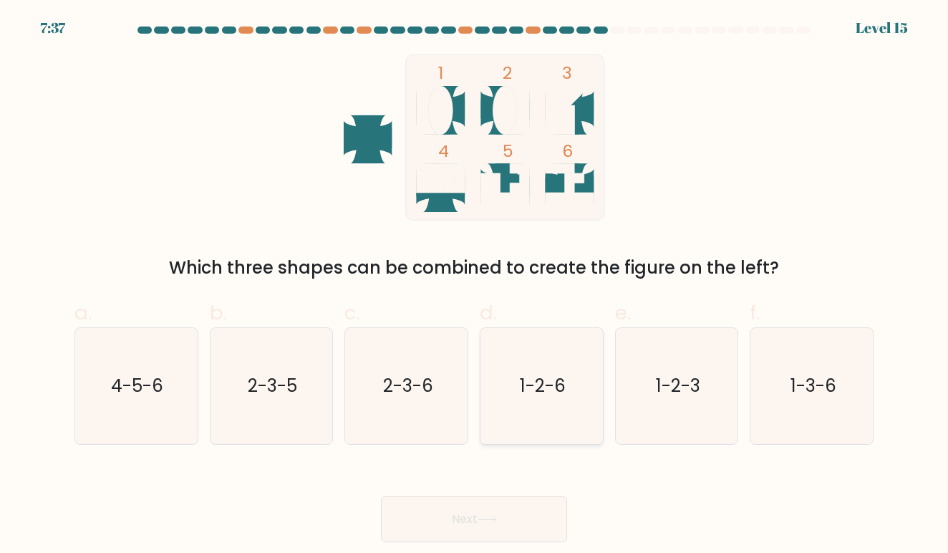
click at [538, 401] on icon "1-2-6" at bounding box center [541, 386] width 116 height 116
click at [475, 286] on input "d. 1-2-6" at bounding box center [474, 280] width 1 height 9
radio input "true"
click at [535, 537] on button "Next" at bounding box center [474, 519] width 186 height 46
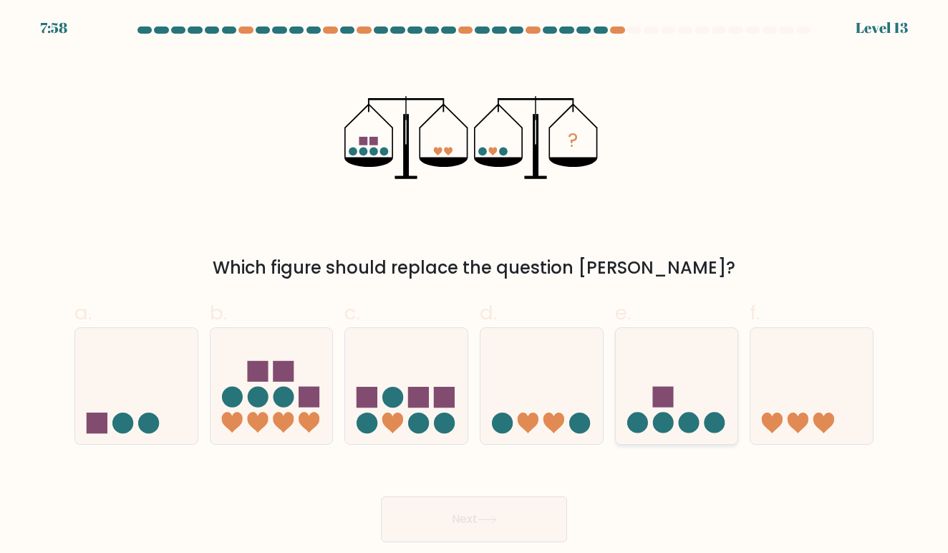
click at [650, 371] on icon at bounding box center [677, 385] width 122 height 101
click at [475, 286] on input "e." at bounding box center [474, 280] width 1 height 9
radio input "true"
click at [531, 503] on button "Next" at bounding box center [474, 519] width 186 height 46
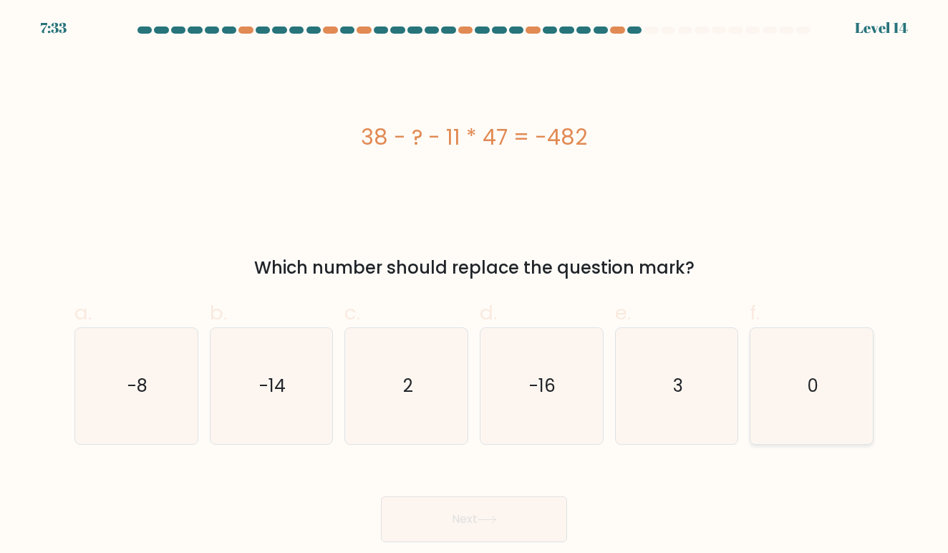
click at [803, 386] on icon "0" at bounding box center [812, 386] width 116 height 116
click at [475, 286] on input "f. 0" at bounding box center [474, 280] width 1 height 9
radio input "true"
click at [688, 427] on icon "3" at bounding box center [677, 386] width 116 height 116
click at [475, 286] on input "e. 3" at bounding box center [474, 280] width 1 height 9
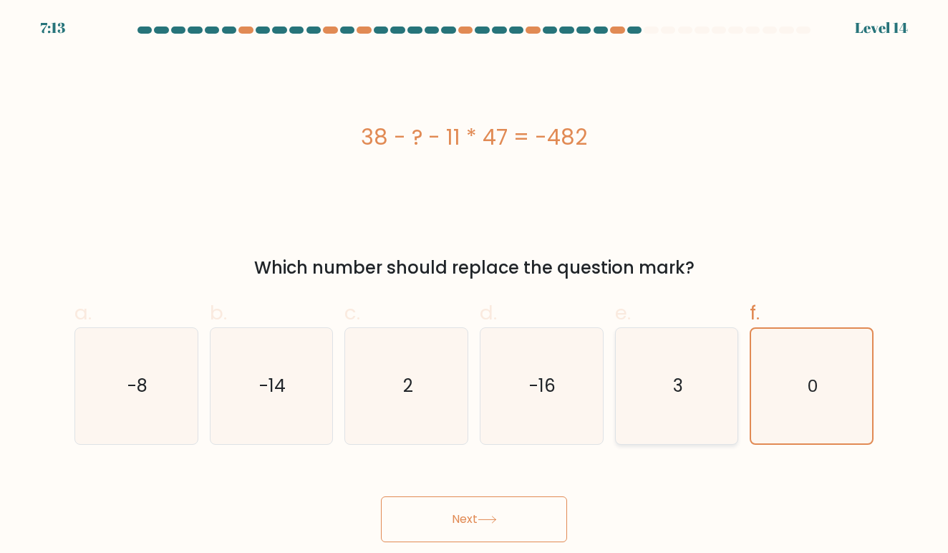
radio input "true"
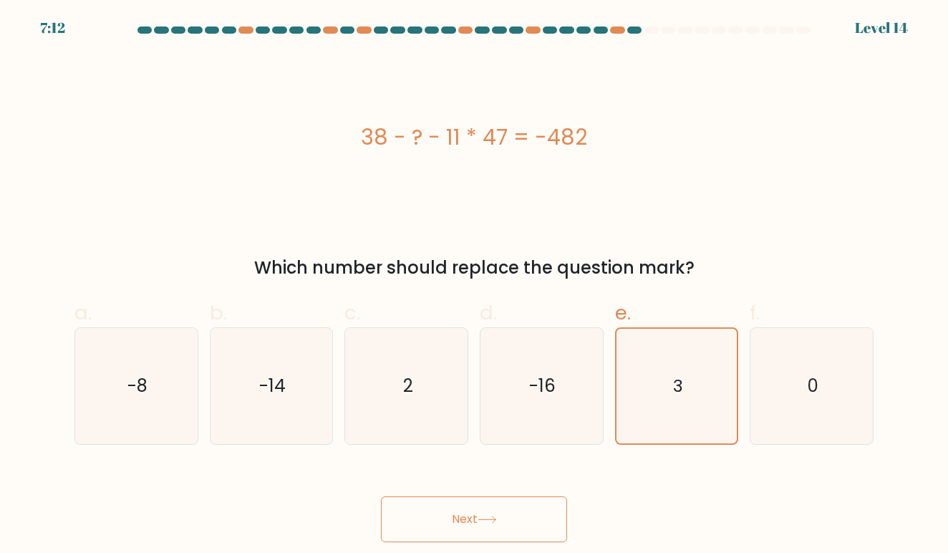
click at [545, 535] on button "Next" at bounding box center [474, 519] width 186 height 46
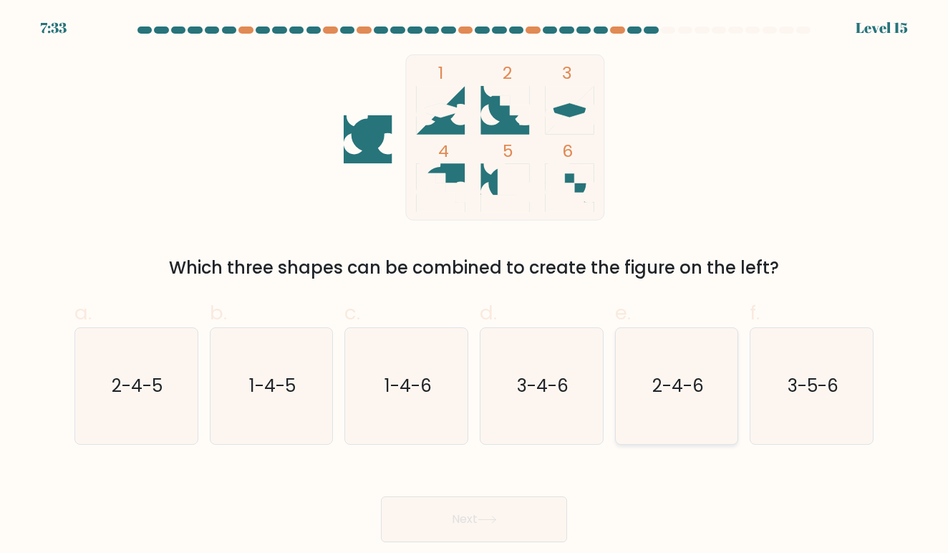
click at [651, 343] on icon "2-4-6" at bounding box center [677, 386] width 116 height 116
click at [475, 286] on input "e. 2-4-6" at bounding box center [474, 280] width 1 height 9
radio input "true"
click at [536, 511] on button "Next" at bounding box center [474, 519] width 186 height 46
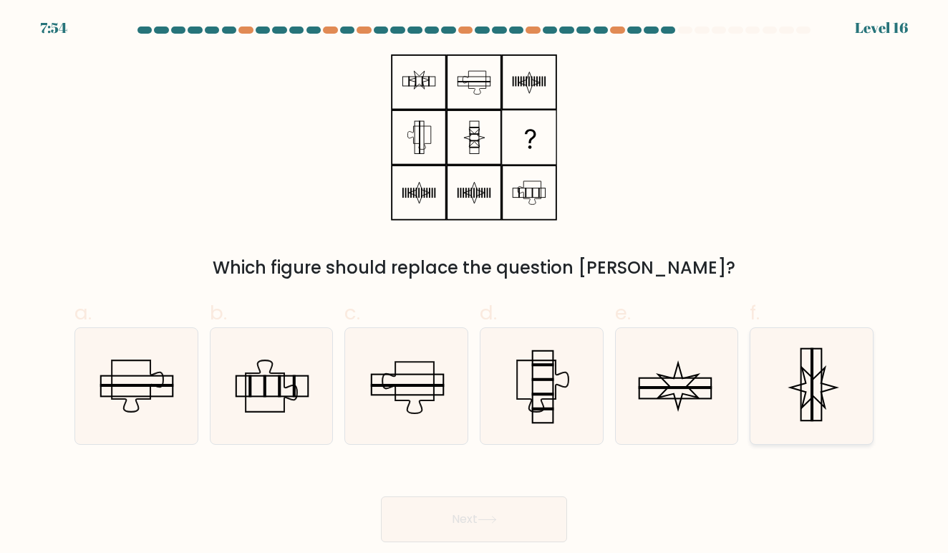
click at [813, 363] on rect at bounding box center [812, 385] width 3 height 74
click at [475, 286] on input "f." at bounding box center [474, 280] width 1 height 9
radio input "true"
click at [538, 509] on button "Next" at bounding box center [474, 519] width 186 height 46
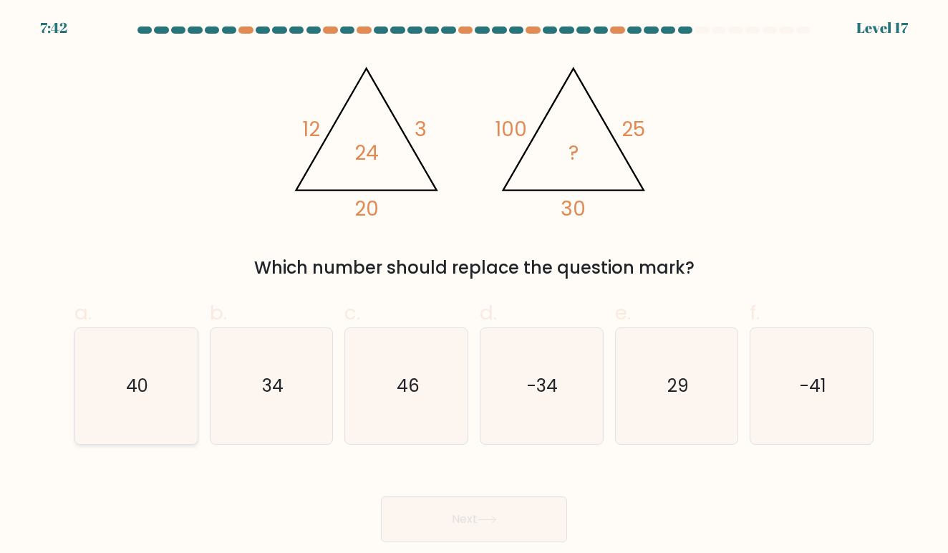
click at [112, 379] on icon "40" at bounding box center [136, 386] width 116 height 116
click at [474, 286] on input "a. 40" at bounding box center [474, 280] width 1 height 9
radio input "true"
click at [418, 521] on button "Next" at bounding box center [474, 519] width 186 height 46
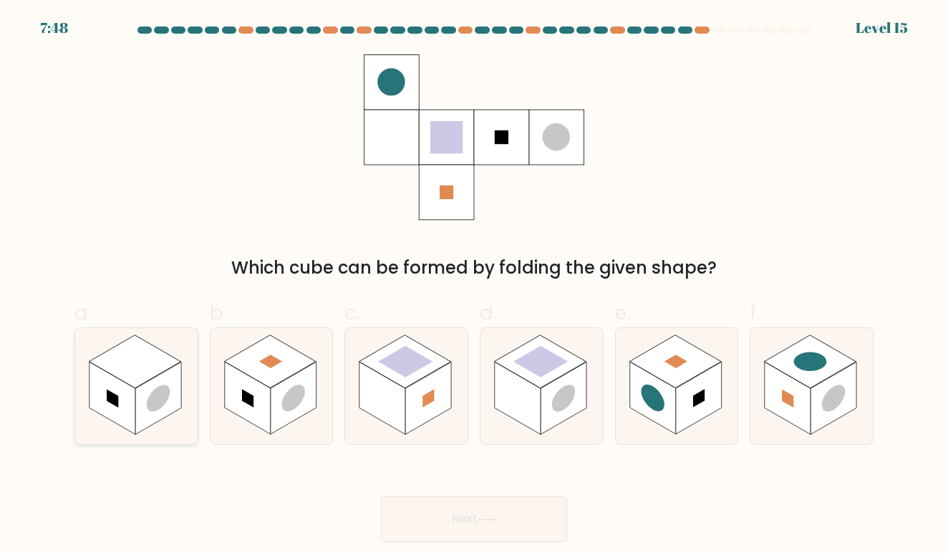
click at [169, 373] on rect at bounding box center [158, 398] width 46 height 72
click at [474, 286] on input "a." at bounding box center [474, 280] width 1 height 9
radio input "true"
click at [418, 509] on button "Next" at bounding box center [474, 519] width 186 height 46
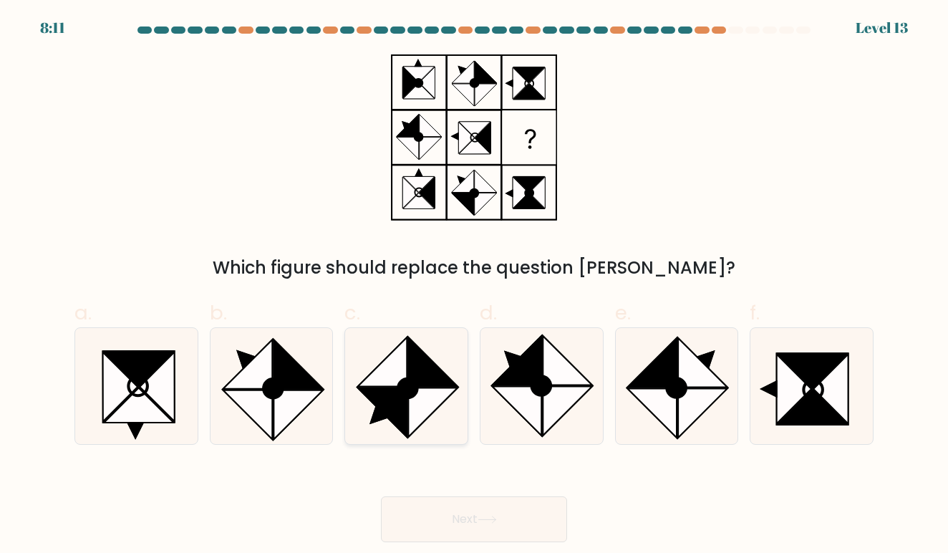
click at [392, 357] on icon at bounding box center [381, 361] width 49 height 49
click at [474, 286] on input "c." at bounding box center [474, 280] width 1 height 9
radio input "true"
click at [437, 520] on button "Next" at bounding box center [474, 519] width 186 height 46
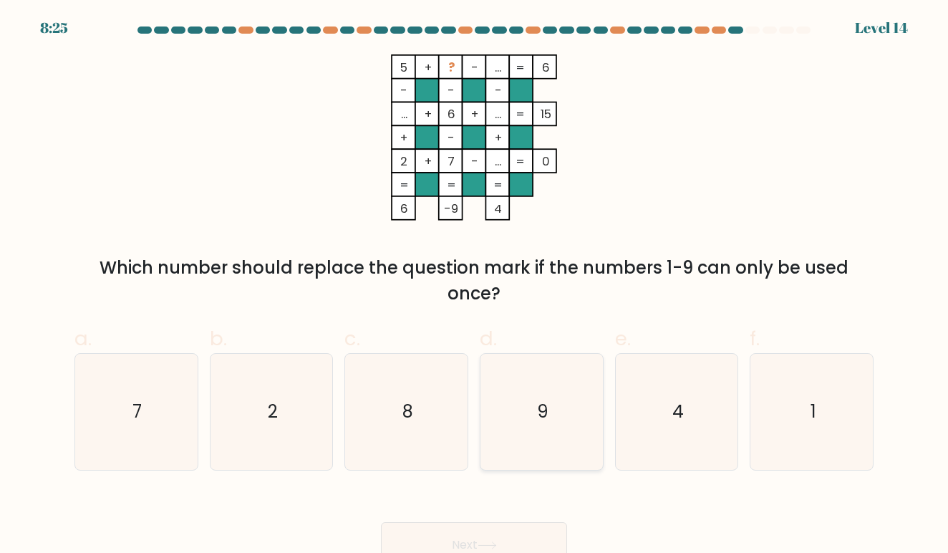
click at [558, 355] on icon "9" at bounding box center [541, 412] width 116 height 116
click at [475, 286] on input "d. 9" at bounding box center [474, 280] width 1 height 9
radio input "true"
click at [467, 529] on button "Next" at bounding box center [474, 545] width 186 height 46
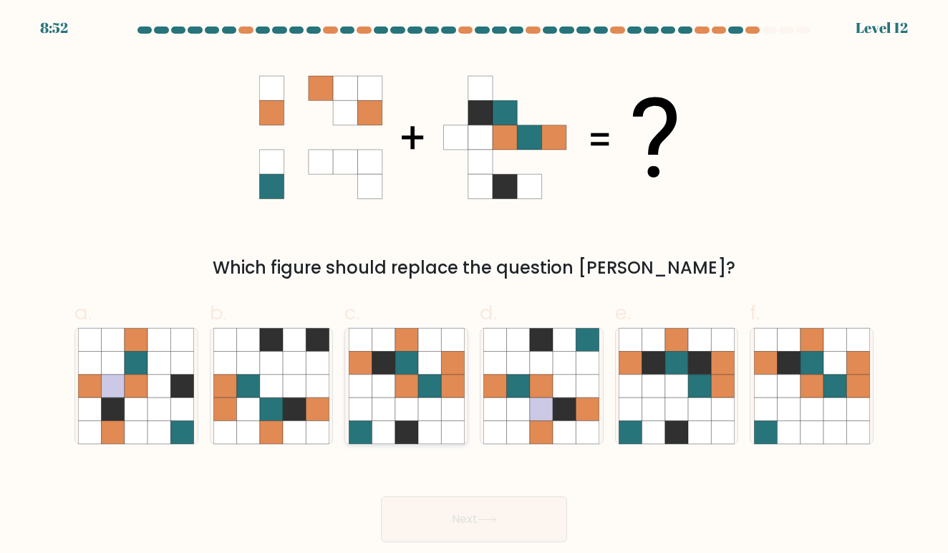
click at [417, 388] on icon at bounding box center [406, 385] width 23 height 23
click at [474, 286] on input "c." at bounding box center [474, 280] width 1 height 9
radio input "true"
click at [417, 526] on button "Next" at bounding box center [474, 519] width 186 height 46
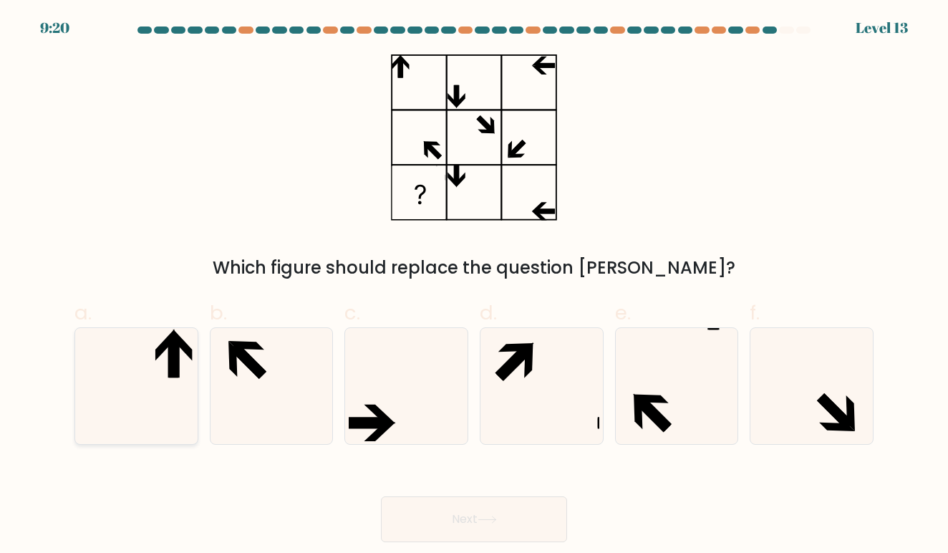
click at [160, 348] on icon at bounding box center [164, 345] width 19 height 32
click at [474, 286] on input "a." at bounding box center [474, 280] width 1 height 9
radio input "true"
click at [418, 512] on button "Next" at bounding box center [474, 519] width 186 height 46
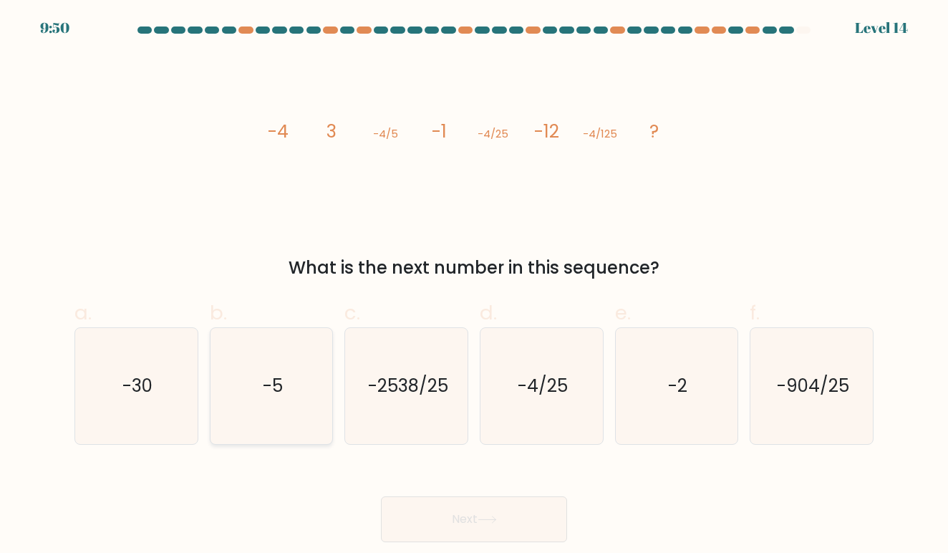
click at [271, 397] on text "-5" at bounding box center [273, 386] width 20 height 24
click at [474, 286] on input "b. -5" at bounding box center [474, 280] width 1 height 9
radio input "true"
click at [480, 503] on button "Next" at bounding box center [474, 519] width 186 height 46
